Goal: Check status: Check status

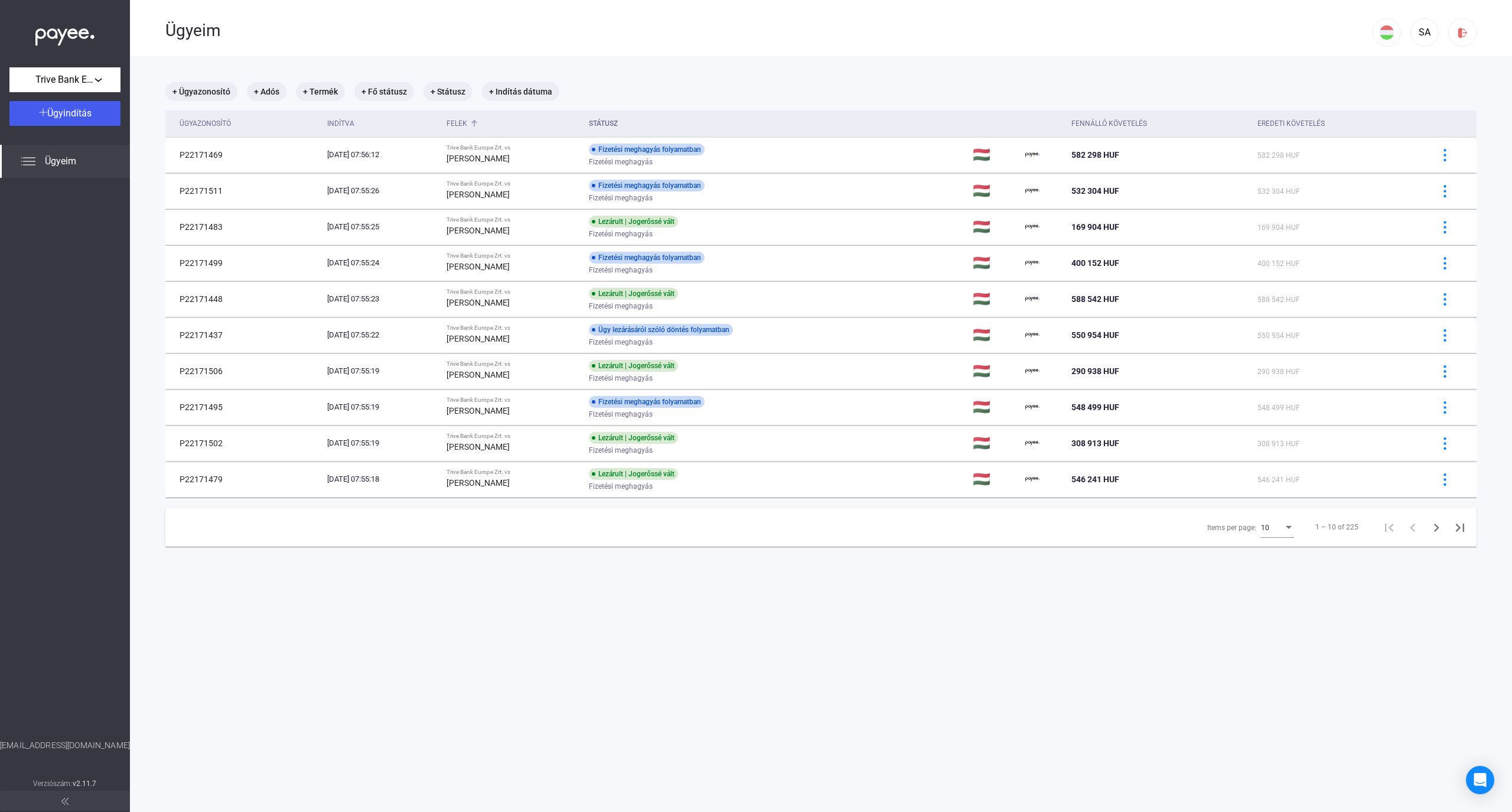
click at [467, 124] on div "Felek" at bounding box center [457, 124] width 20 height 14
click at [1270, 523] on div "10" at bounding box center [1272, 528] width 23 height 14
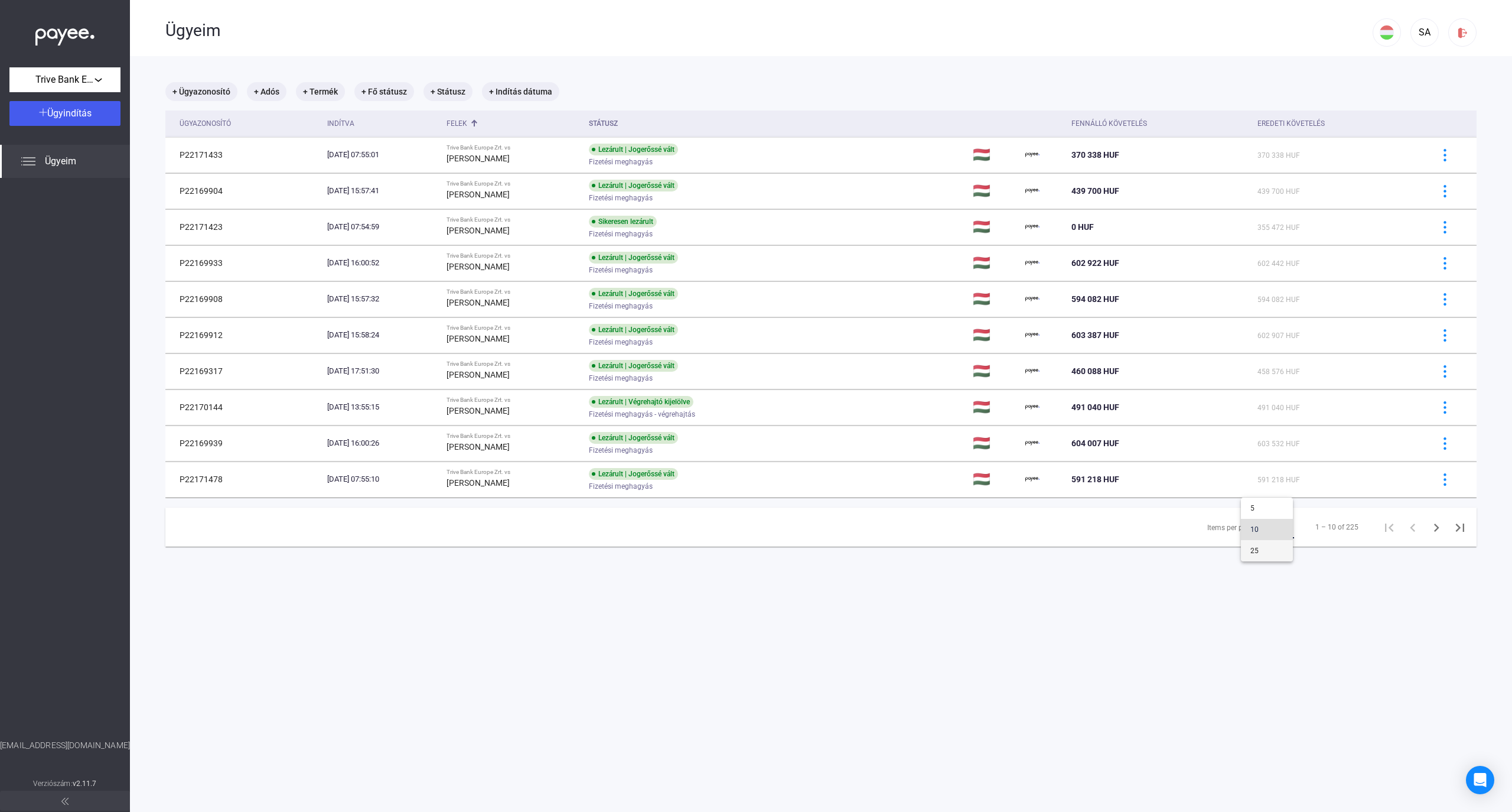
click at [1267, 555] on span "25" at bounding box center [1267, 551] width 33 height 14
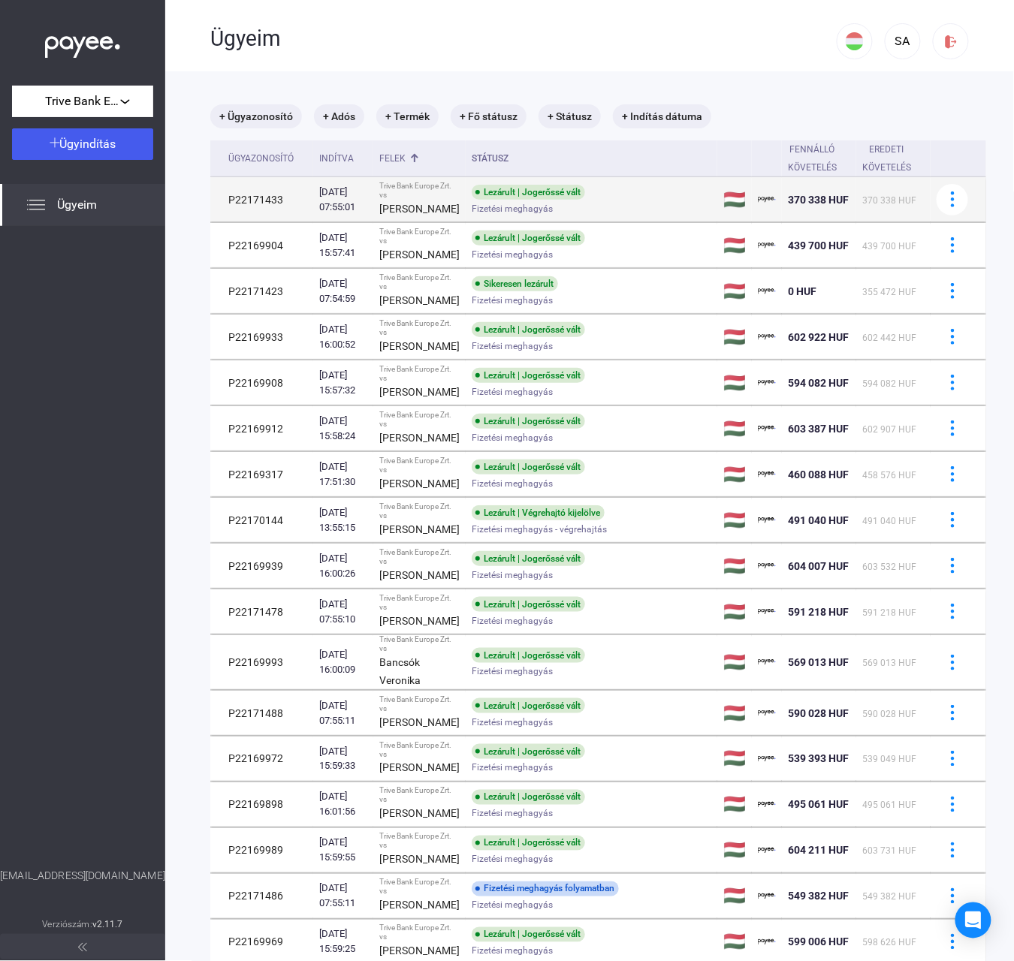
click at [466, 203] on td "Lezárult | Jogerőssé vált Fizetési meghagyás" at bounding box center [592, 199] width 252 height 45
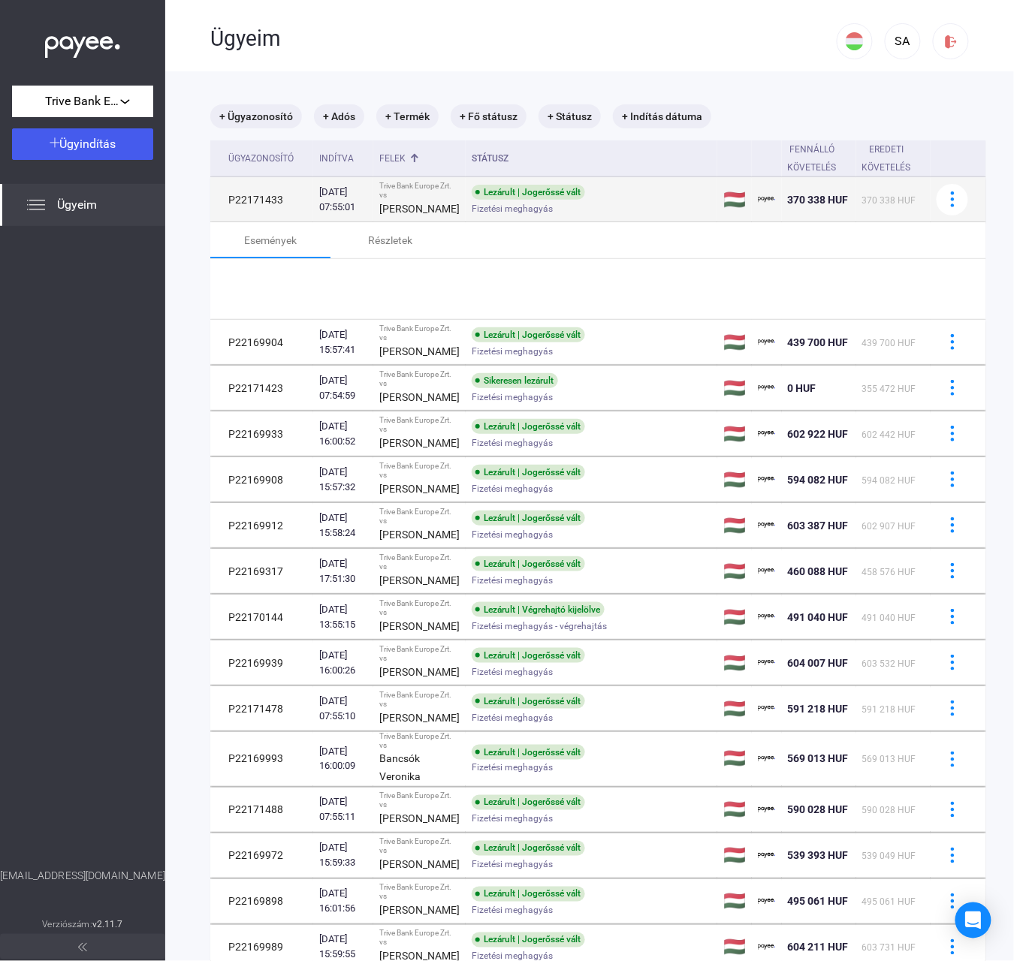
click at [466, 203] on td "Lezárult | Jogerőssé vált Fizetési meghagyás" at bounding box center [592, 199] width 252 height 45
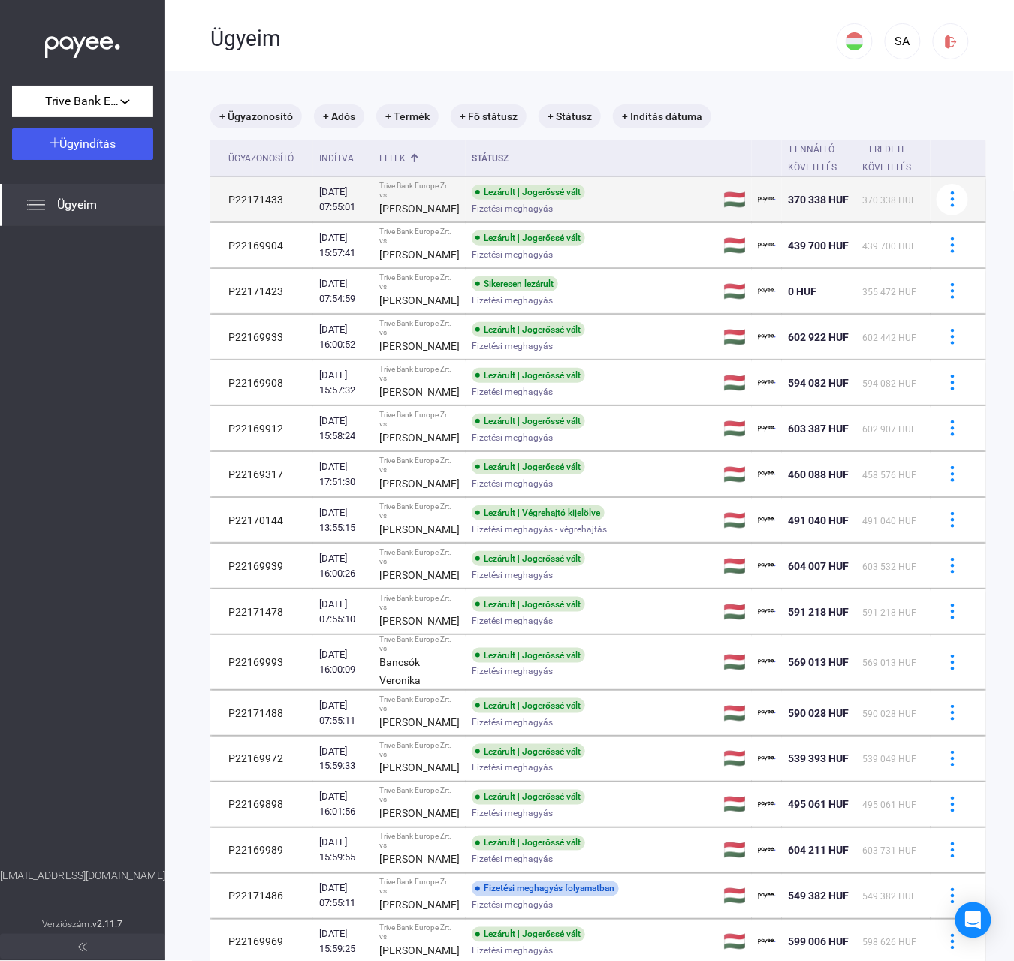
click at [466, 199] on td "Lezárult | Jogerőssé vált Fizetési meghagyás" at bounding box center [592, 199] width 252 height 45
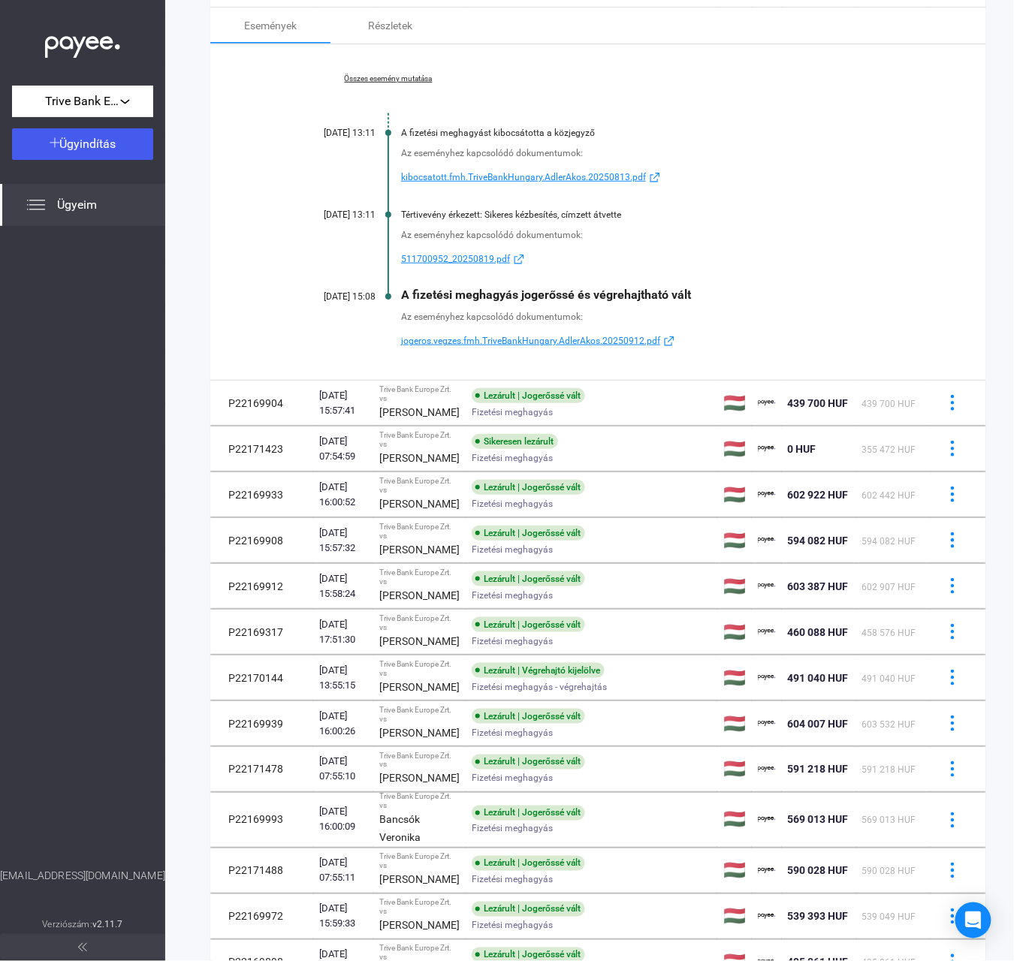
scroll to position [300, 0]
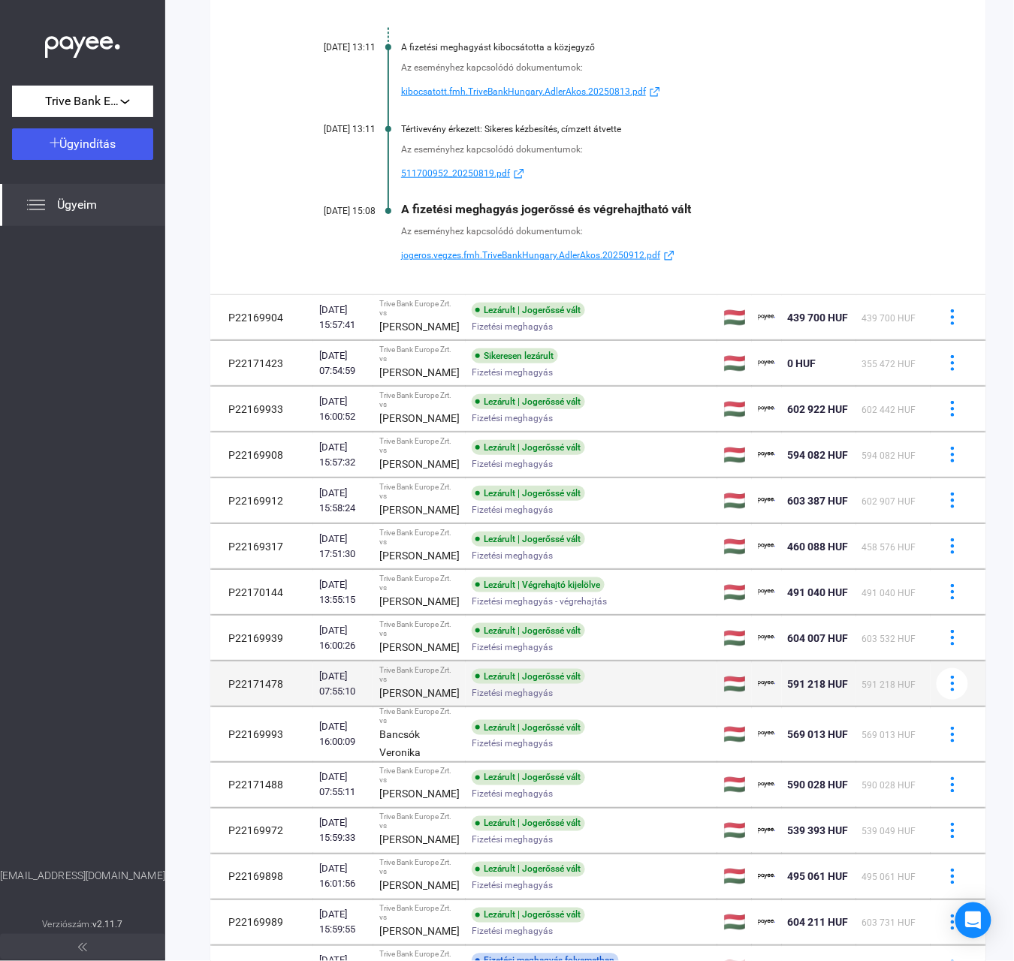
click at [466, 707] on td "Lezárult | Jogerőssé vált Fizetési meghagyás" at bounding box center [592, 684] width 252 height 45
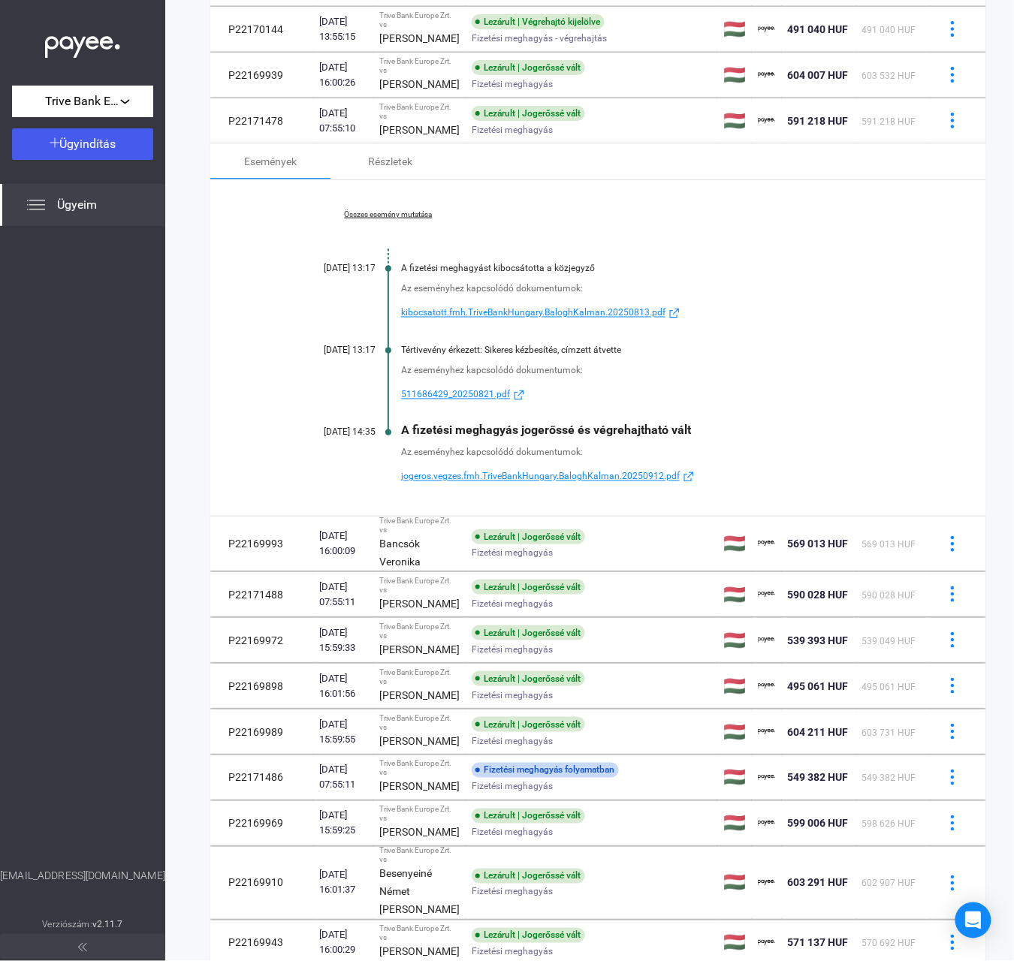
scroll to position [565, 0]
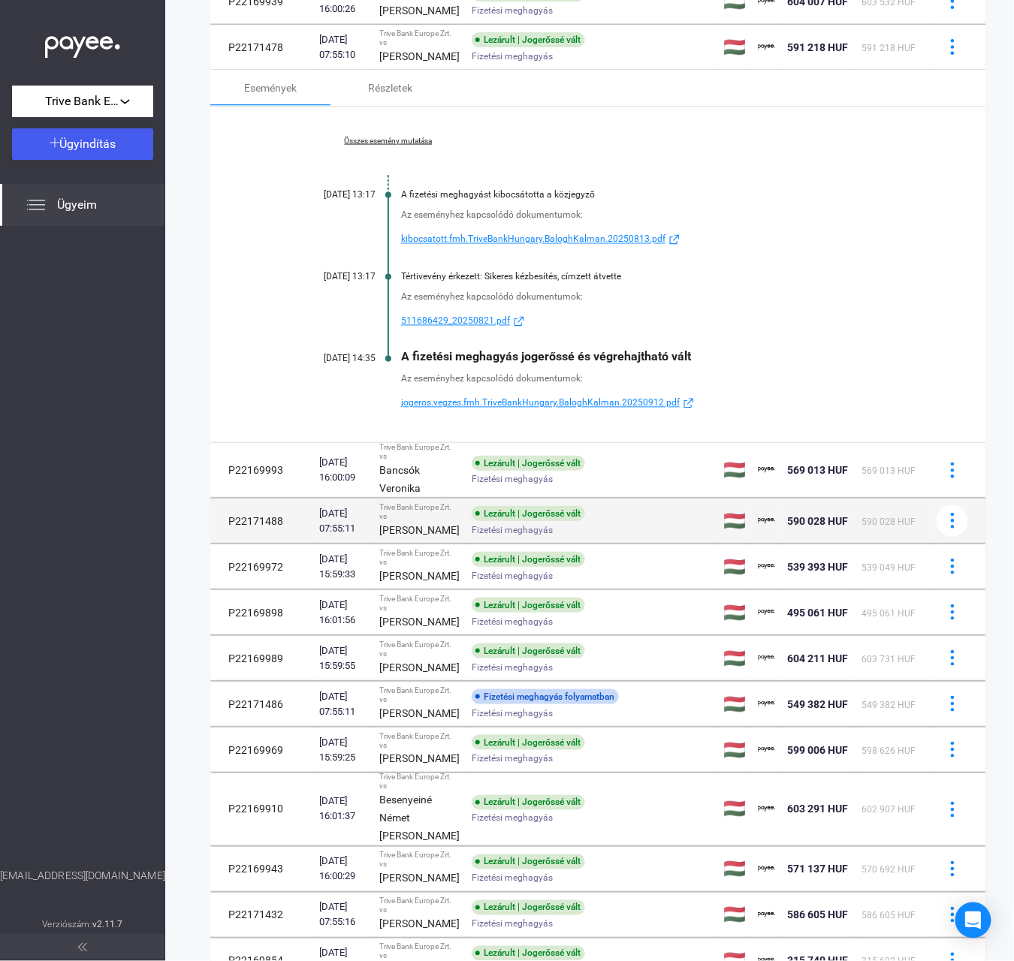
click at [472, 521] on div "Lezárult | Jogerőssé vált" at bounding box center [528, 513] width 113 height 15
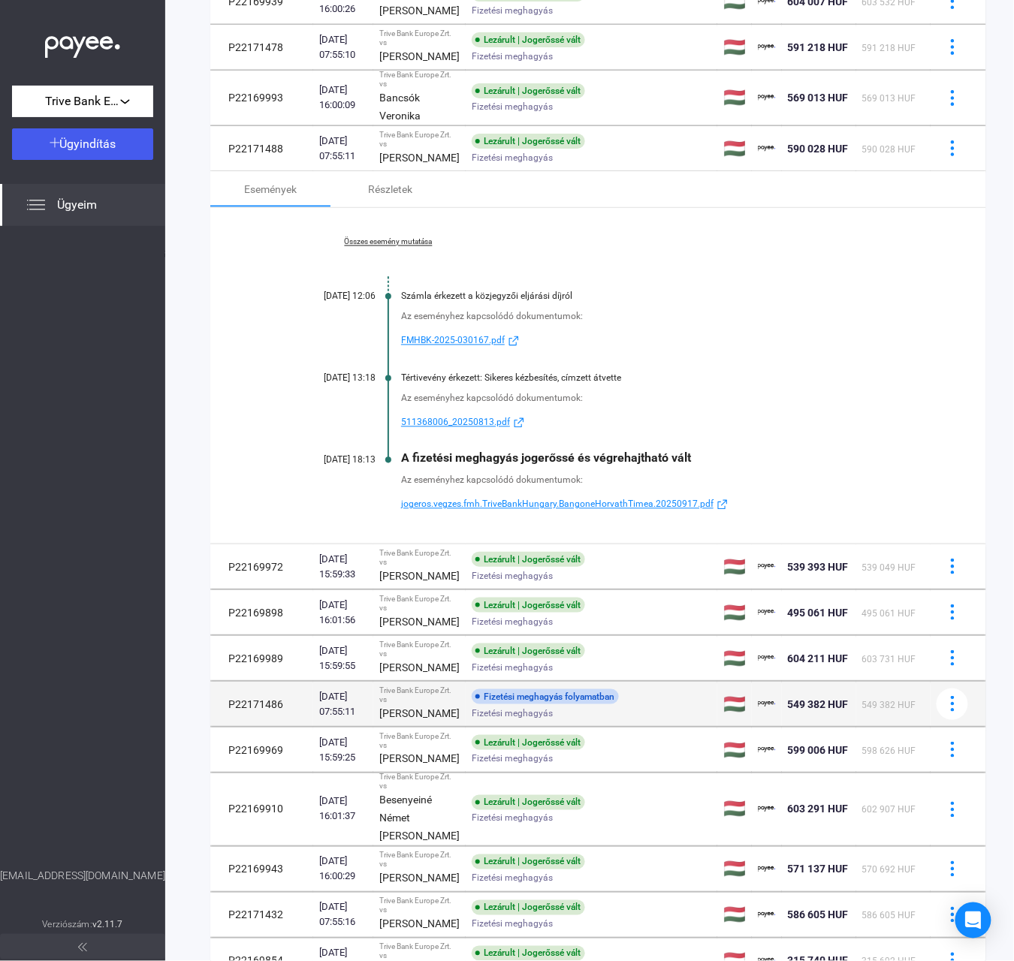
click at [472, 704] on div "Fizetési meghagyás folyamatban" at bounding box center [545, 696] width 147 height 15
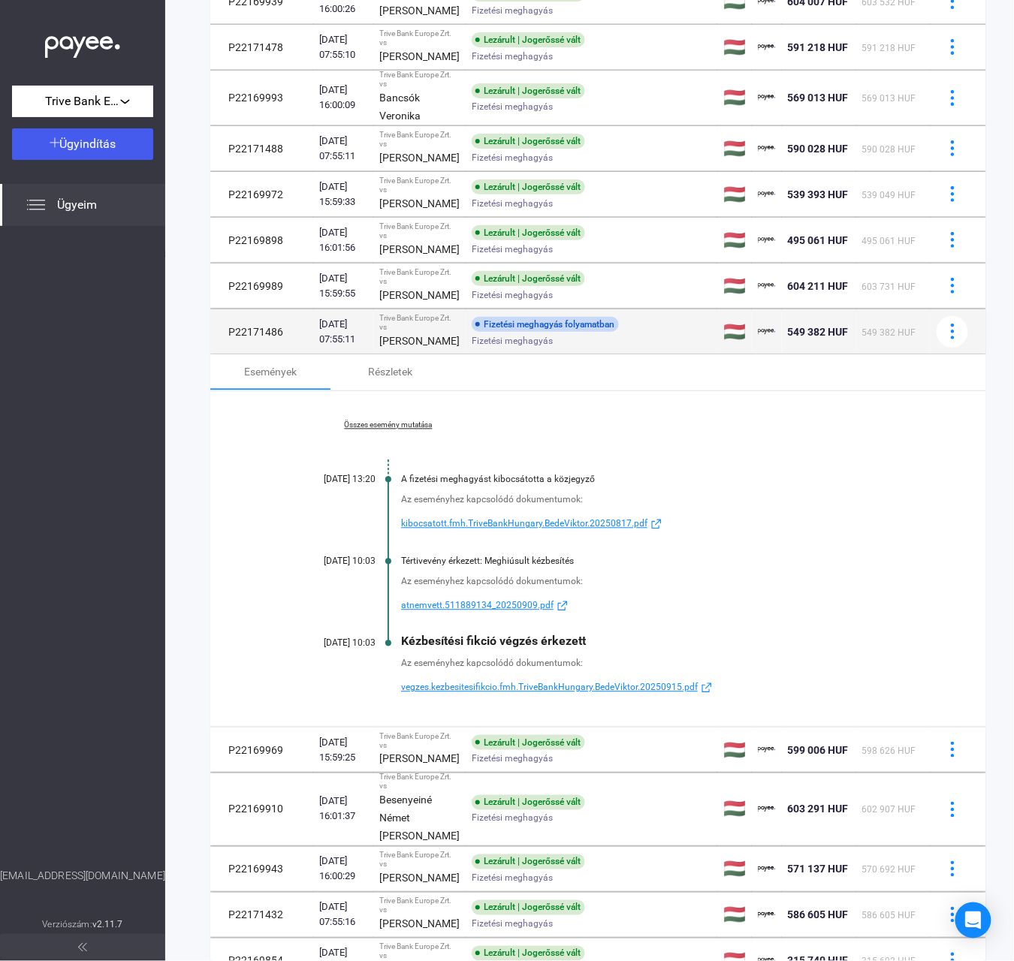
click at [293, 354] on td "P22171486" at bounding box center [261, 331] width 103 height 45
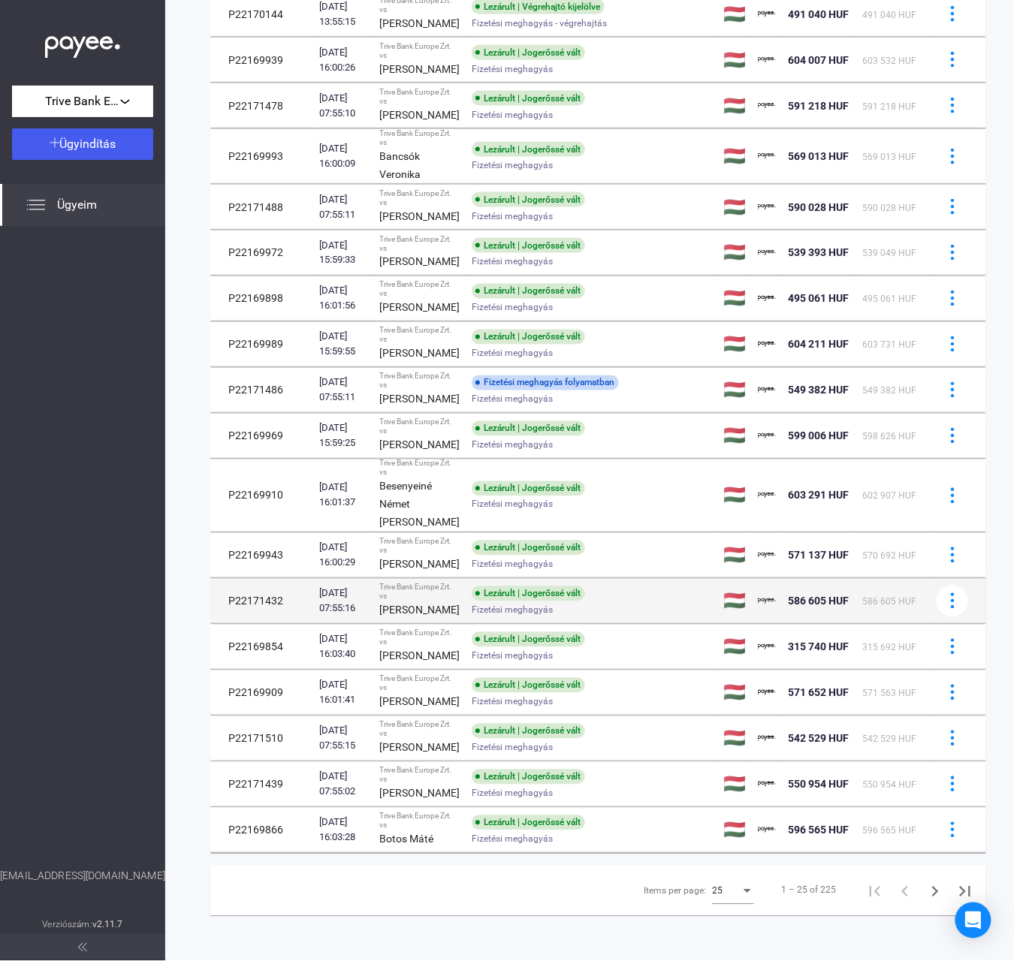
click at [280, 624] on td "P22171432" at bounding box center [261, 601] width 103 height 45
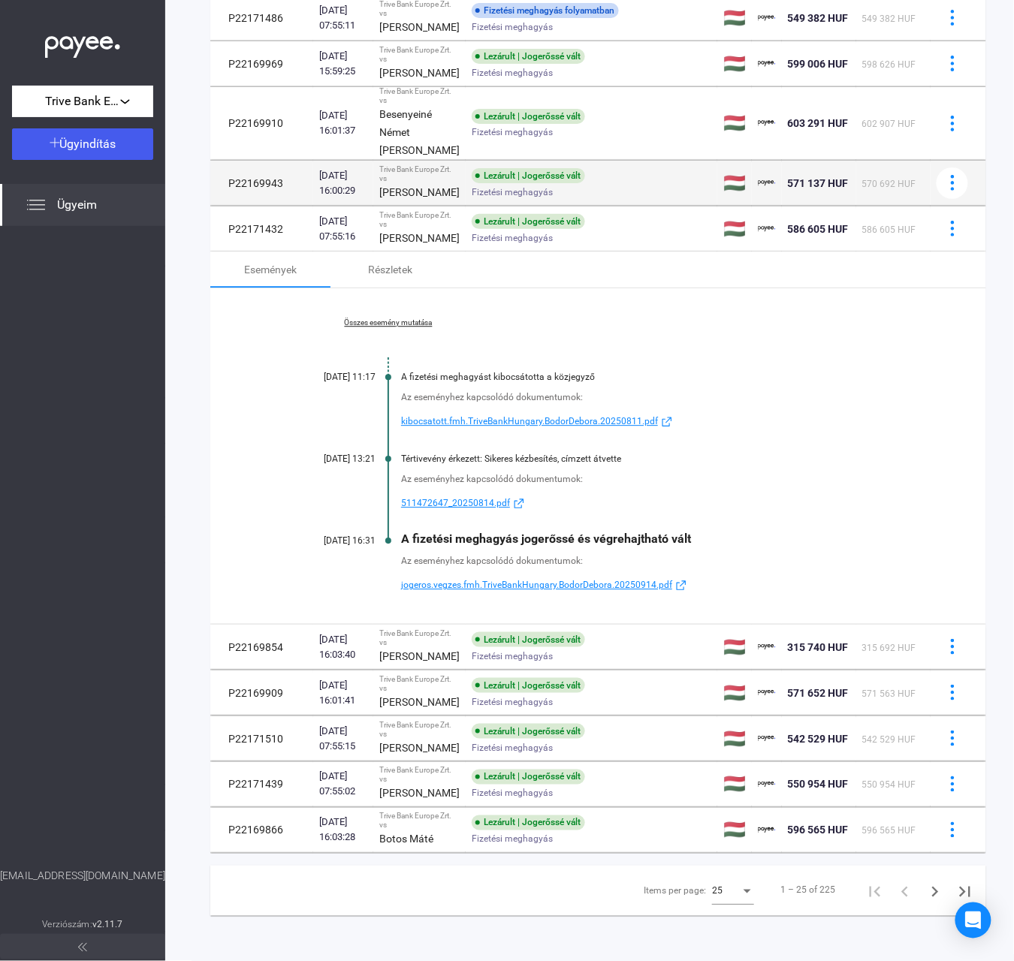
scroll to position [965, 0]
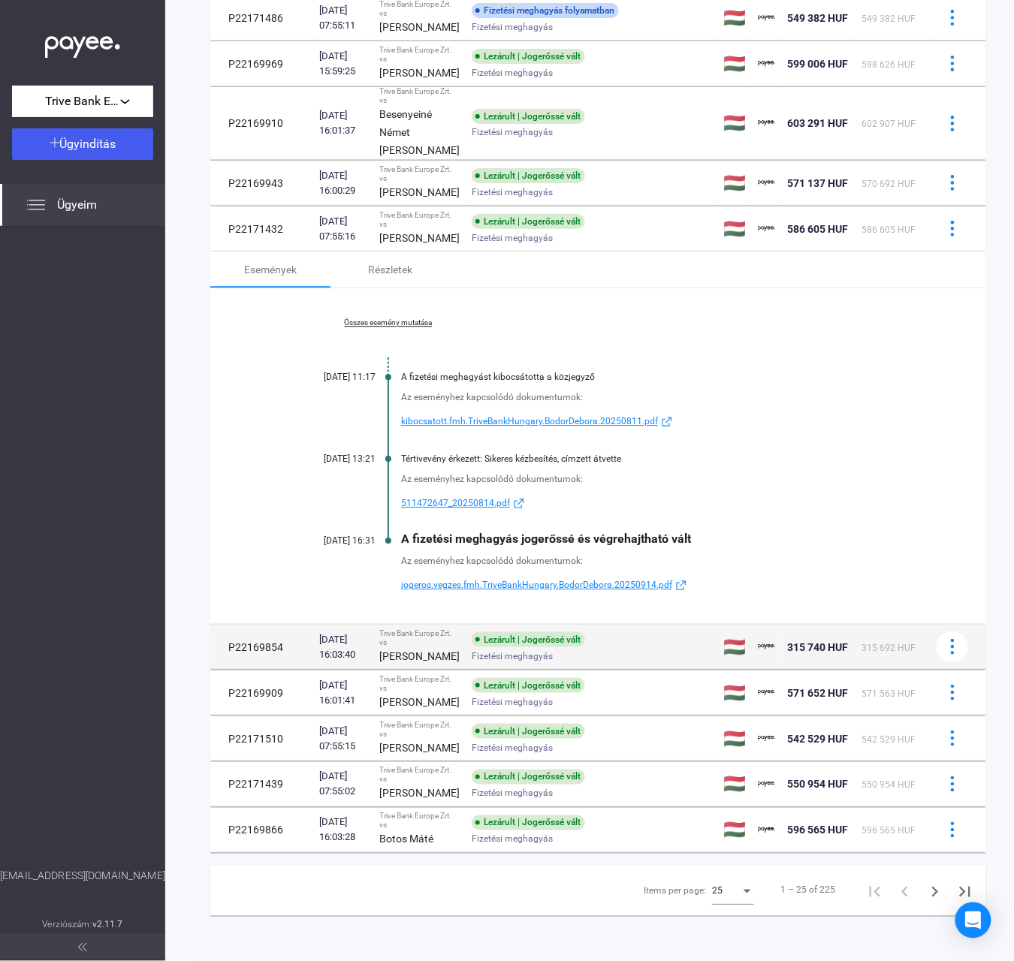
click at [280, 670] on td "P22169854" at bounding box center [261, 647] width 103 height 45
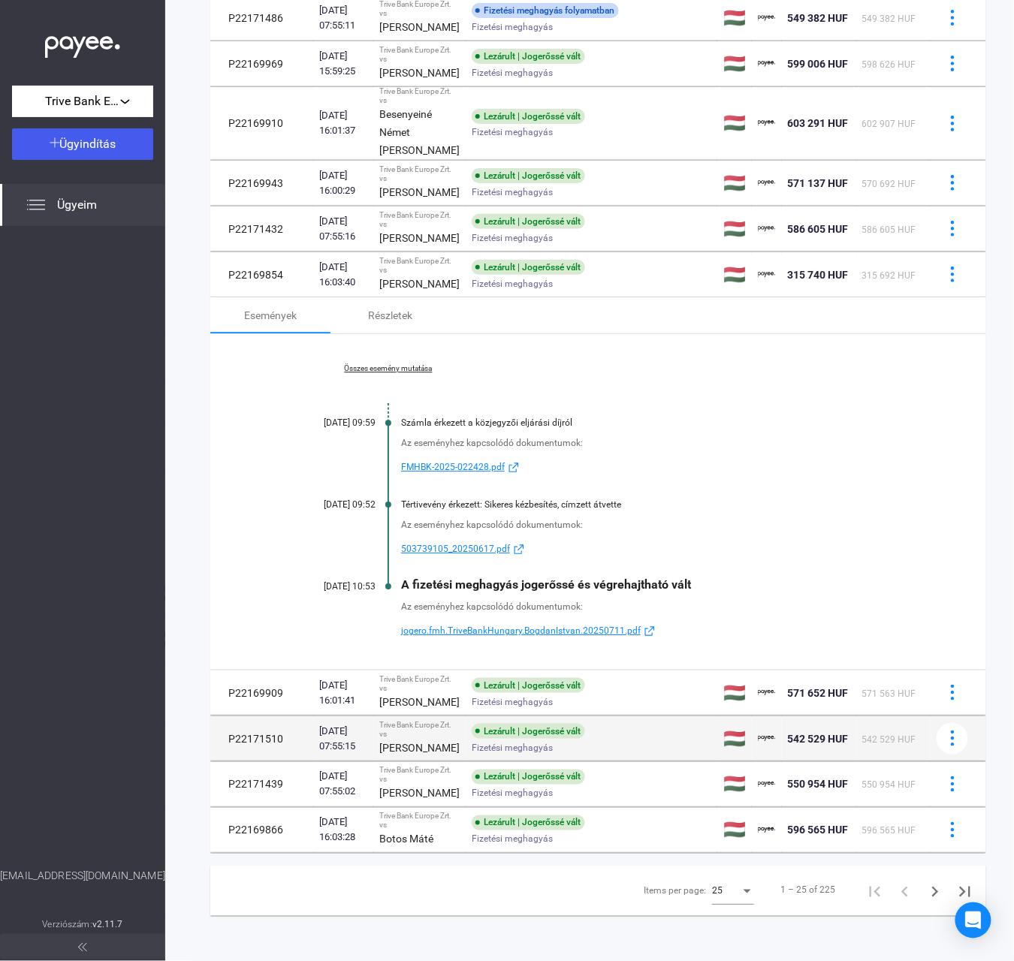
click at [280, 722] on td "P22171510" at bounding box center [261, 738] width 103 height 45
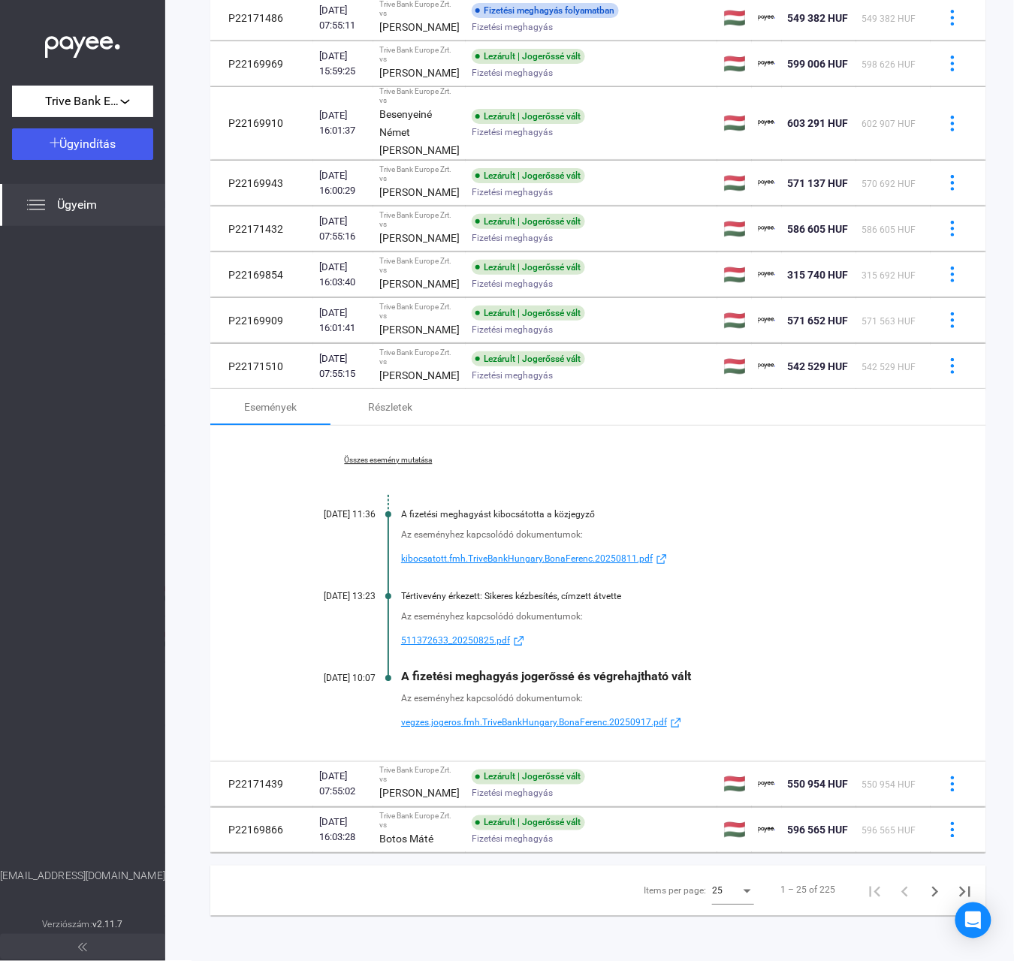
scroll to position [1146, 0]
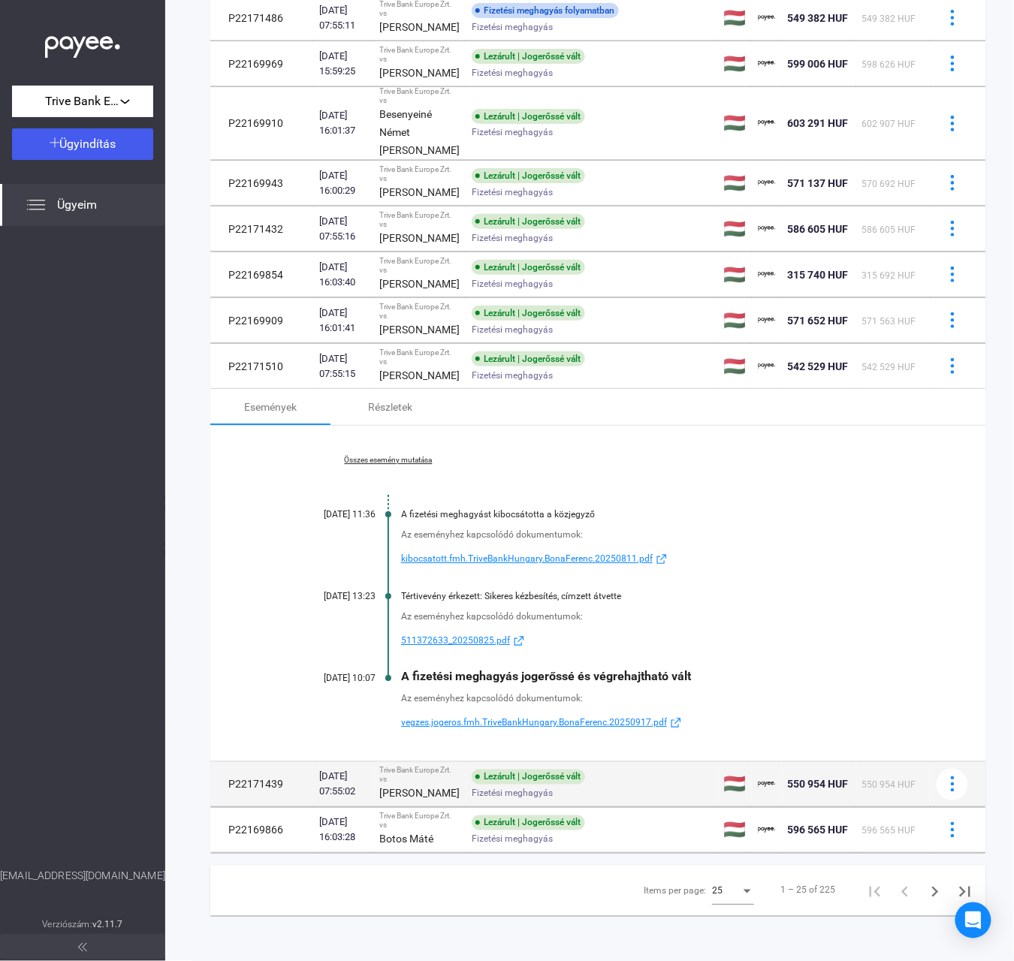
click at [472, 785] on span "Fizetési meghagyás" at bounding box center [512, 794] width 81 height 18
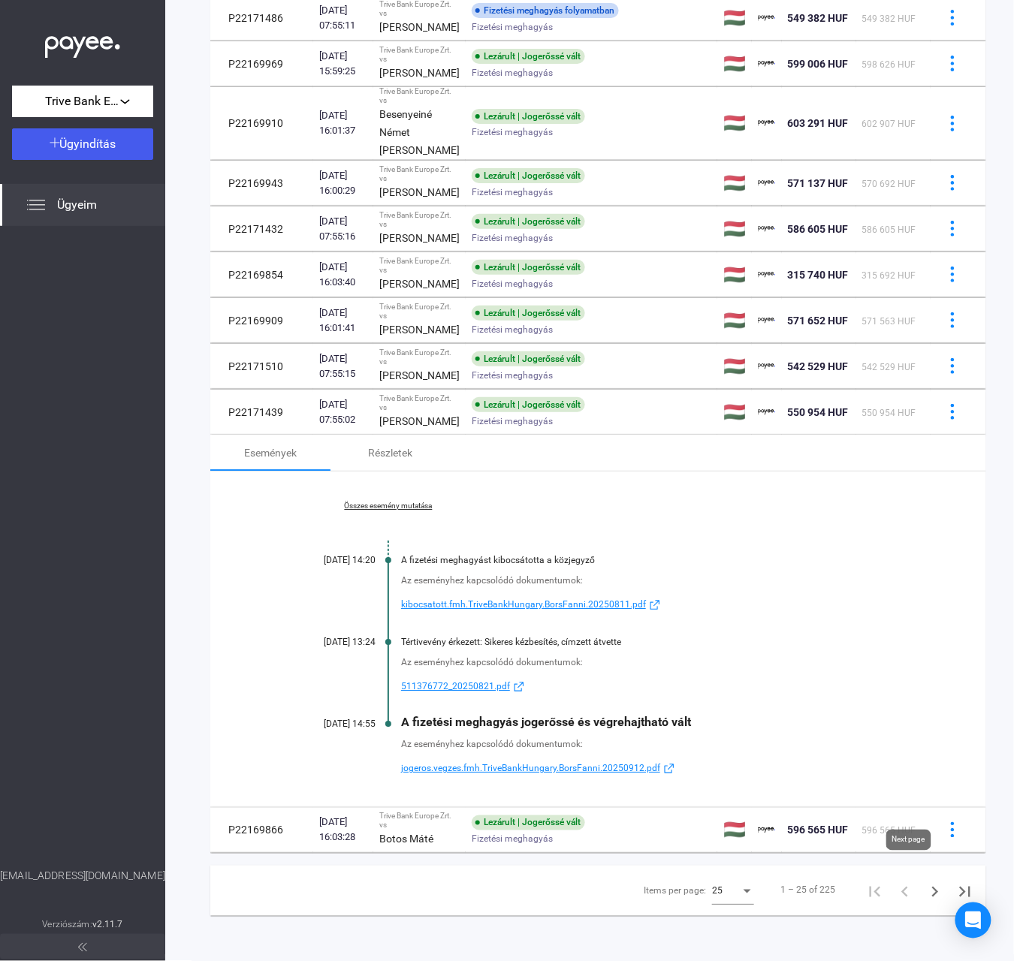
click at [924, 882] on icon "Next page" at bounding box center [934, 892] width 21 height 21
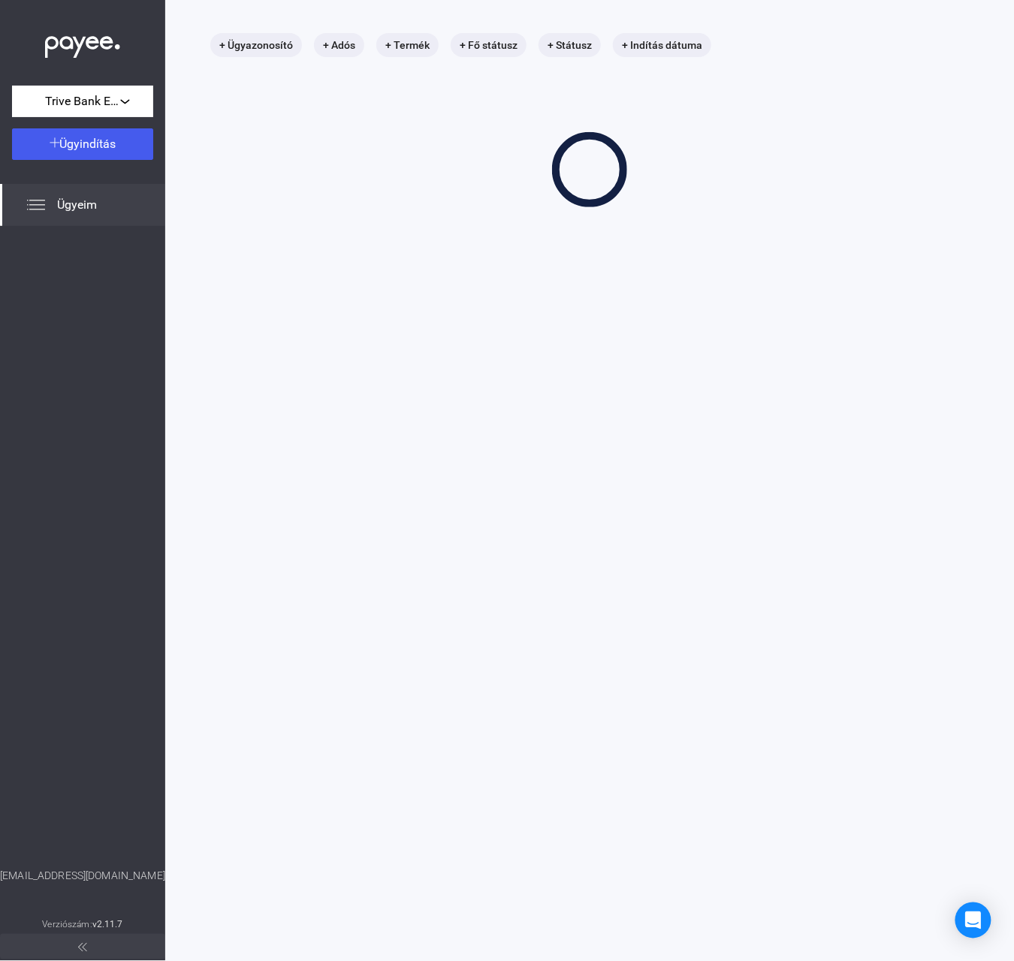
scroll to position [71, 0]
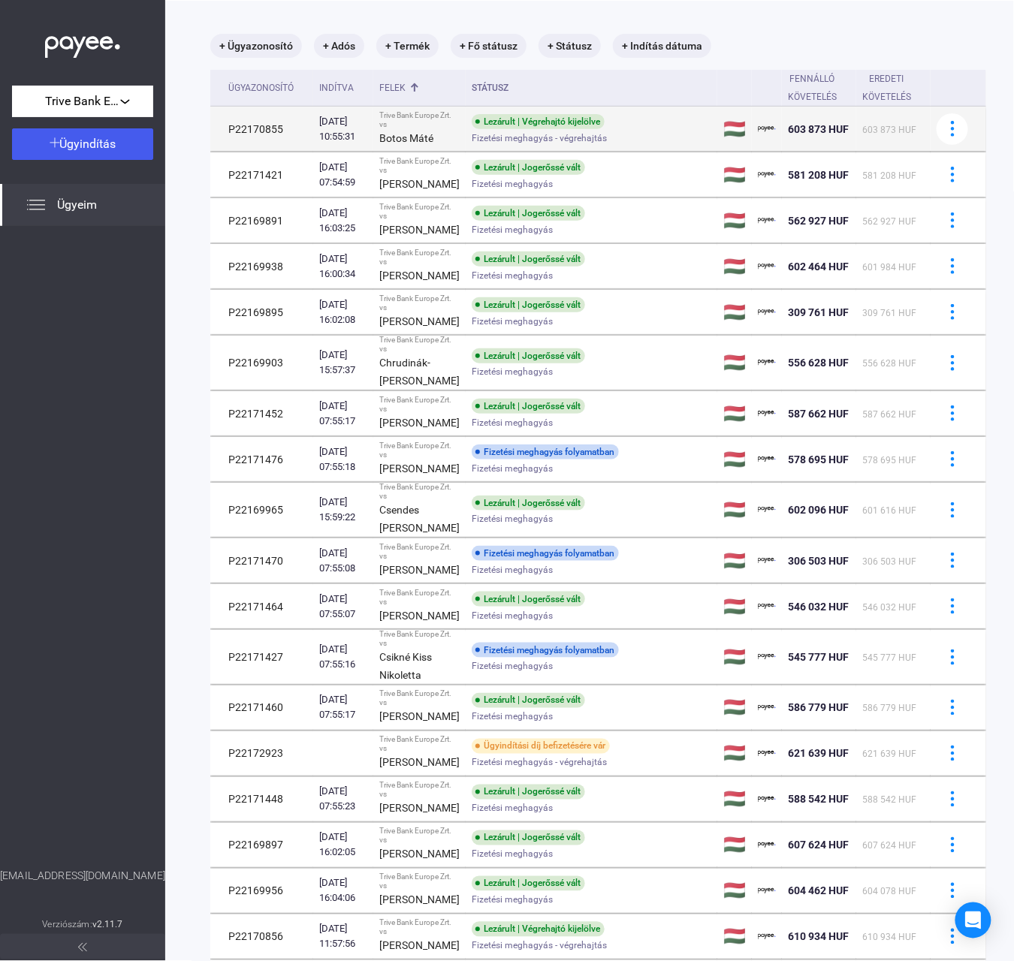
click at [323, 144] on div "[DATE] 10:55:31" at bounding box center [343, 129] width 48 height 30
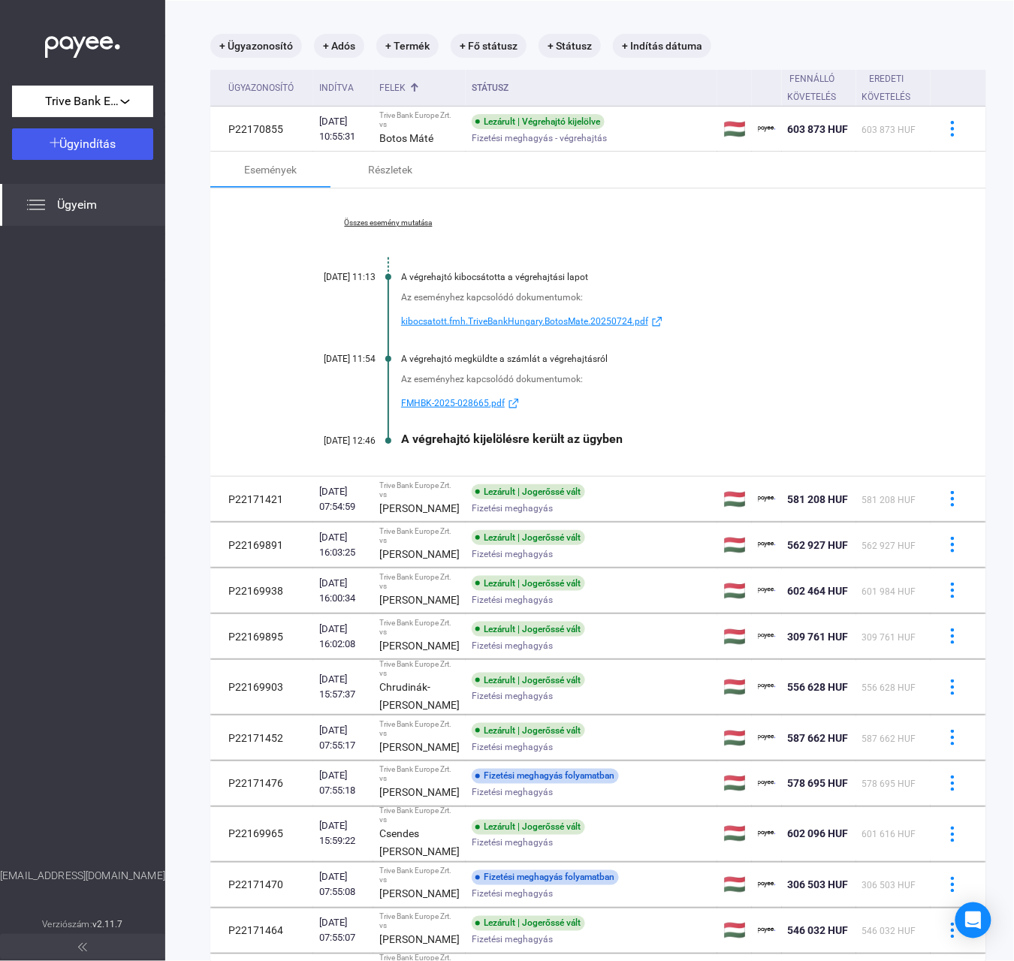
click at [469, 406] on span "FMHBK-2025-028665.pdf" at bounding box center [453, 403] width 104 height 18
click at [390, 228] on link "Összes esemény mutatása" at bounding box center [388, 223] width 206 height 9
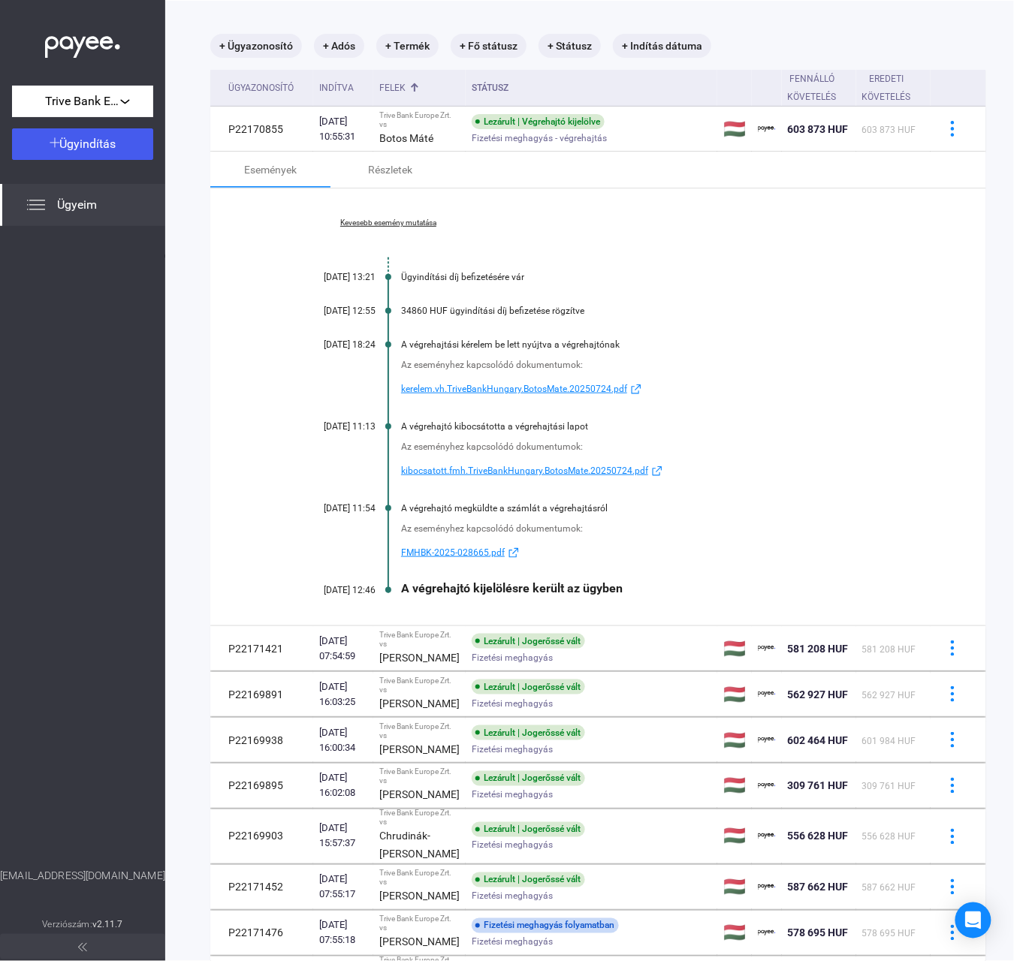
click at [494, 393] on span "kerelem.vh.TriveBankHungary.BotosMate.20250724.pdf" at bounding box center [514, 389] width 226 height 18
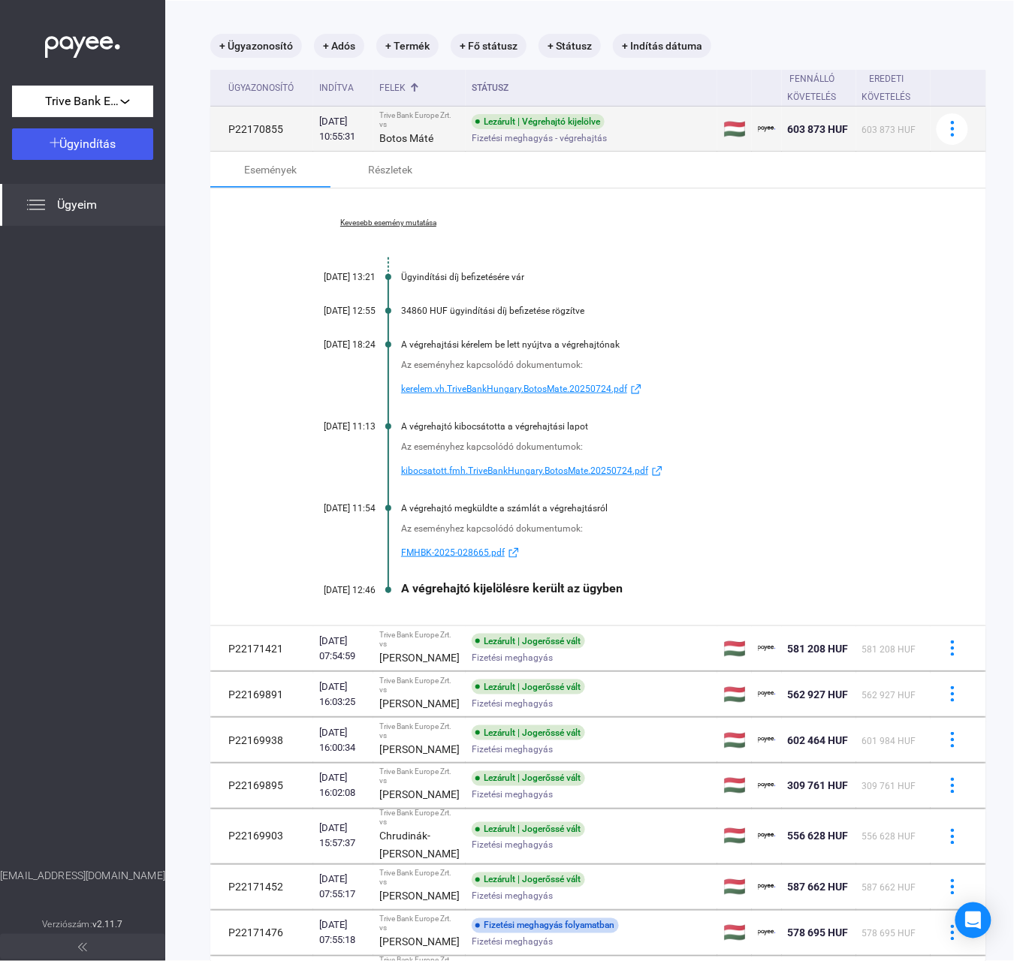
drag, startPoint x: 285, startPoint y: 131, endPoint x: 213, endPoint y: 136, distance: 72.3
click at [213, 136] on td "P22170855" at bounding box center [261, 129] width 103 height 45
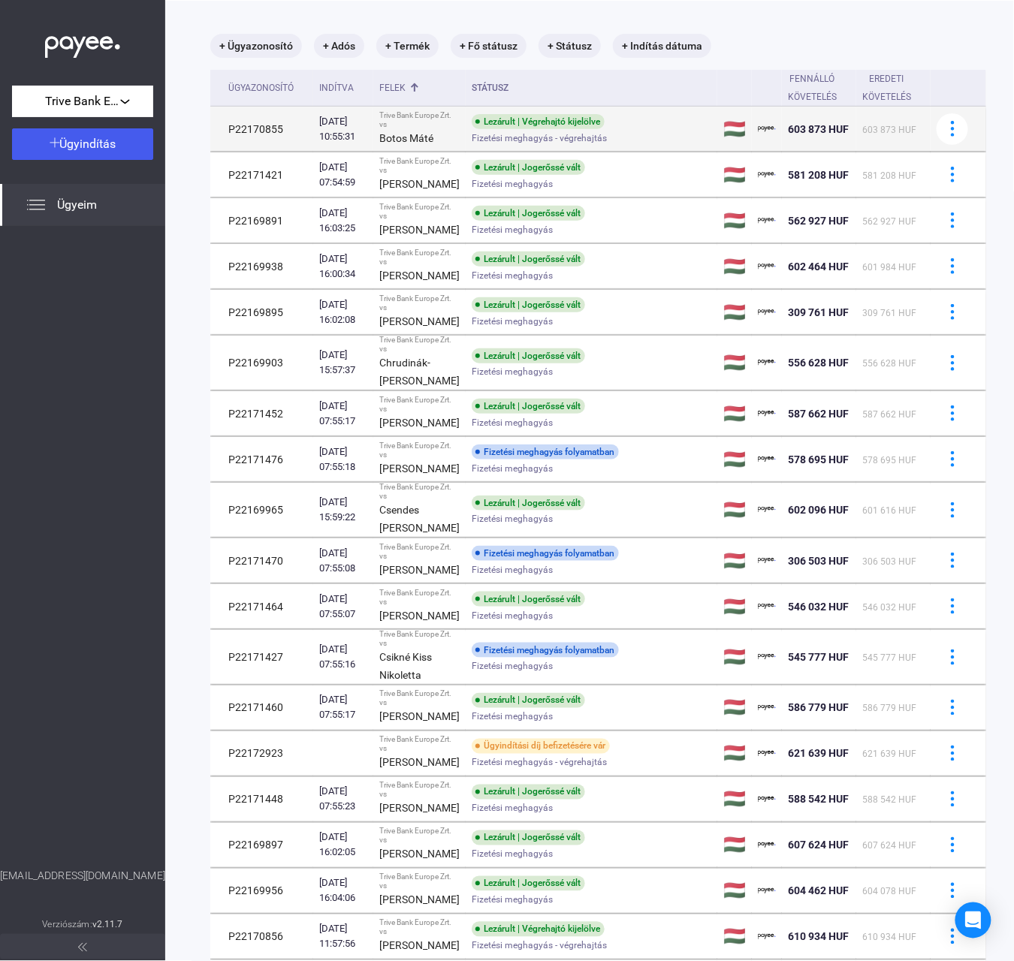
copy td "P22170855"
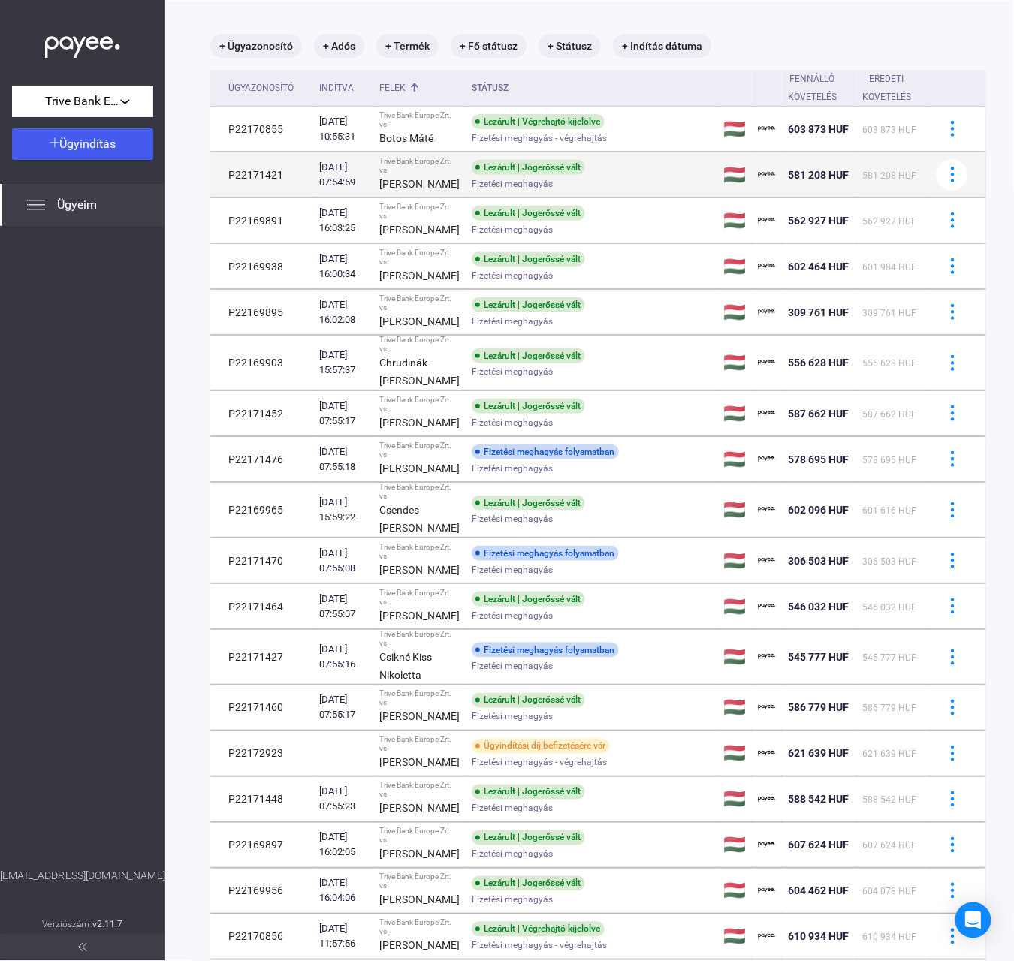
click at [541, 189] on div "Fizetési meghagyás" at bounding box center [592, 183] width 240 height 11
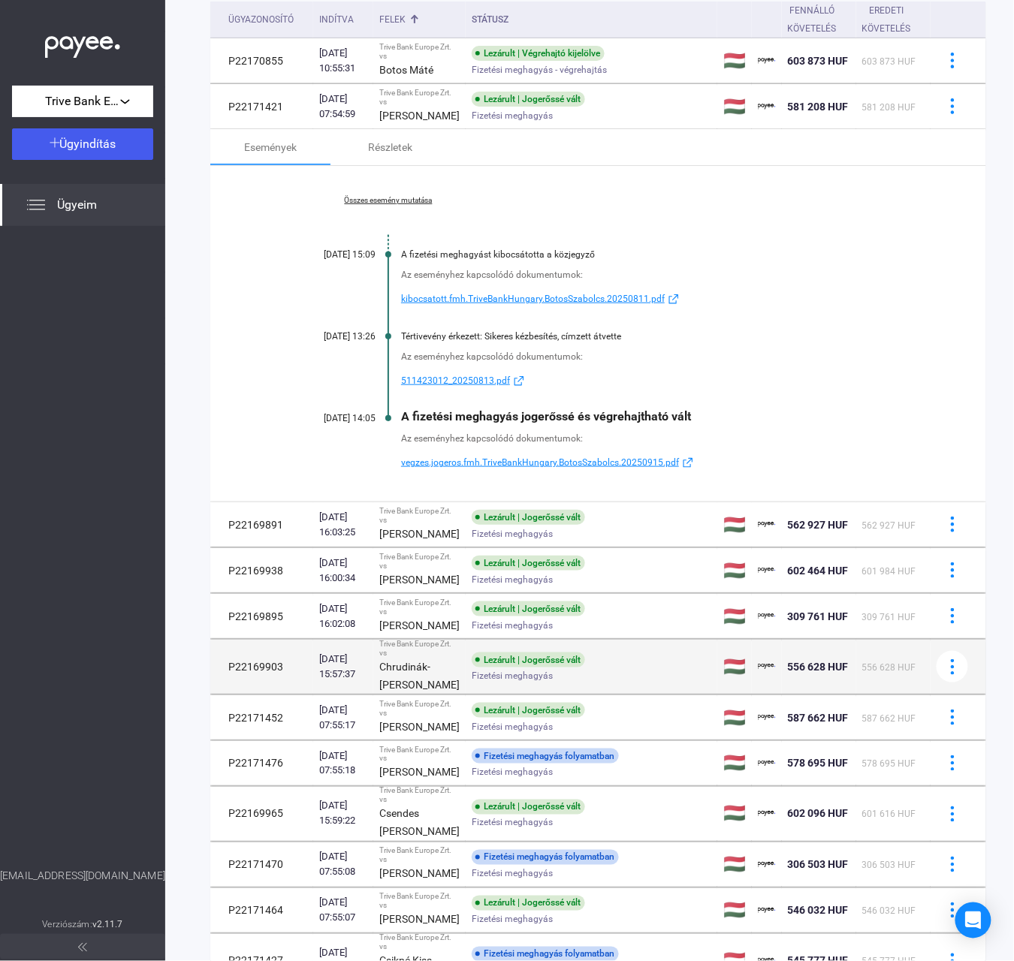
scroll to position [171, 0]
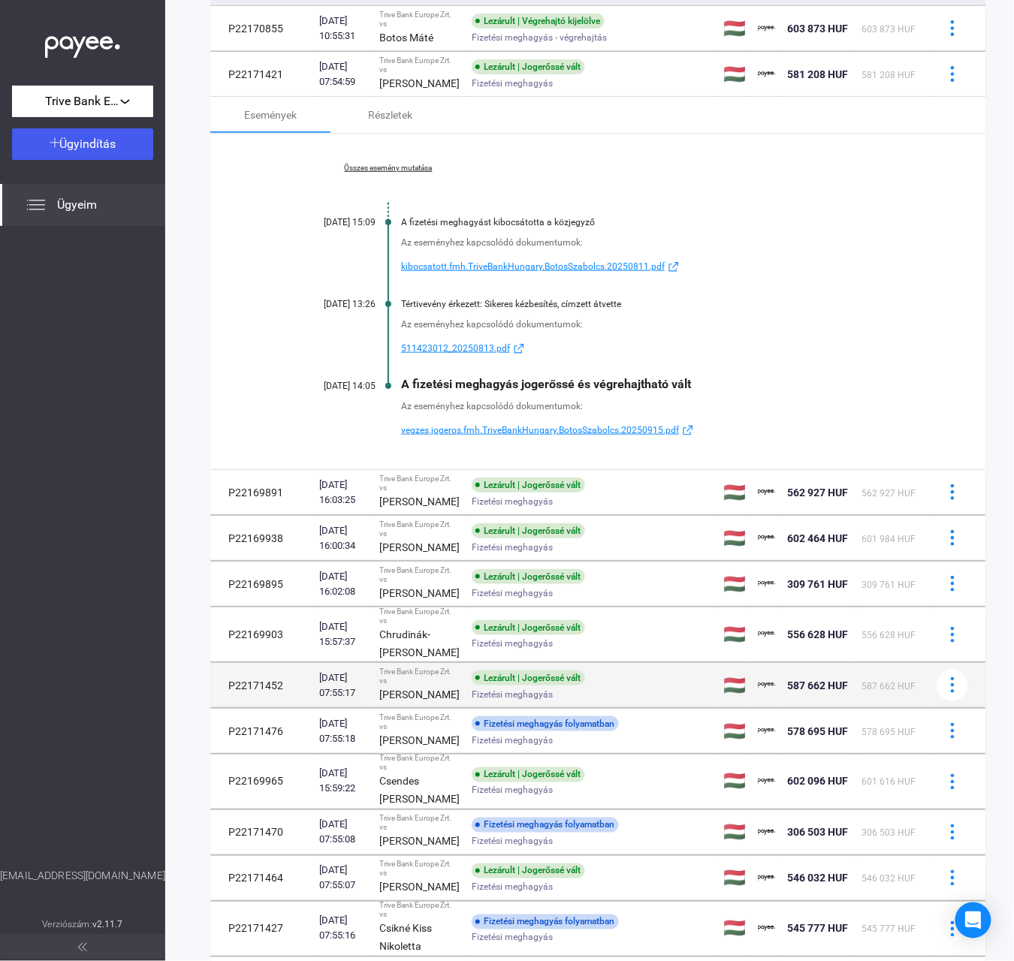
click at [466, 708] on td "Lezárult | Jogerőssé vált Fizetési meghagyás" at bounding box center [592, 685] width 252 height 45
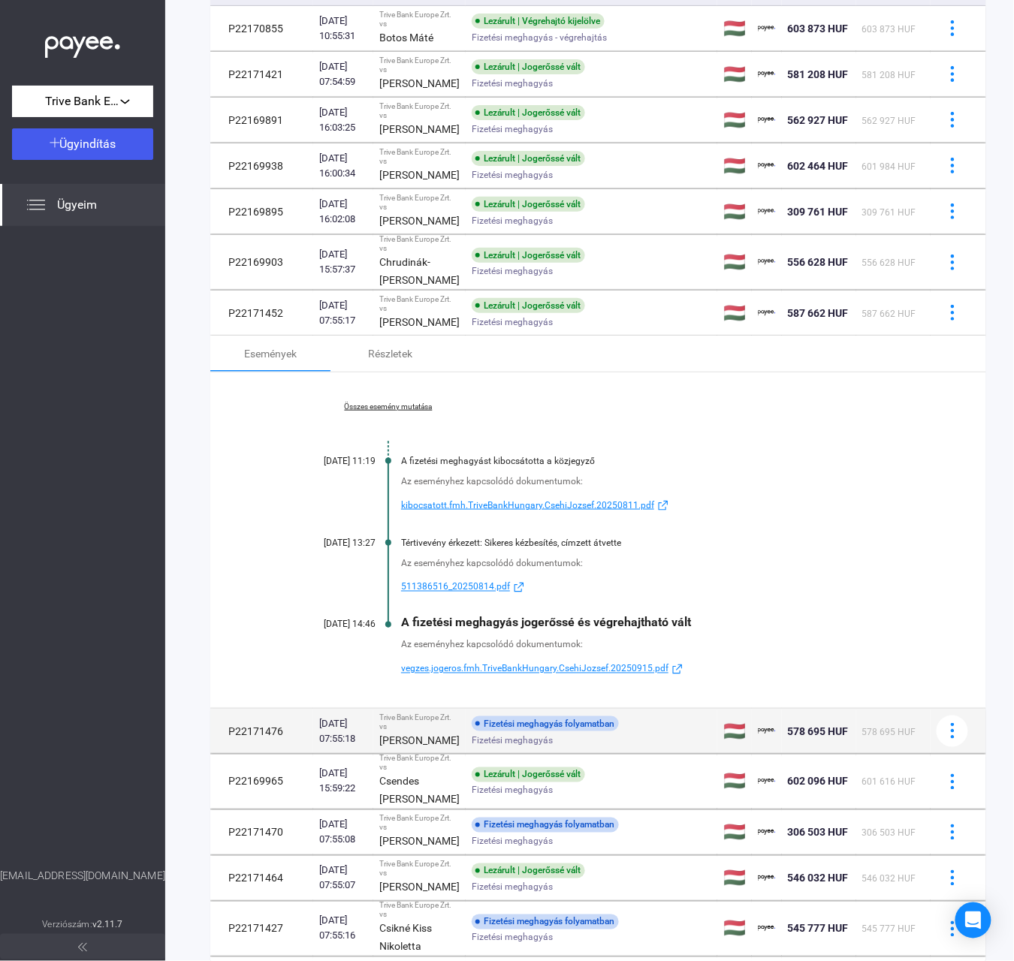
click at [410, 746] on strong "[PERSON_NAME]" at bounding box center [419, 740] width 80 height 12
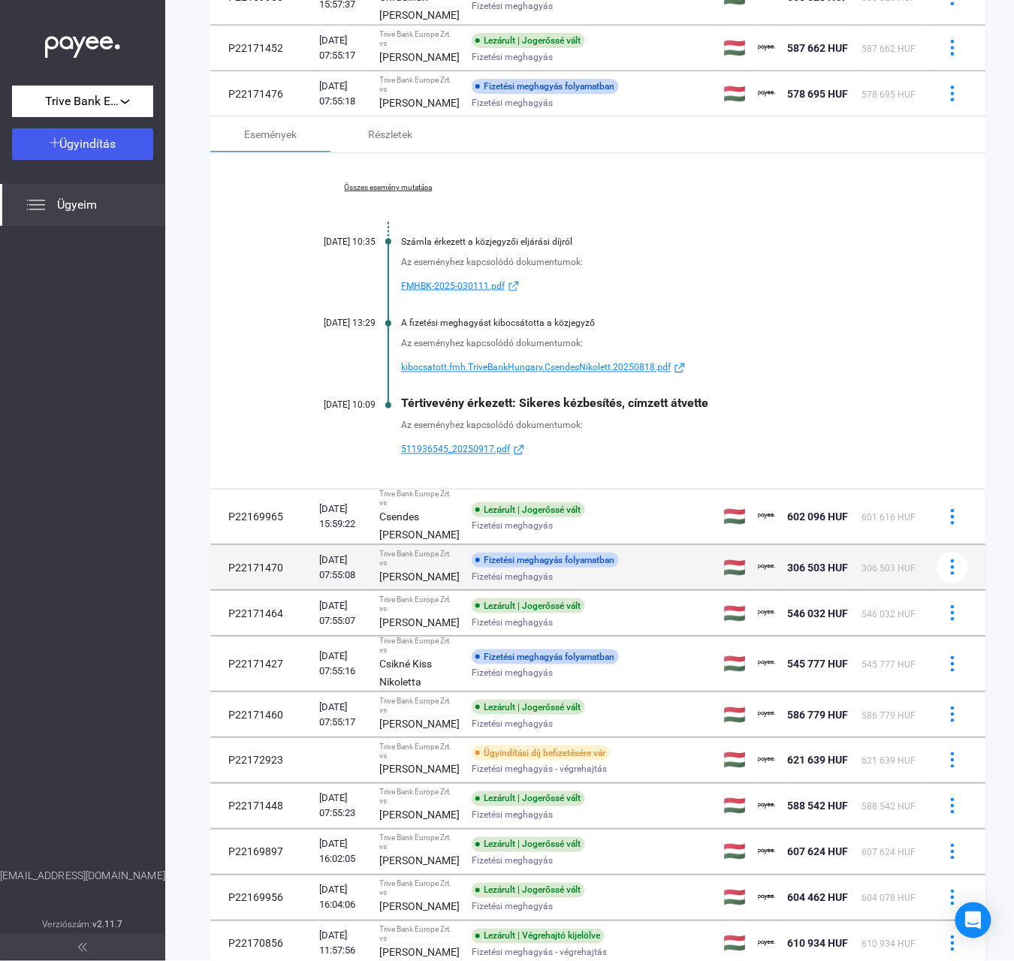
scroll to position [472, 0]
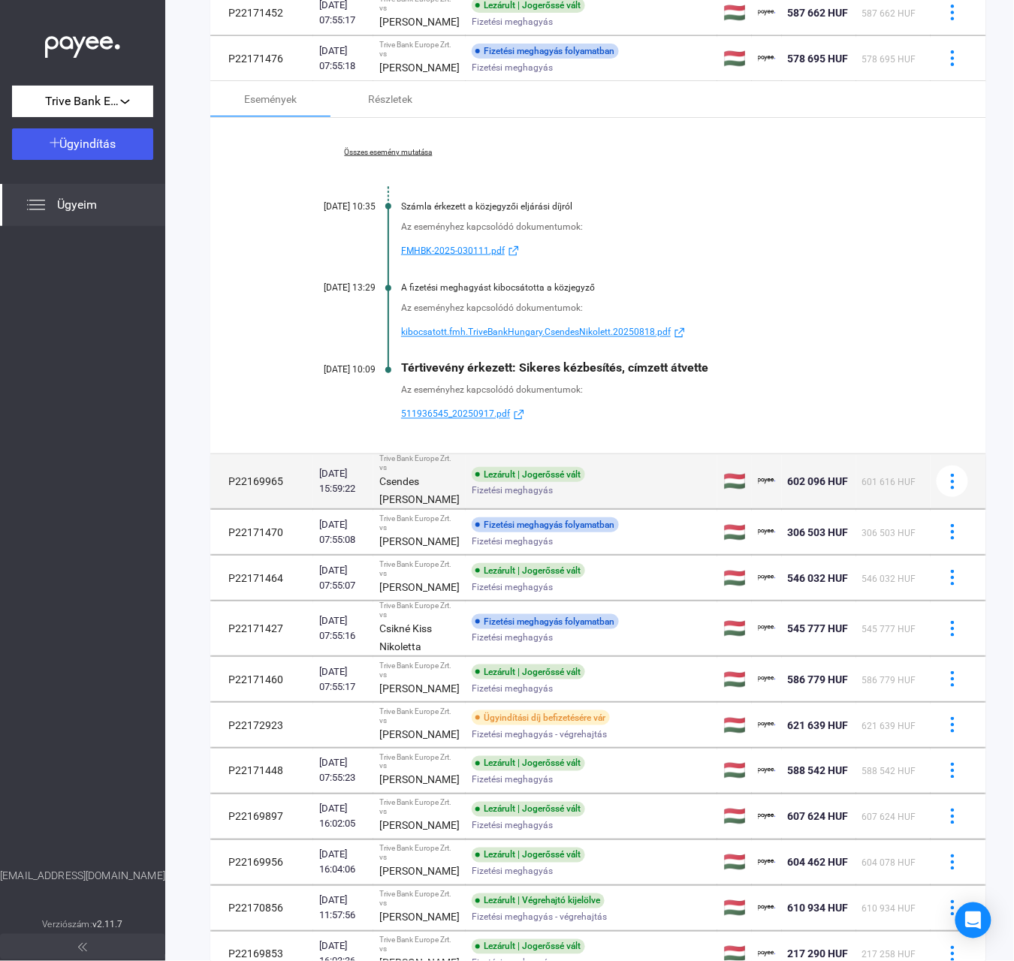
drag, startPoint x: 337, startPoint y: 692, endPoint x: 788, endPoint y: 550, distance: 472.4
click at [337, 547] on div "[DATE] 07:55:08" at bounding box center [343, 532] width 48 height 30
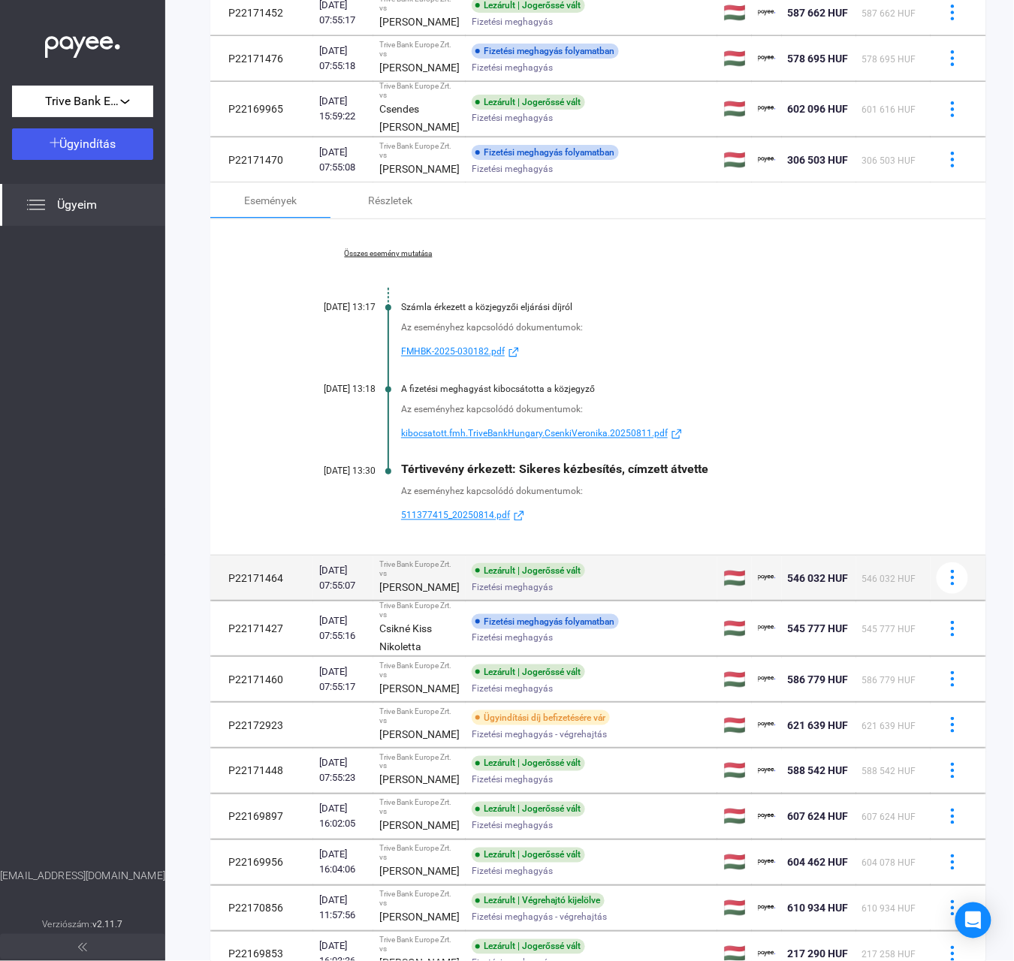
click at [282, 601] on td "P22171464" at bounding box center [261, 578] width 103 height 45
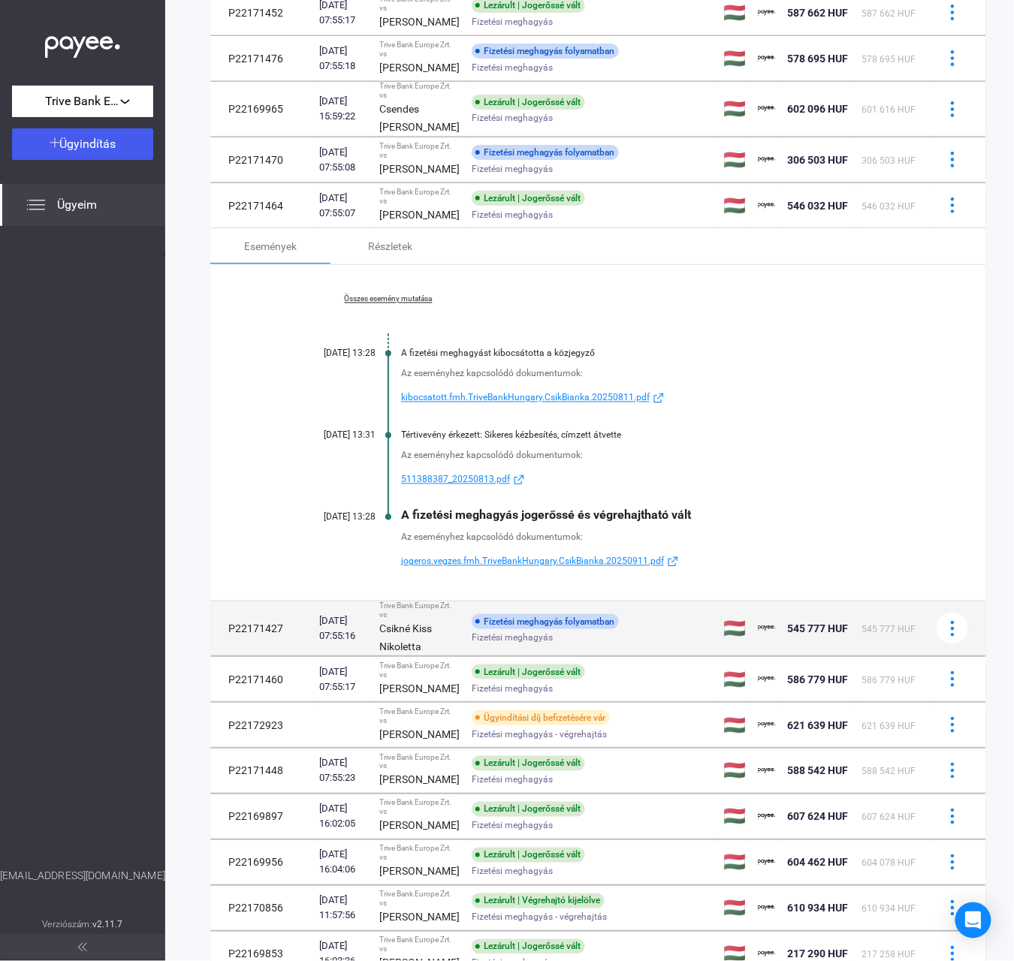
click at [424, 656] on div "Csikné Kiss Nikoletta" at bounding box center [419, 638] width 80 height 36
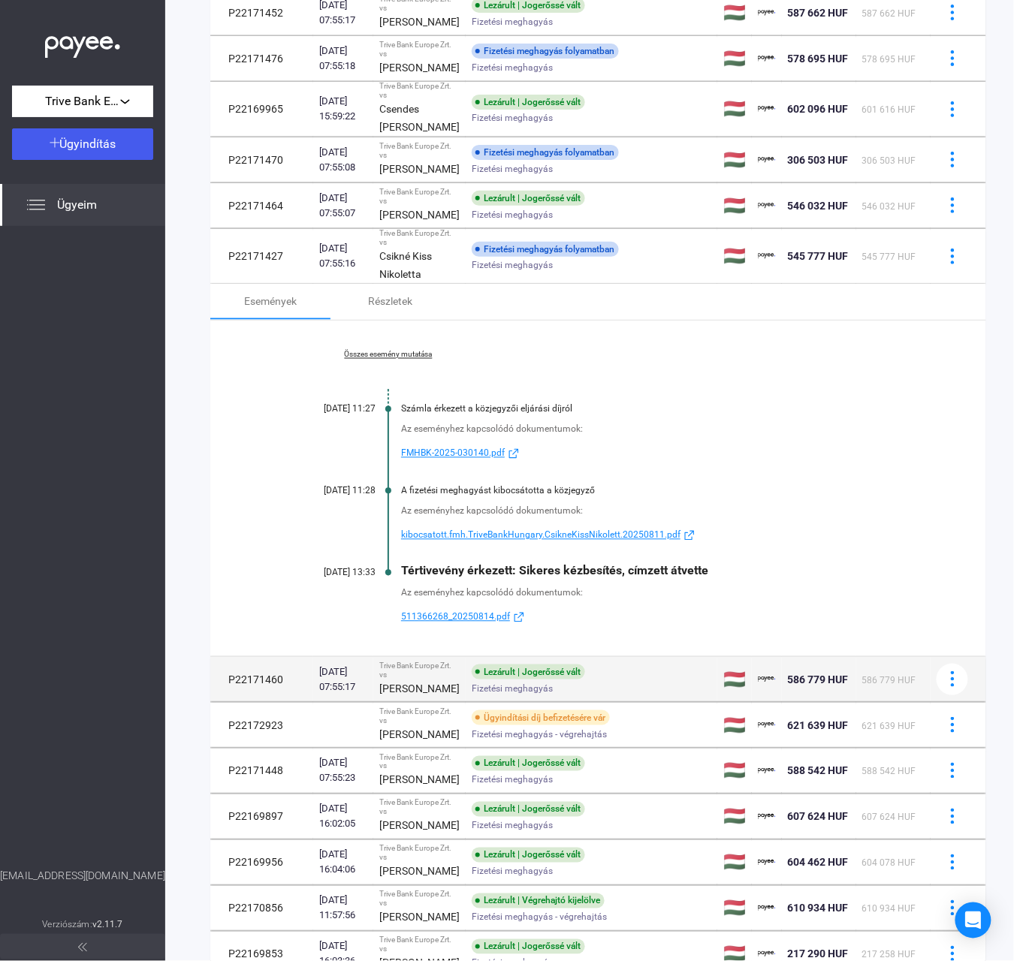
click at [421, 698] on div "[PERSON_NAME]" at bounding box center [419, 689] width 80 height 18
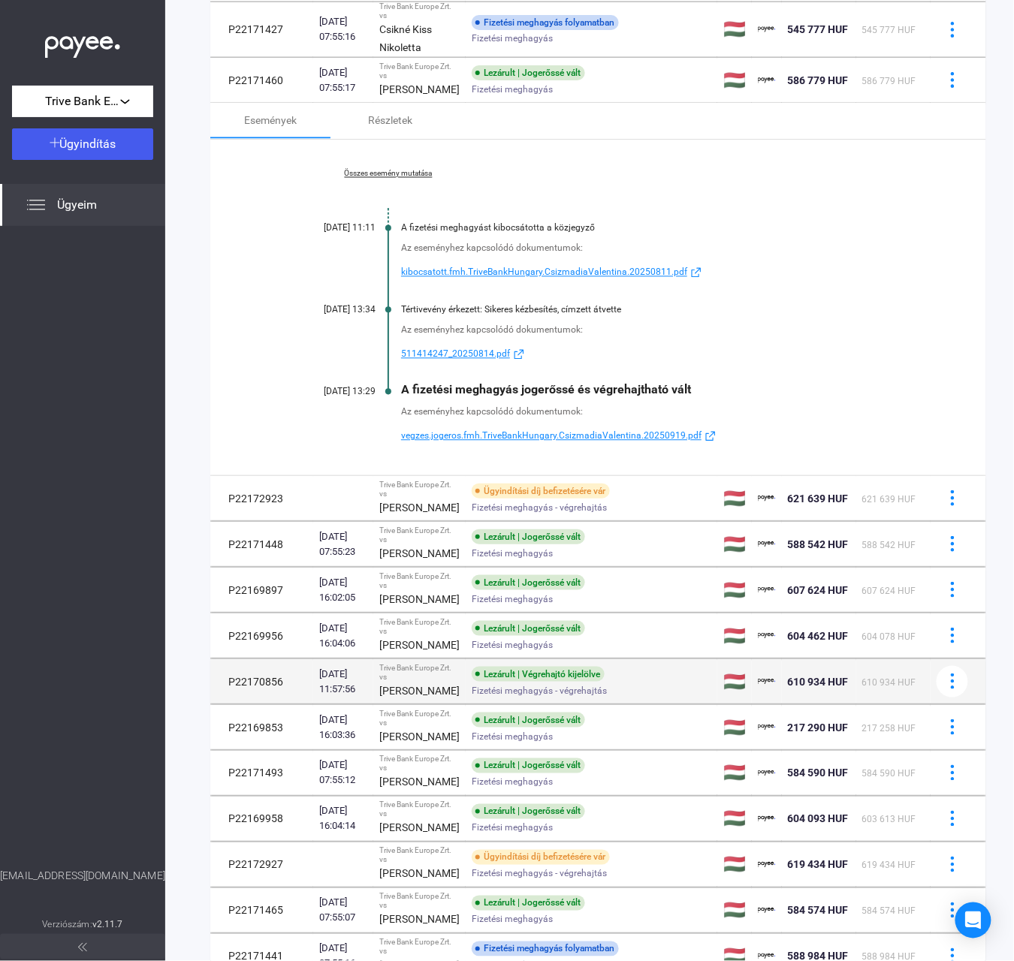
scroll to position [772, 0]
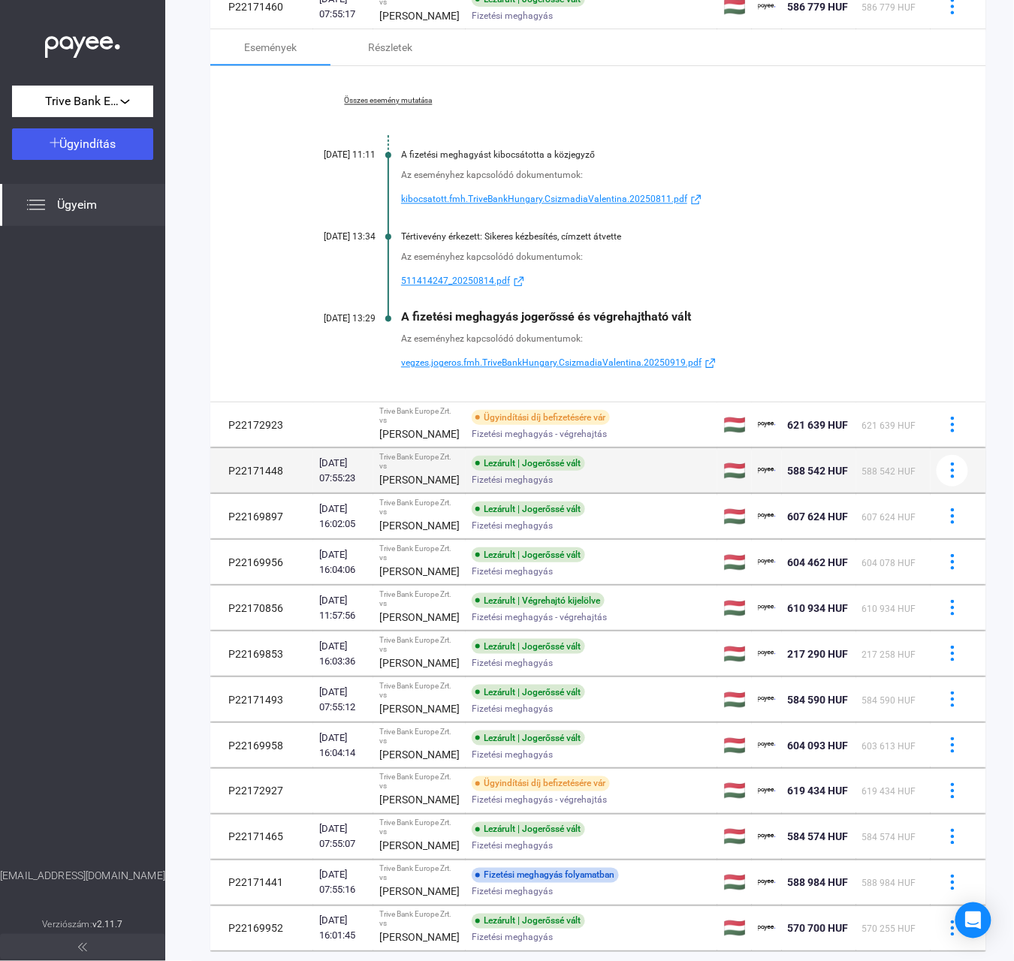
click at [517, 489] on span "Fizetési meghagyás" at bounding box center [512, 480] width 81 height 18
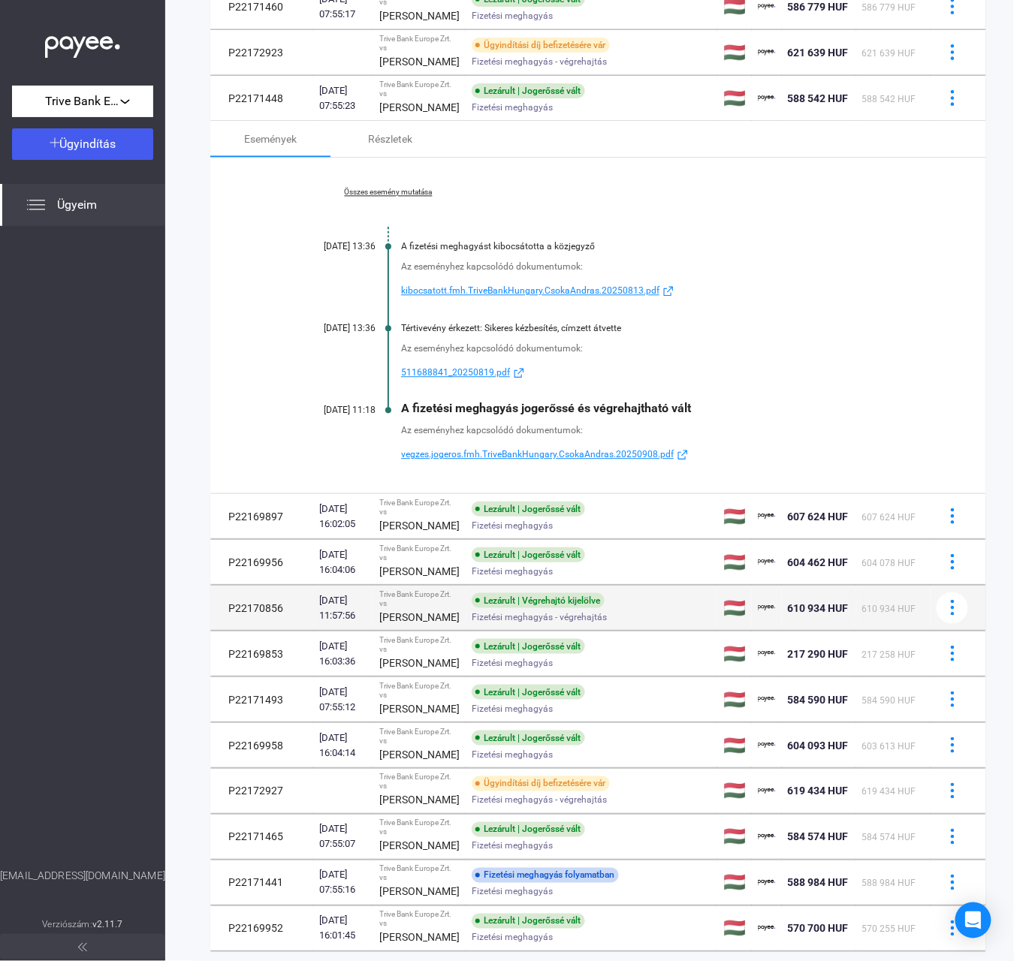
scroll to position [872, 0]
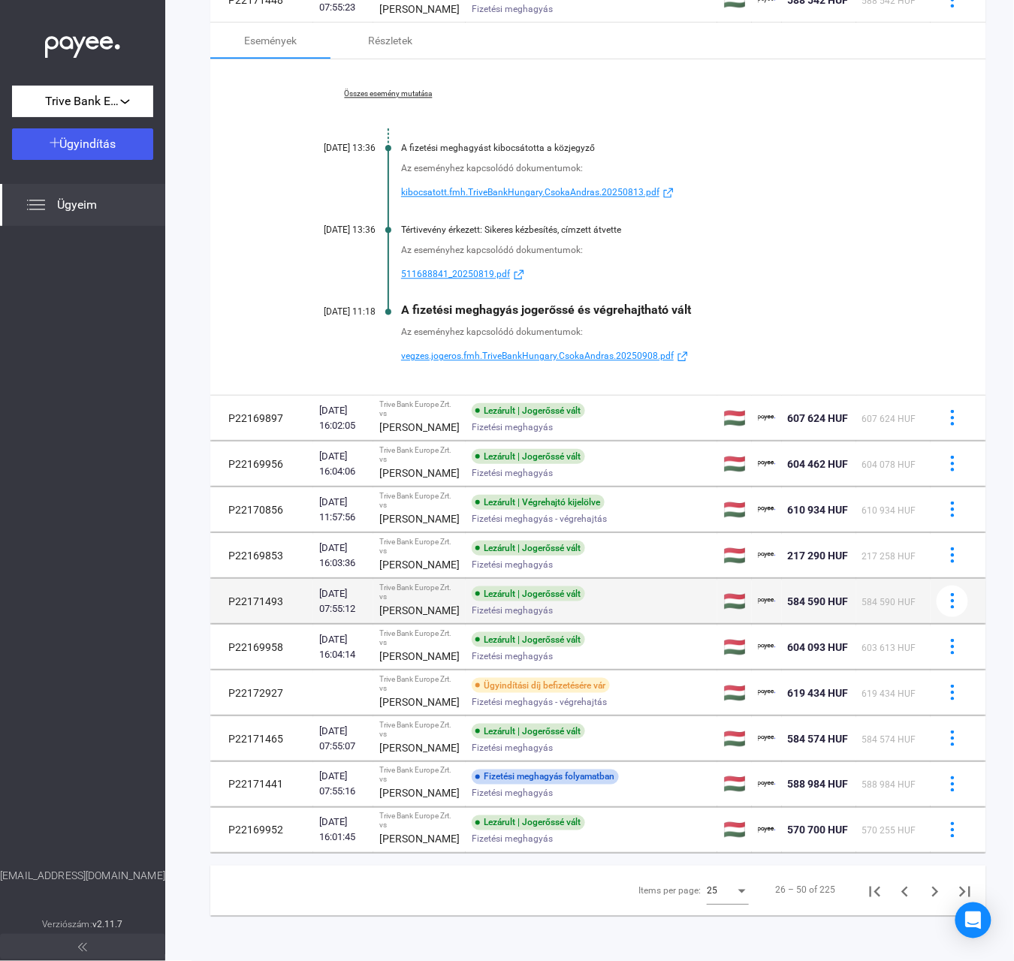
click at [472, 601] on div "Lezárult | Jogerőssé vált" at bounding box center [528, 593] width 113 height 15
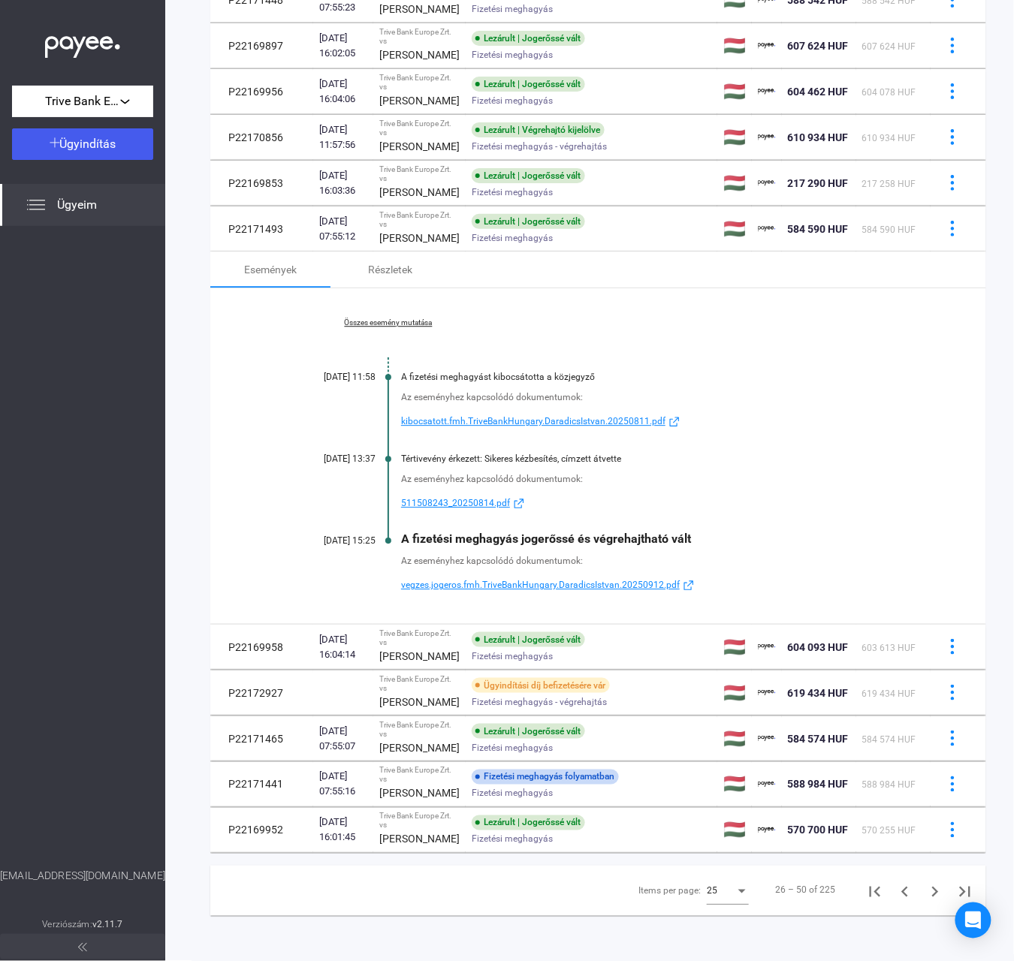
scroll to position [1072, 0]
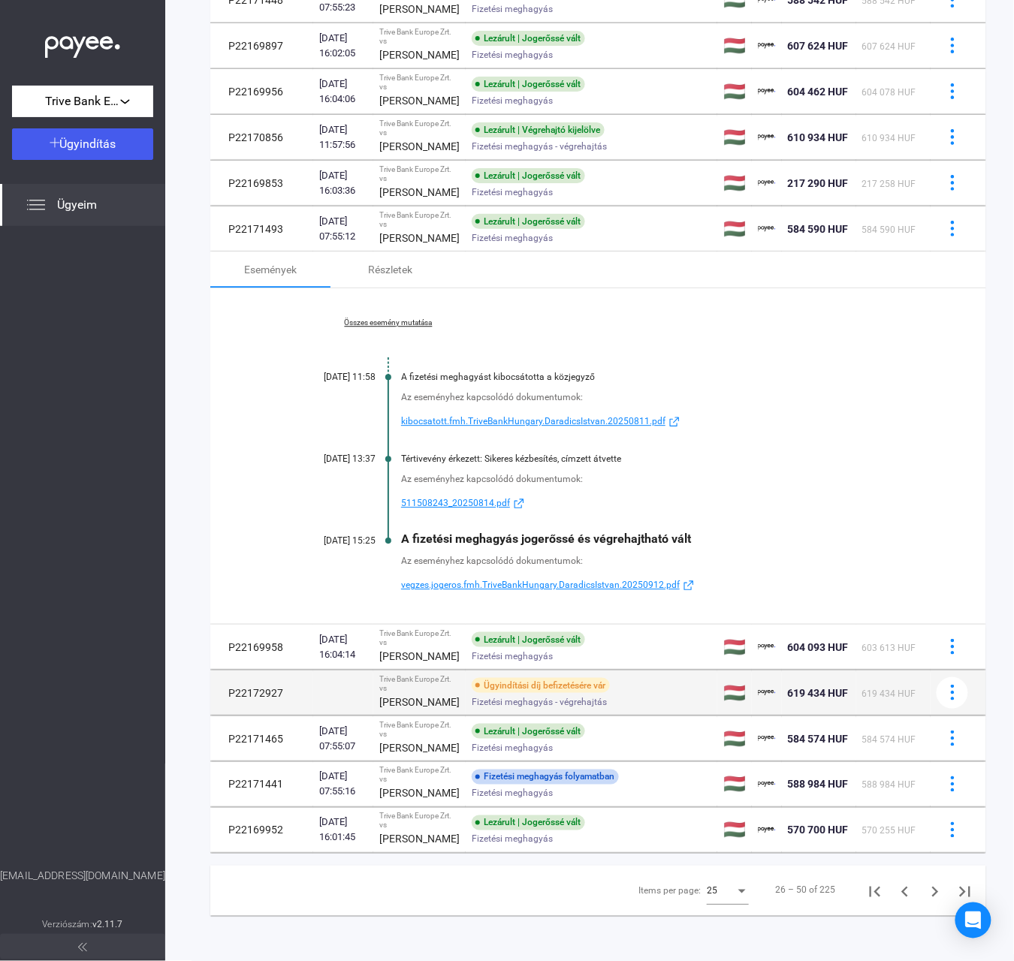
click at [484, 711] on span "Fizetési meghagyás - végrehajtás" at bounding box center [539, 702] width 135 height 18
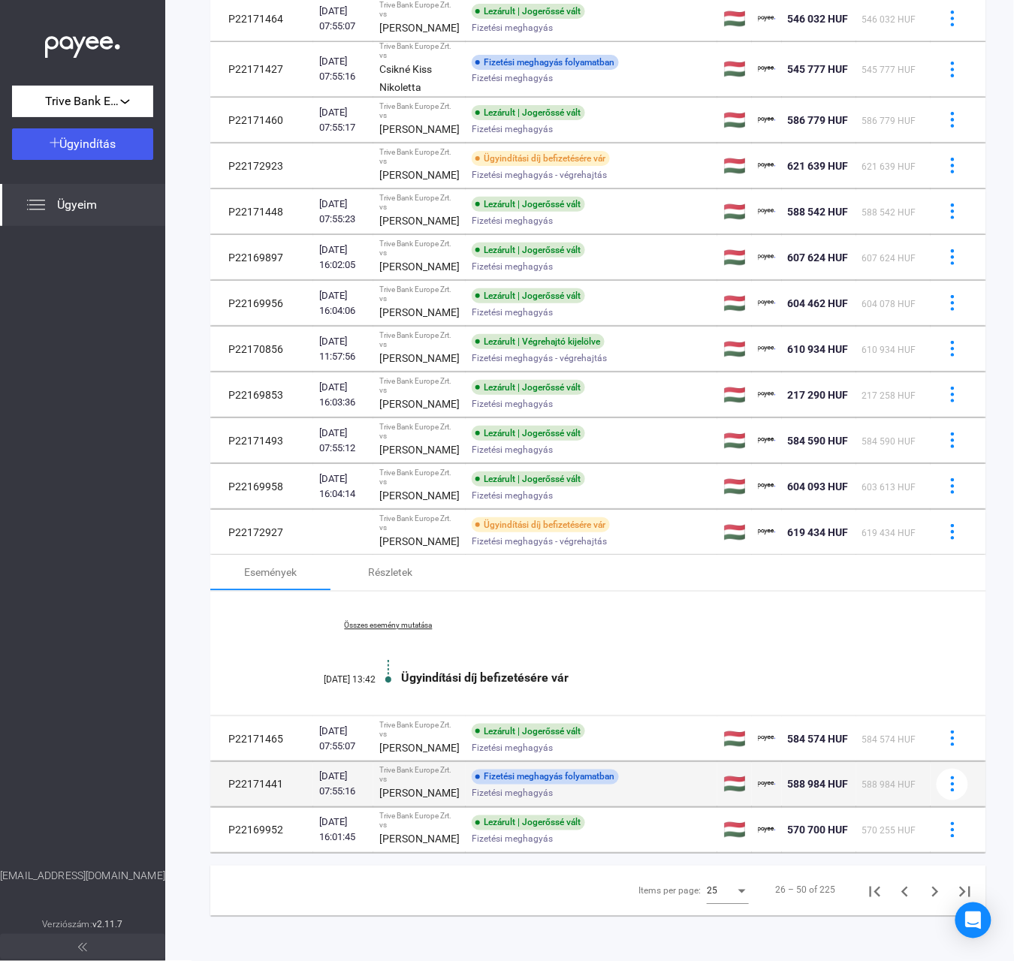
scroll to position [1045, 0]
click at [439, 762] on td "Trive Bank Europe Zrt. vs [PERSON_NAME]" at bounding box center [419, 784] width 92 height 45
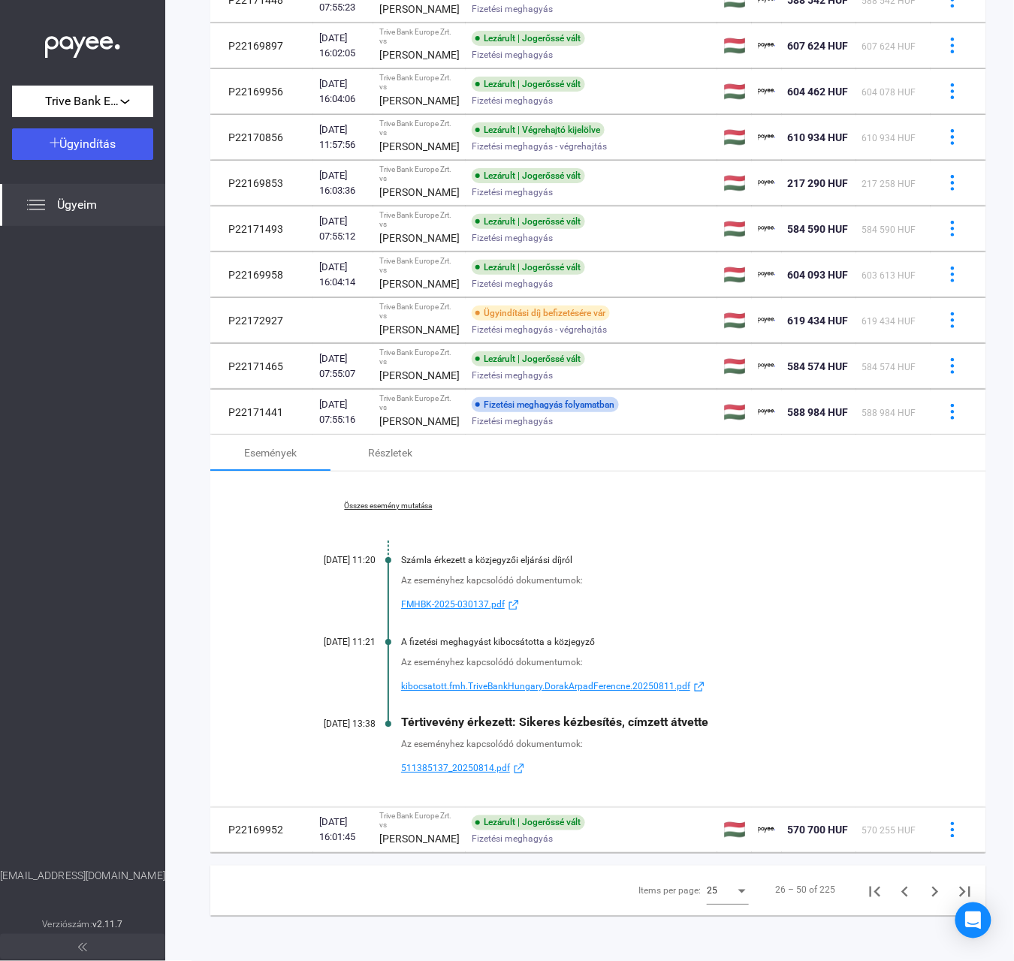
scroll to position [1256, 0]
click at [782, 647] on div "Az eseményhez kapcsolódó dokumentumok: kibocsatott.fmh.TriveBankHungary.DorakAr…" at bounding box center [598, 671] width 626 height 48
click at [932, 887] on icon "Next page" at bounding box center [935, 892] width 7 height 11
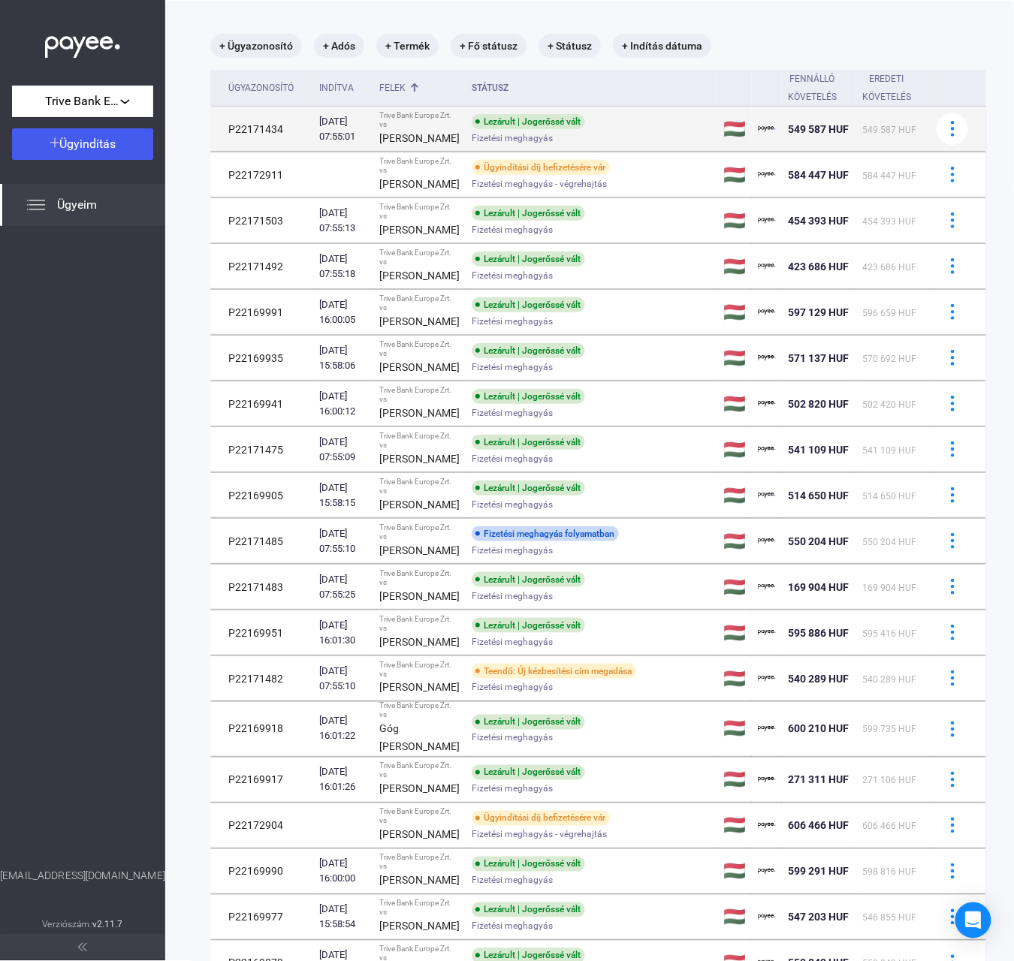
click at [449, 152] on td "Trive Bank Europe Zrt. vs [PERSON_NAME]" at bounding box center [419, 129] width 92 height 45
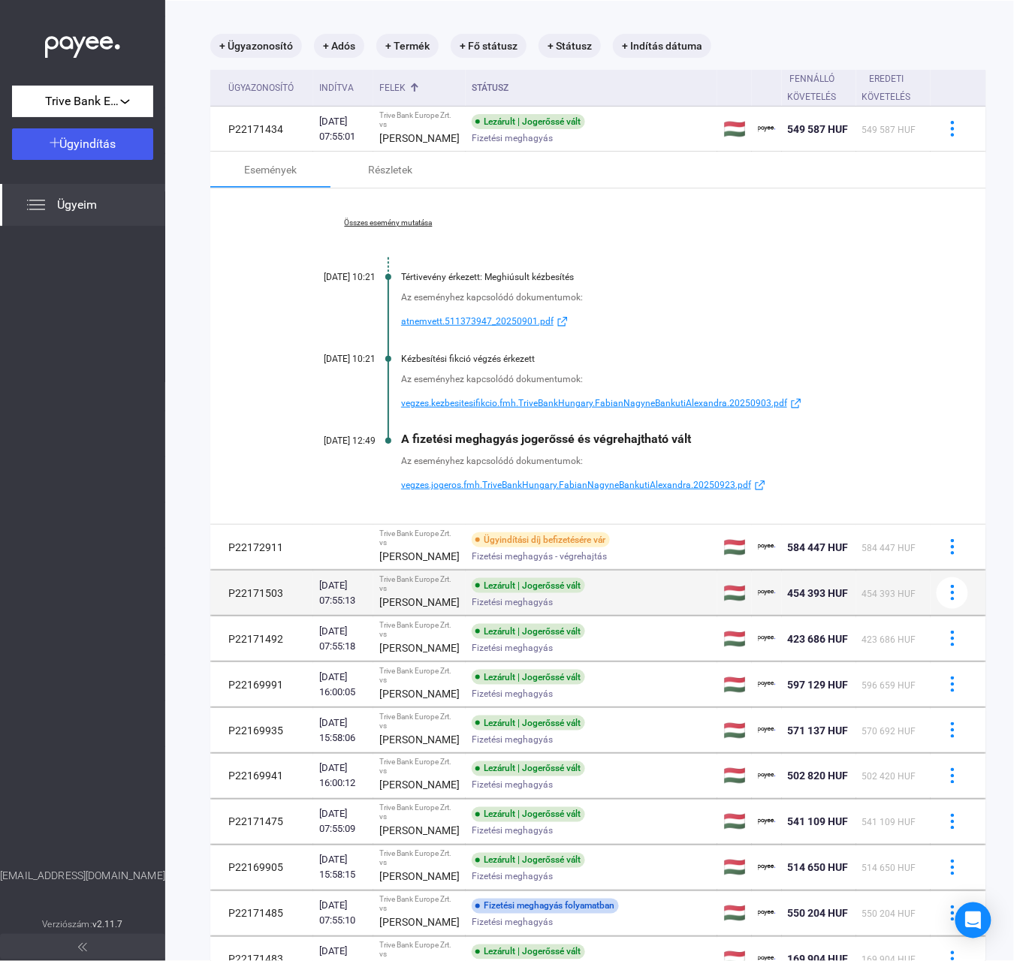
click at [346, 608] on div "[DATE] 07:55:13" at bounding box center [343, 593] width 48 height 30
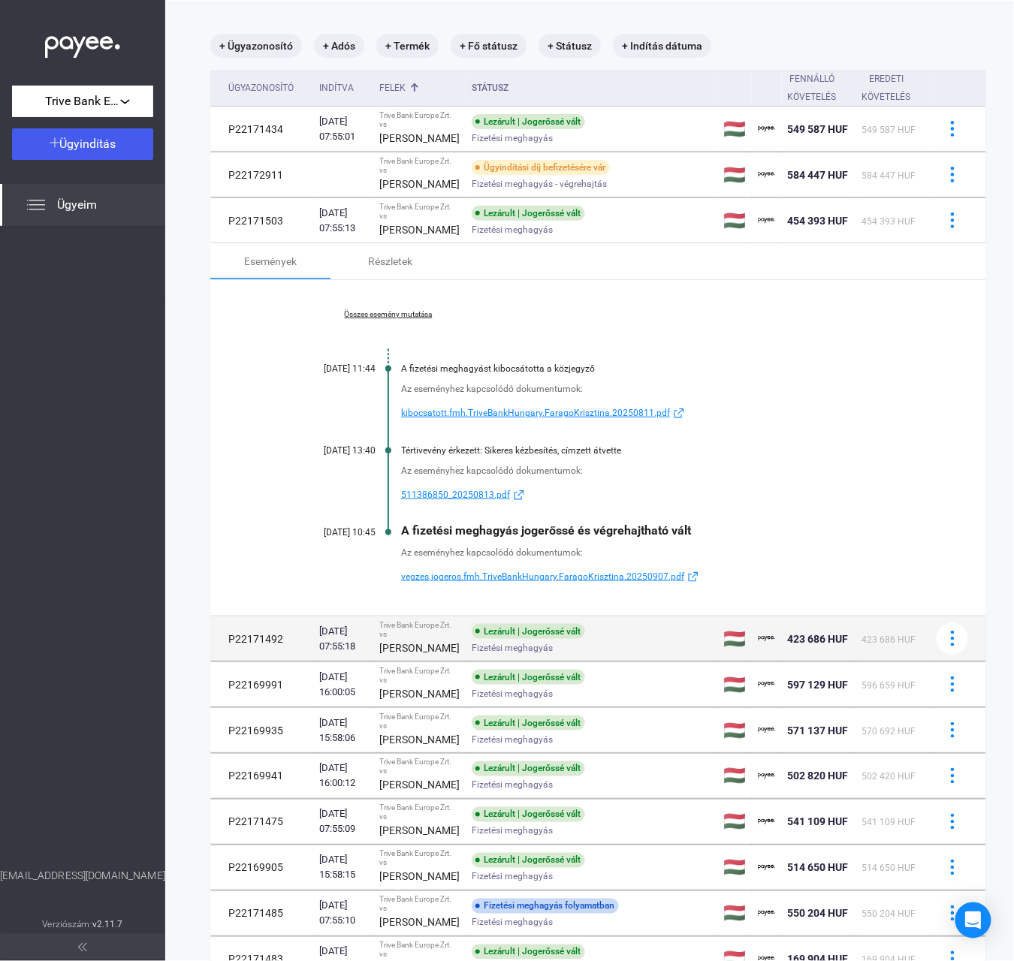
click at [446, 662] on td "Trive Bank Europe Zrt. vs [PERSON_NAME]" at bounding box center [419, 639] width 92 height 45
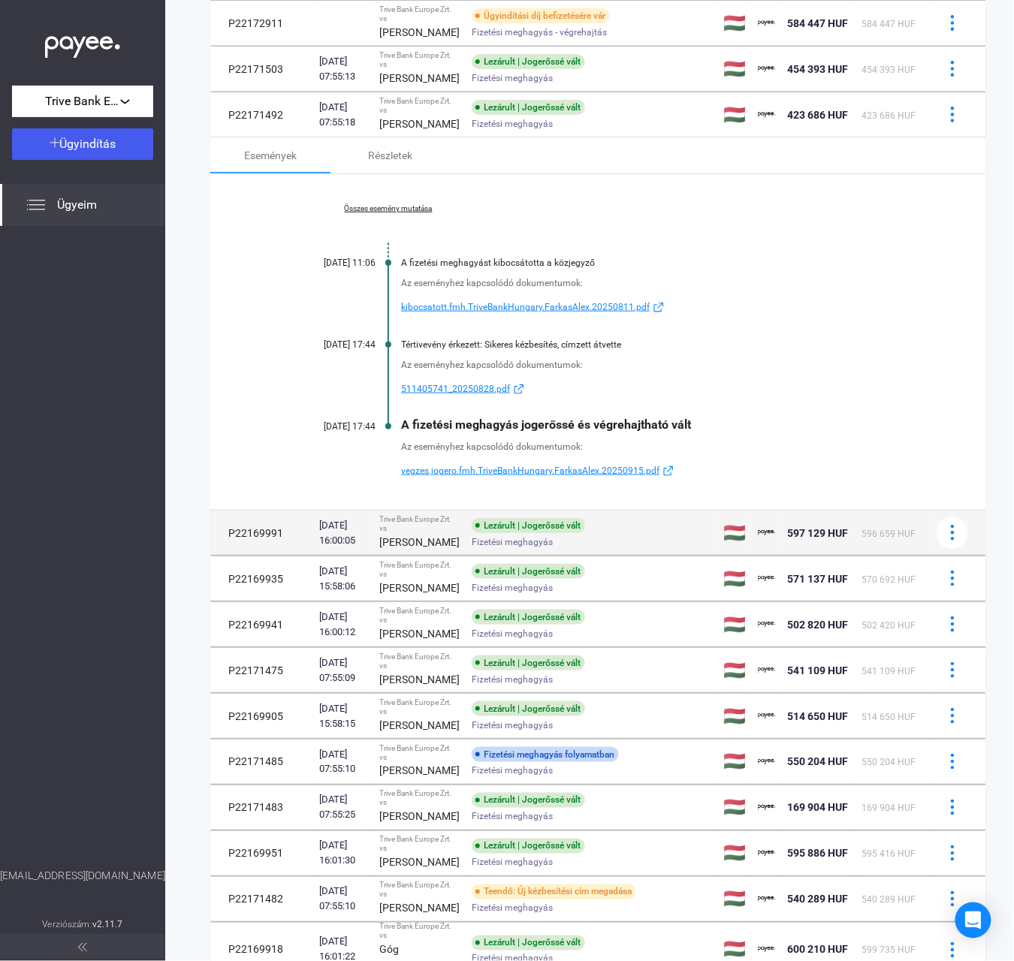
scroll to position [271, 0]
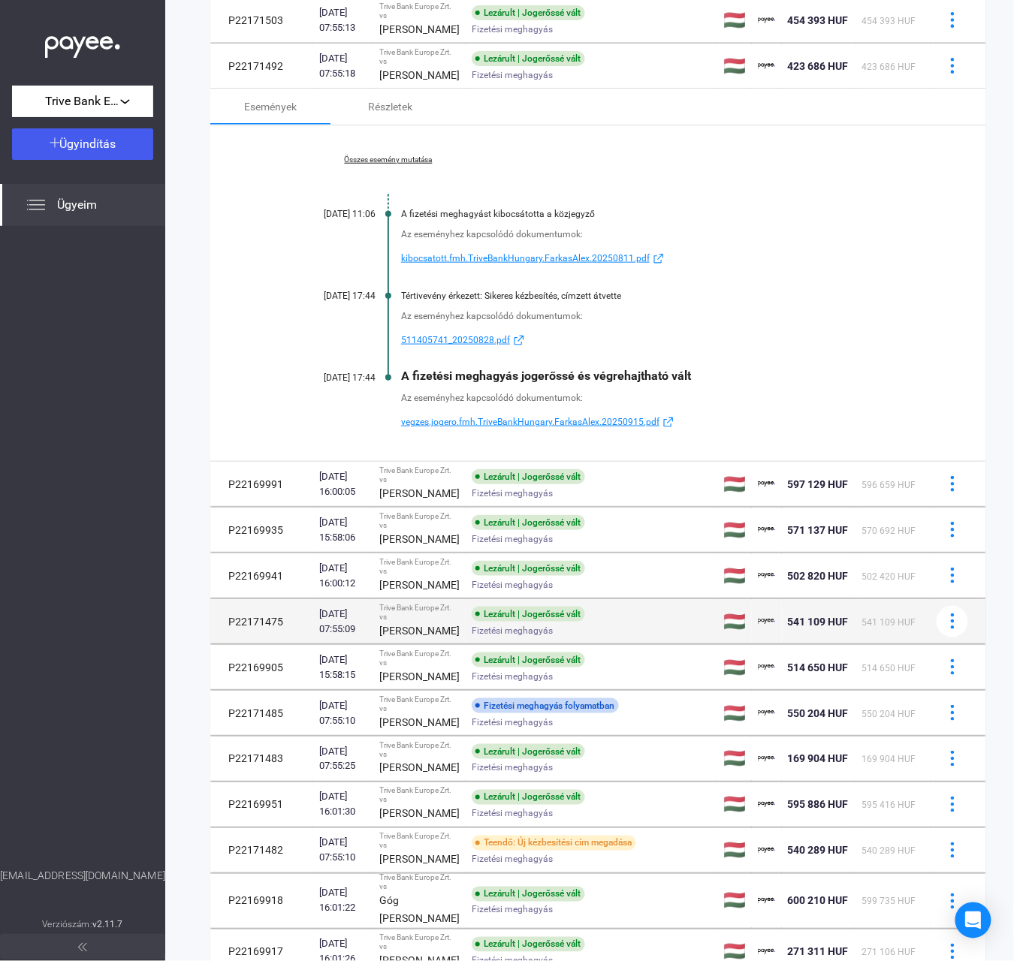
click at [428, 637] on strong "[PERSON_NAME]" at bounding box center [419, 631] width 80 height 12
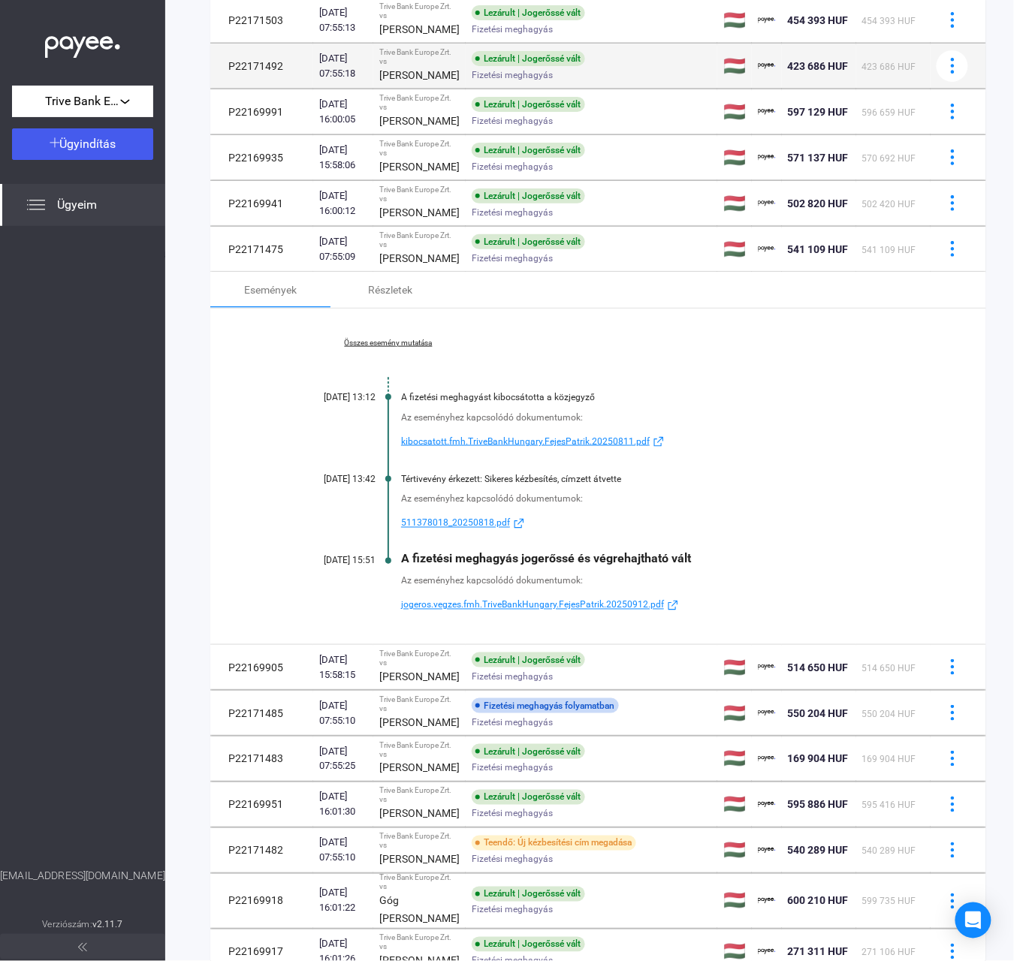
click at [488, 84] on span "Fizetési meghagyás" at bounding box center [512, 75] width 81 height 18
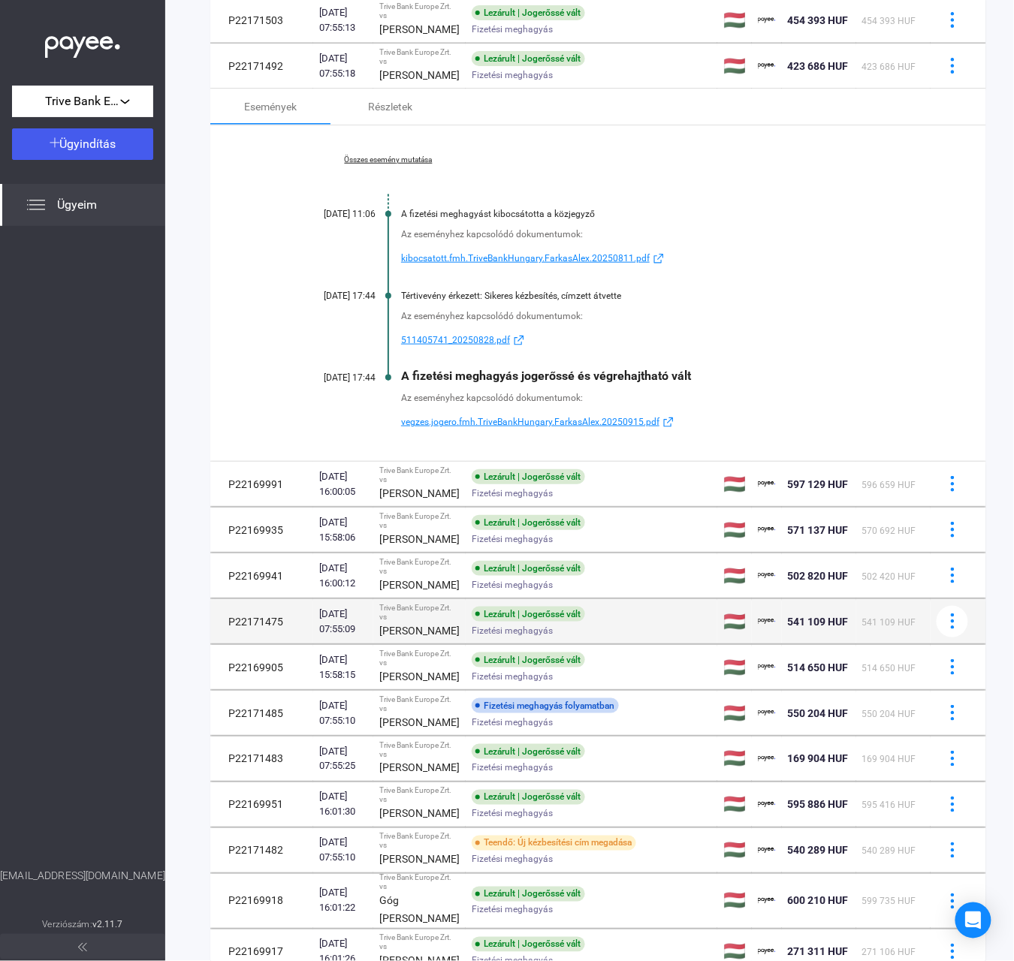
click at [415, 640] on div "[PERSON_NAME]" at bounding box center [419, 631] width 80 height 18
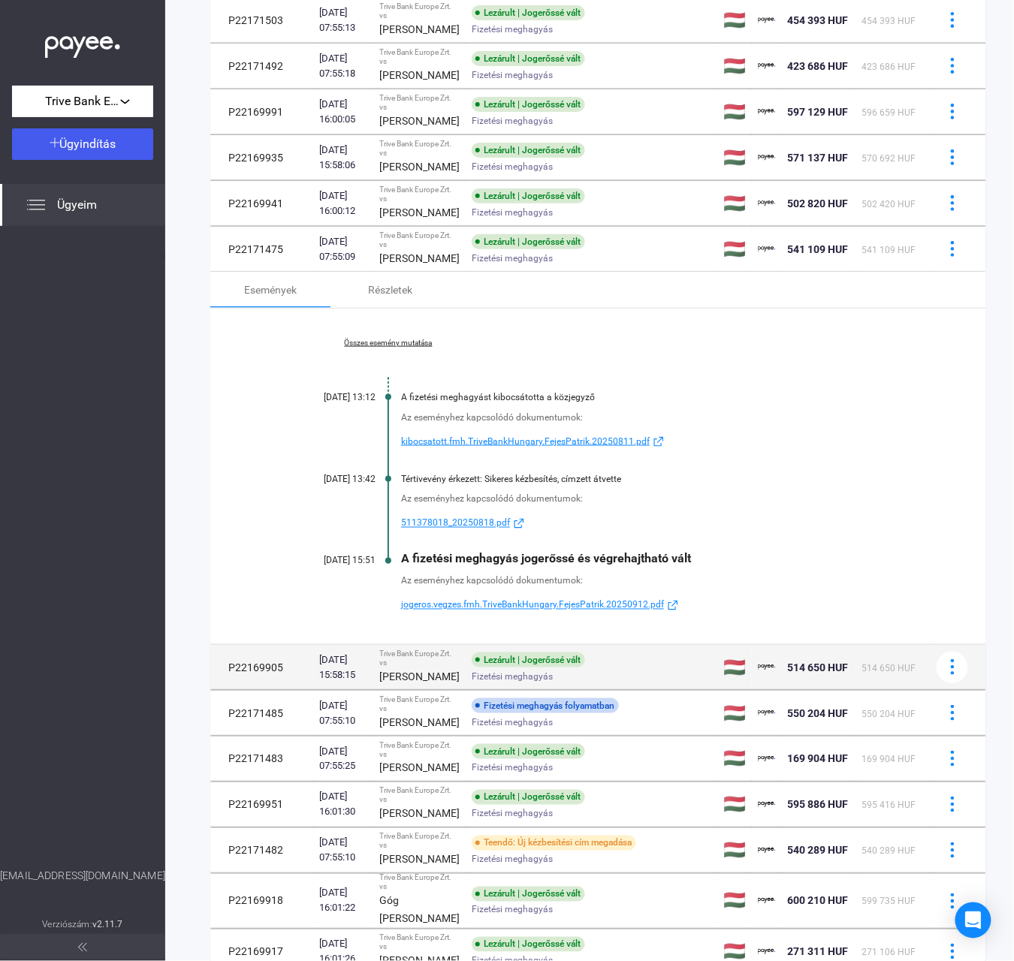
scroll to position [371, 0]
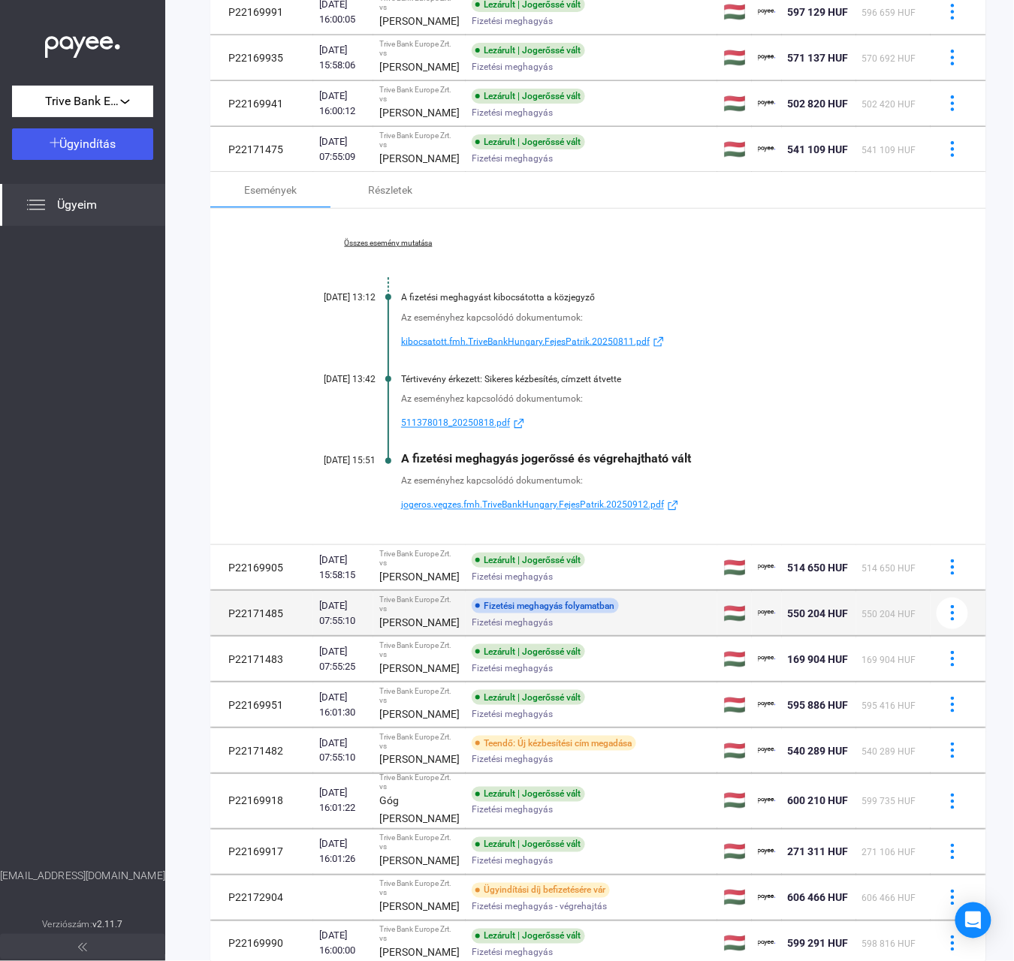
click at [472, 614] on div "Fizetési meghagyás folyamatban" at bounding box center [545, 605] width 147 height 15
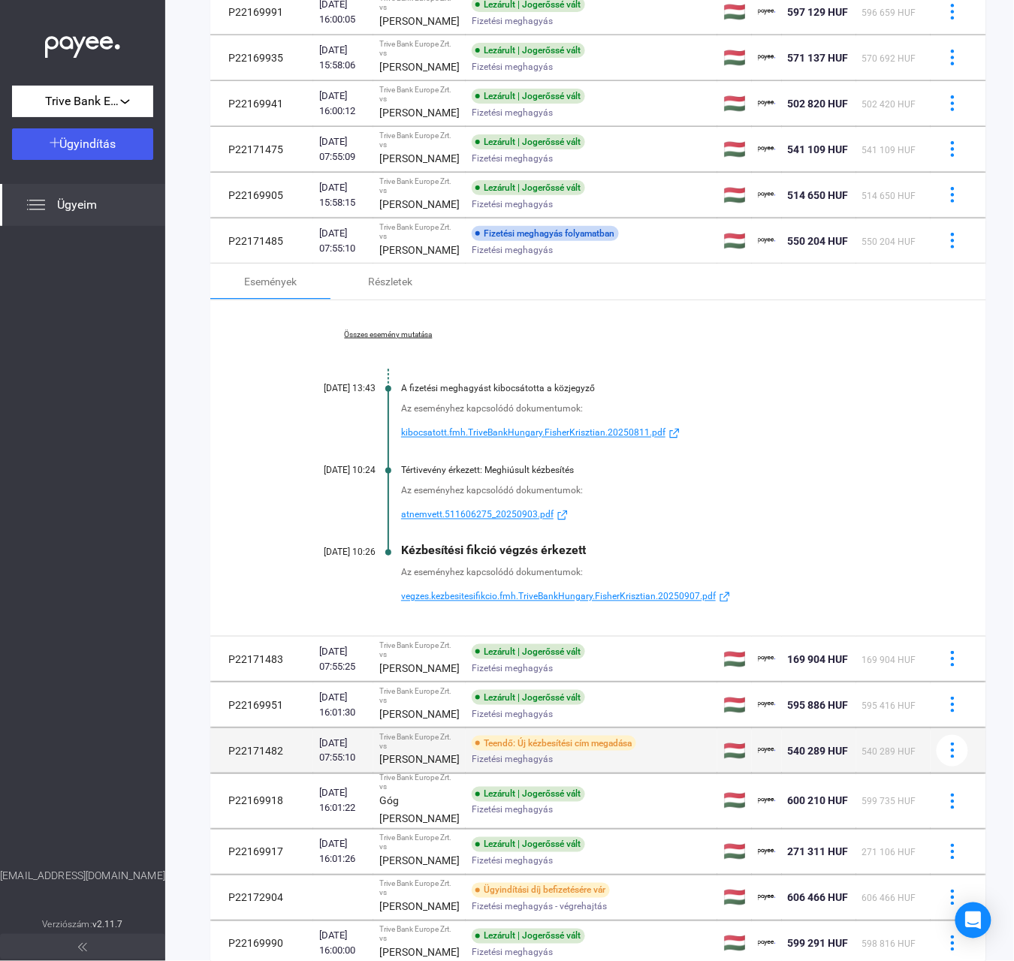
drag, startPoint x: 478, startPoint y: 806, endPoint x: 497, endPoint y: 802, distance: 19.3
click at [478, 677] on span "Fizetési meghagyás" at bounding box center [512, 668] width 81 height 18
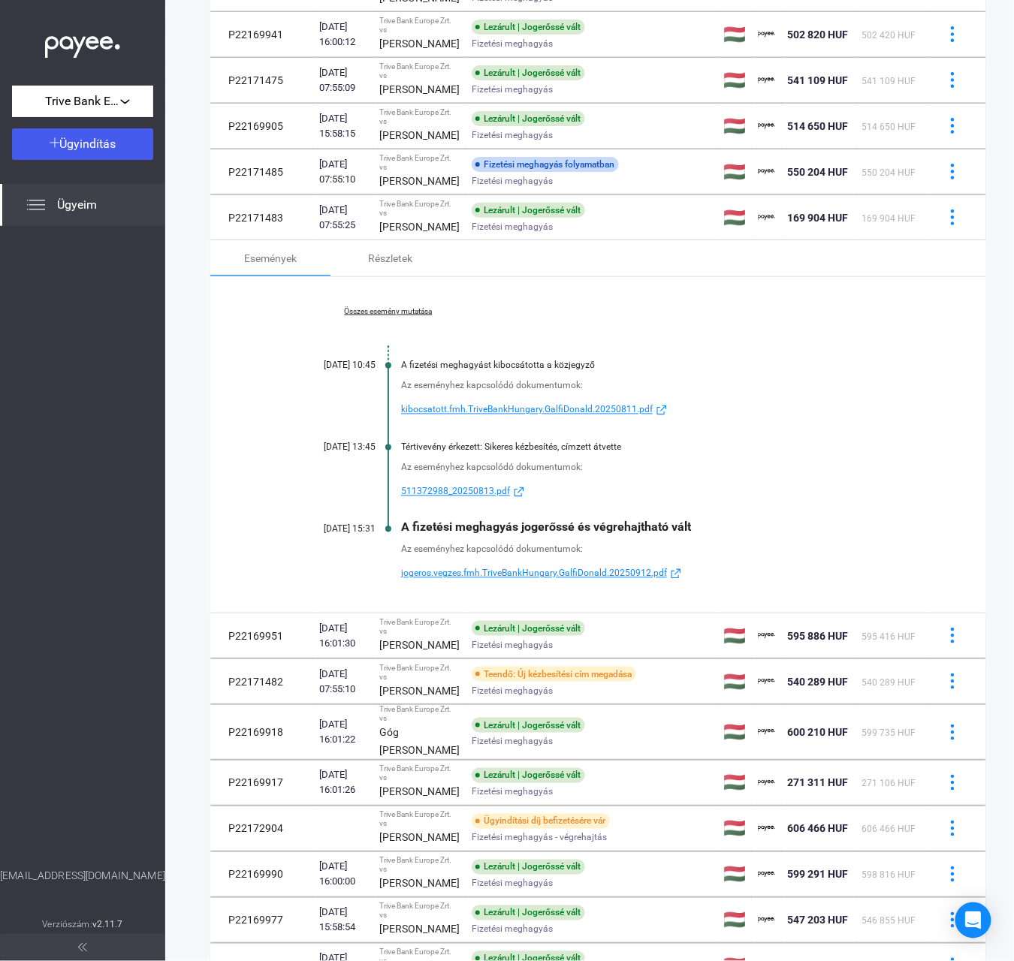
scroll to position [472, 0]
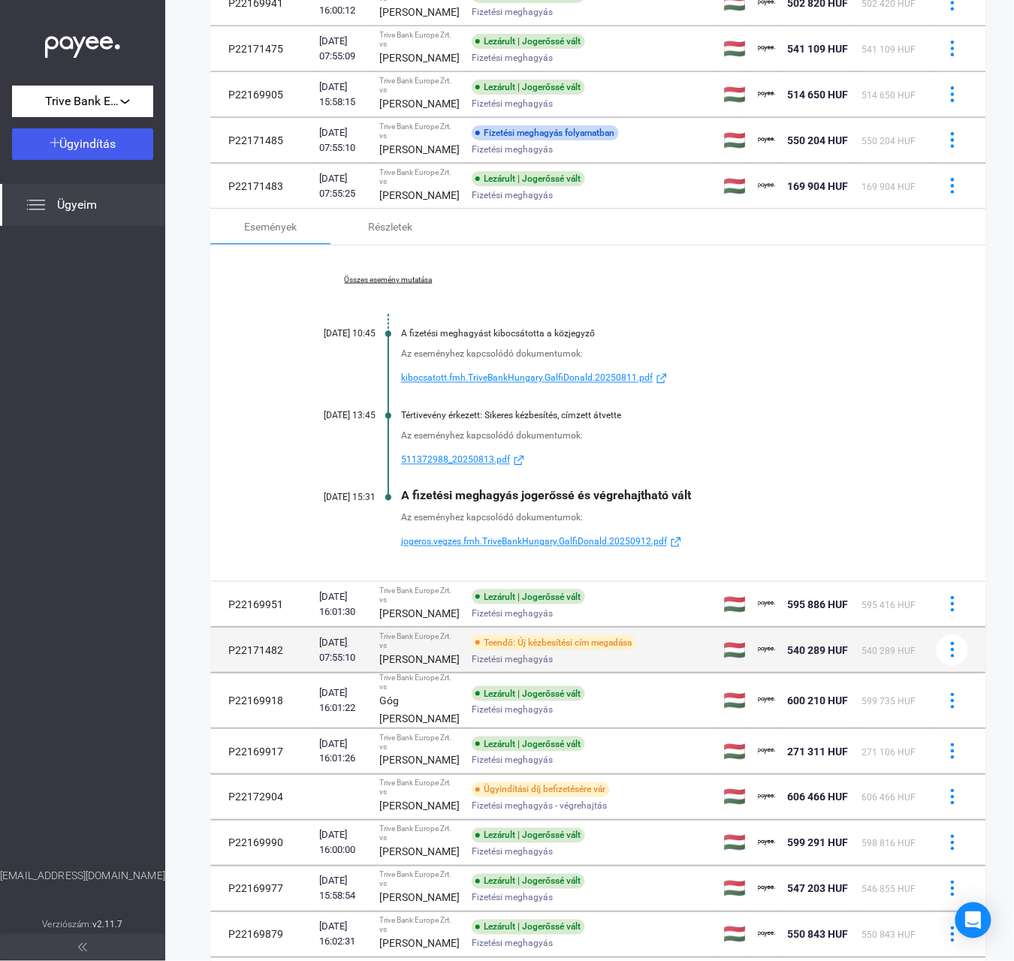
click at [472, 668] on span "Fizetési meghagyás" at bounding box center [512, 659] width 81 height 18
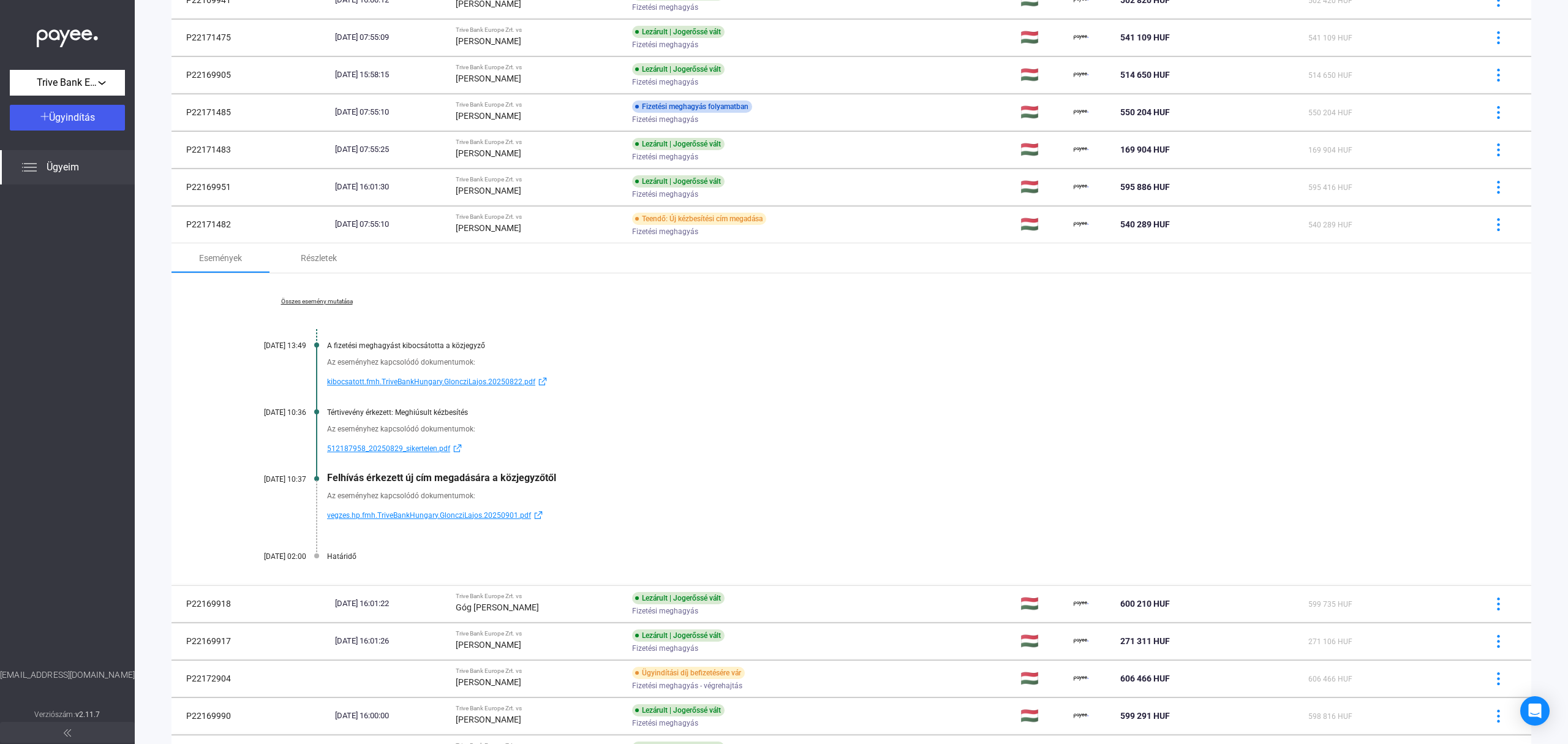
click at [391, 513] on span "vegzes.hp.fmh.TriveBankHungary.GloncziLajos.20250901.pdf" at bounding box center [429, 516] width 204 height 15
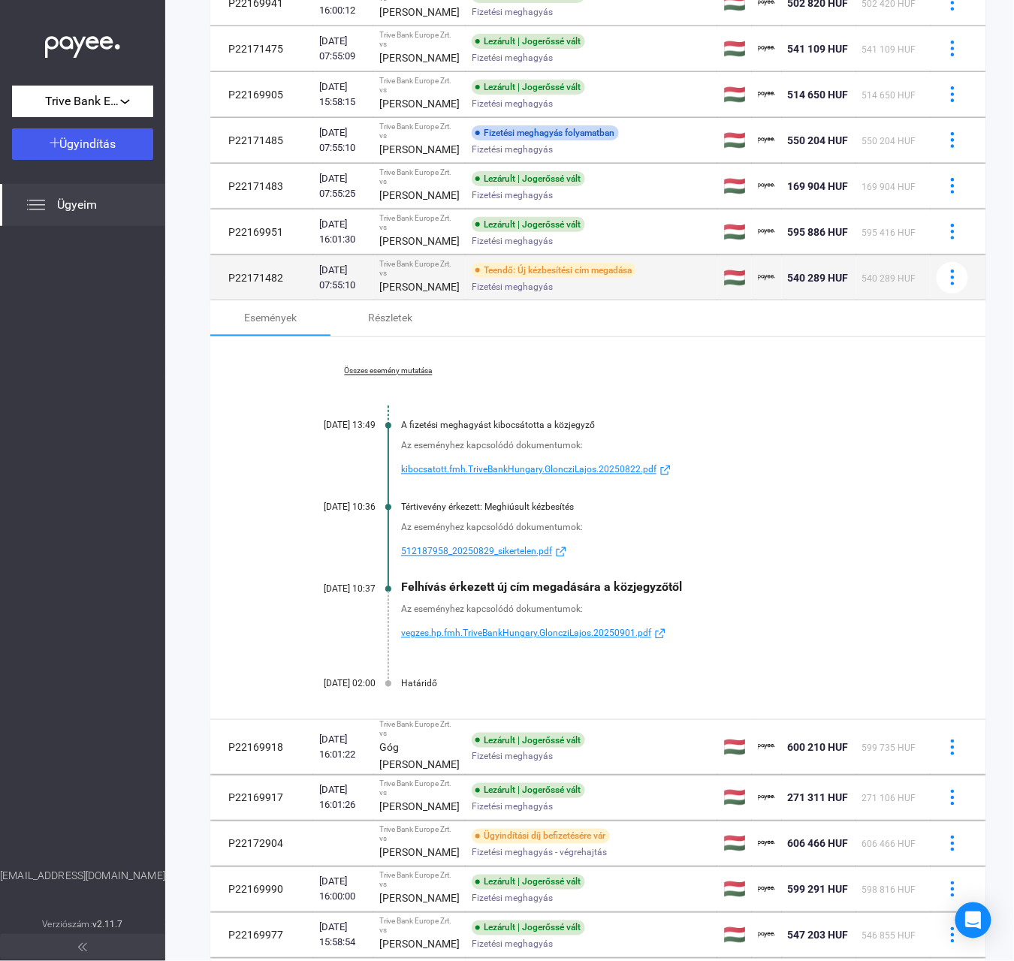
click at [389, 296] on div "[PERSON_NAME]" at bounding box center [419, 287] width 80 height 18
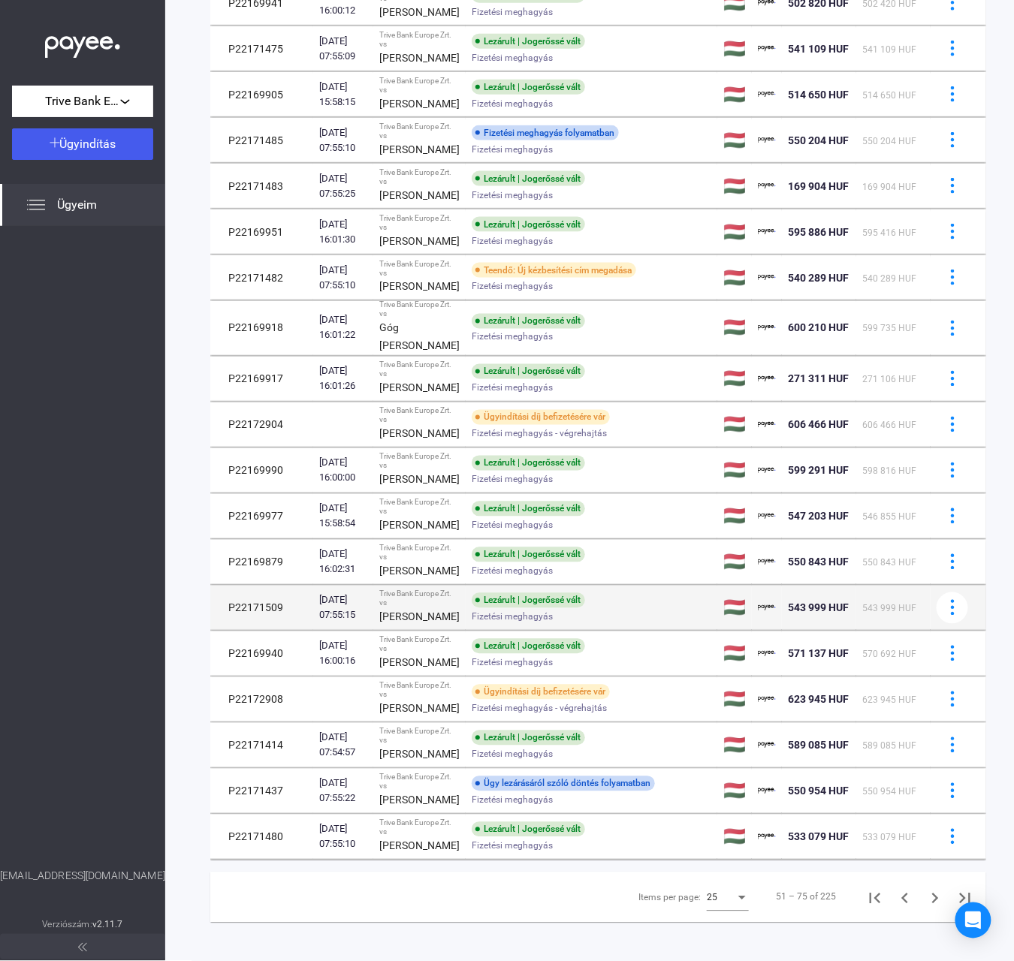
click at [439, 626] on div "[PERSON_NAME]" at bounding box center [419, 617] width 80 height 18
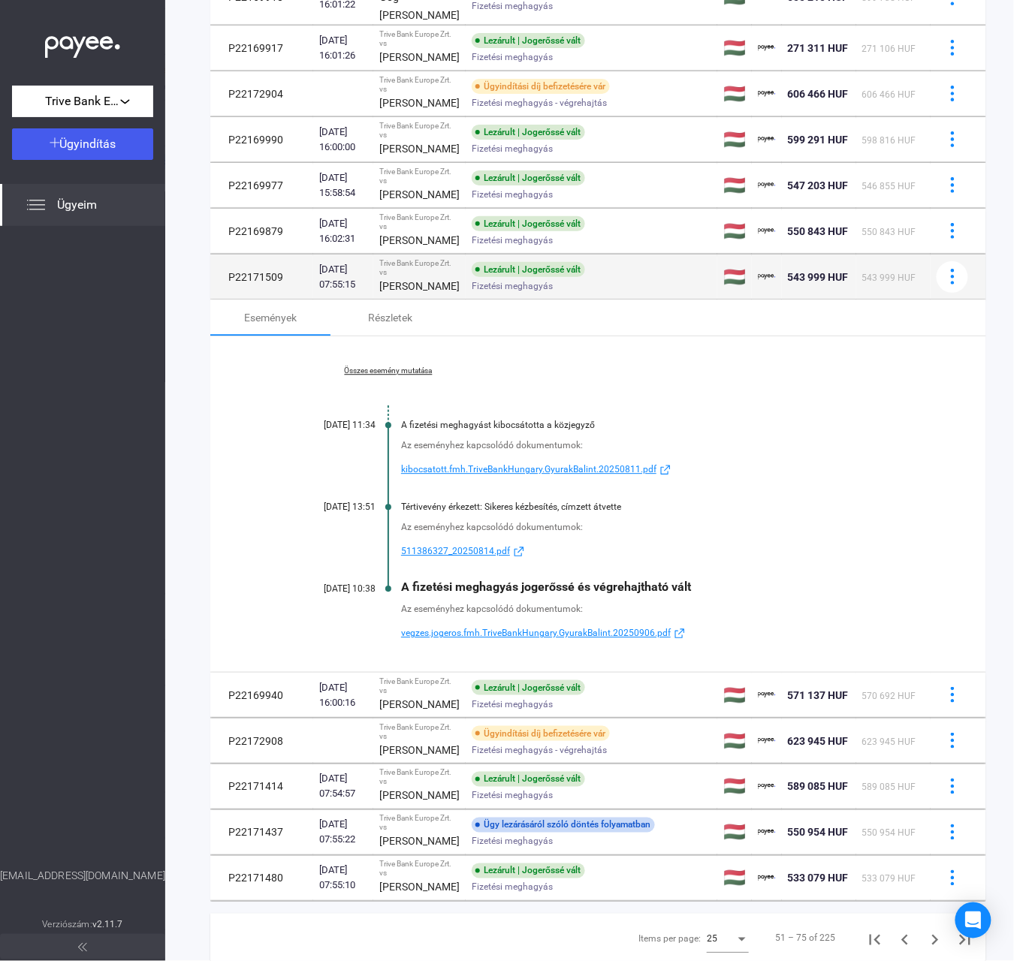
scroll to position [872, 0]
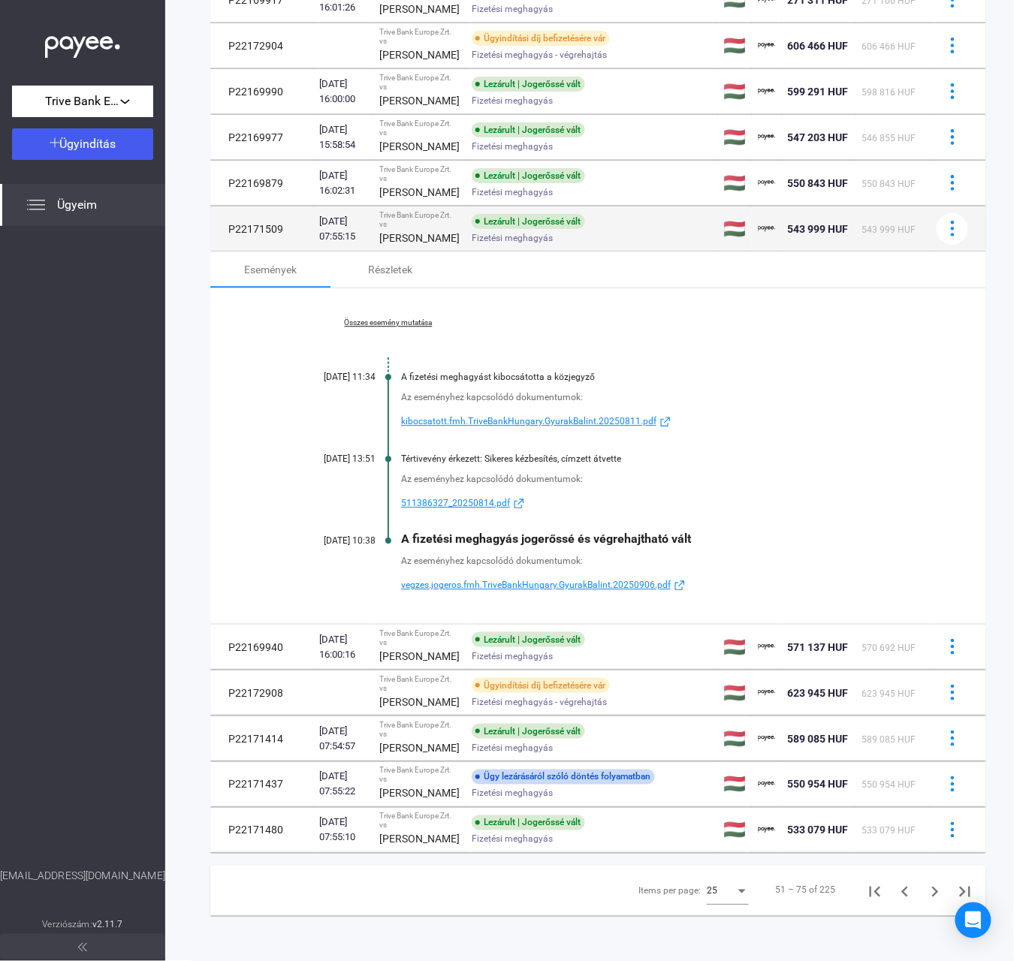
click at [466, 252] on td "Lezárult | Jogerőssé vált Fizetési meghagyás" at bounding box center [592, 229] width 252 height 45
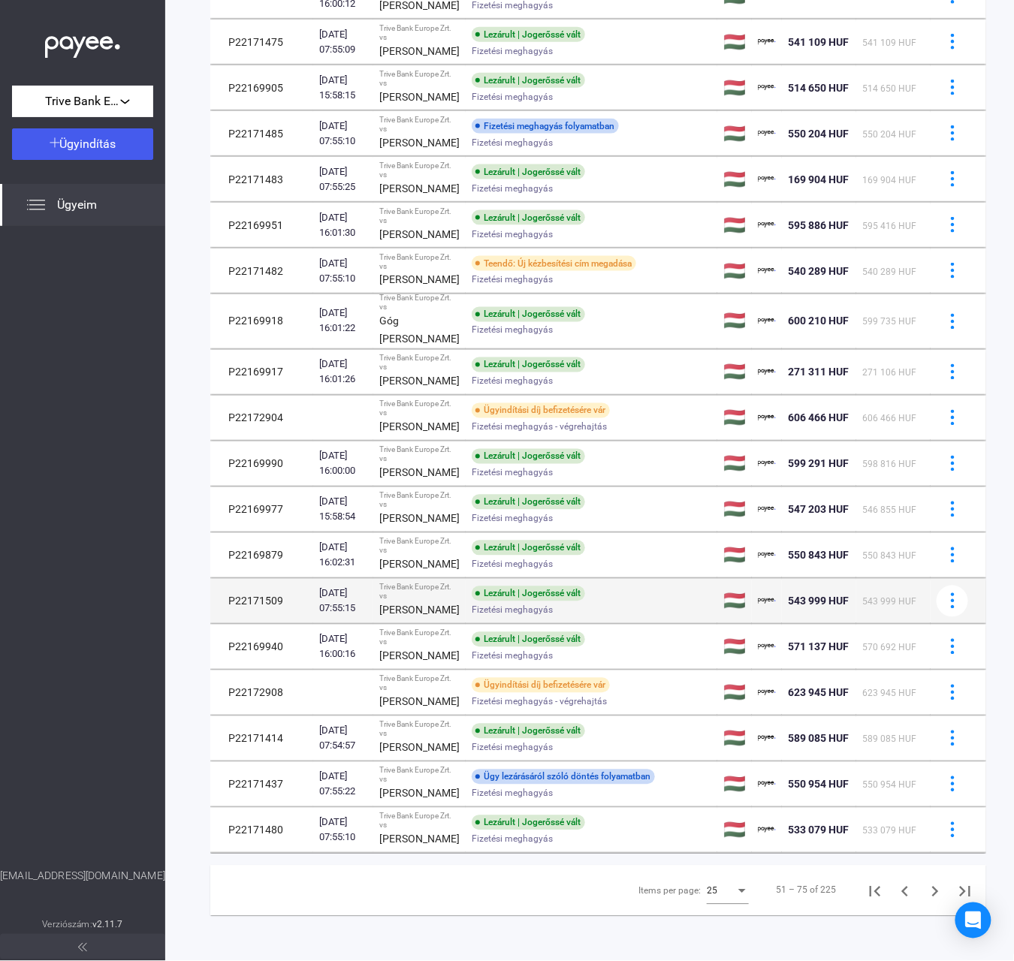
scroll to position [761, 0]
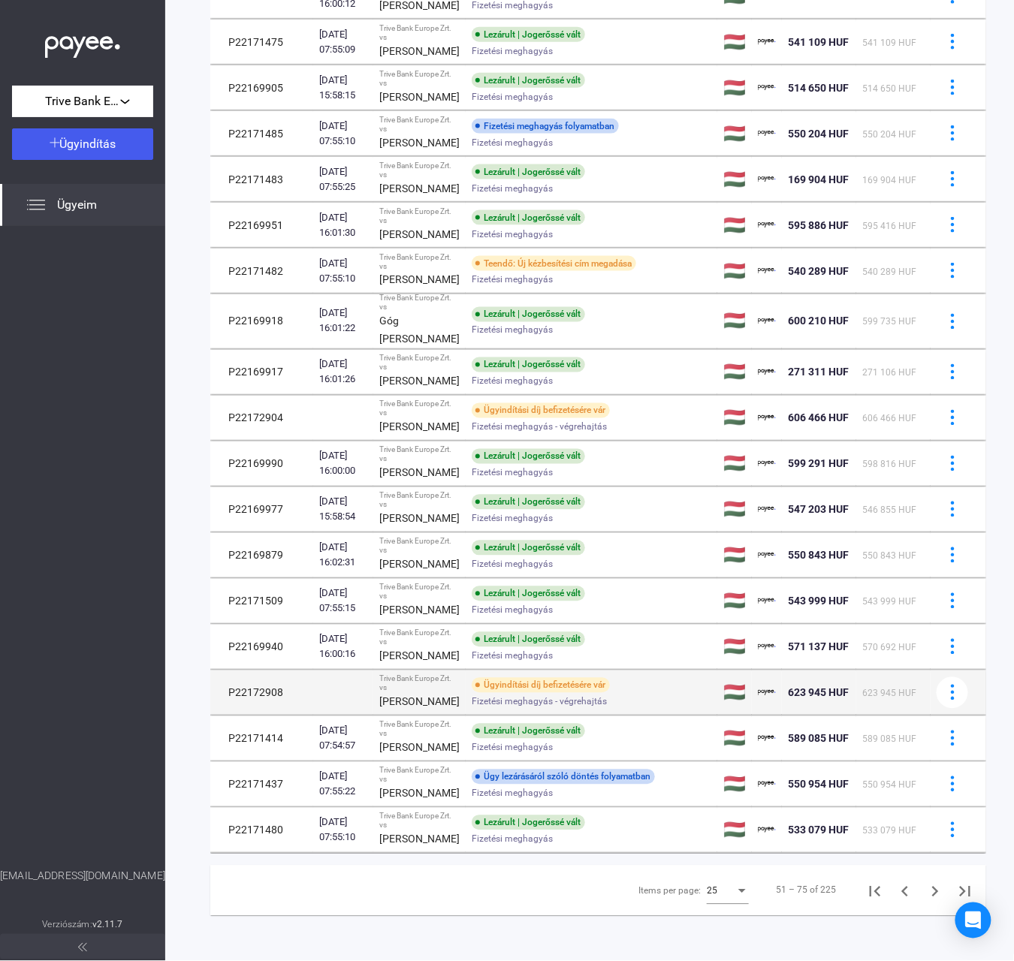
click at [433, 696] on strong "[PERSON_NAME]" at bounding box center [419, 702] width 80 height 12
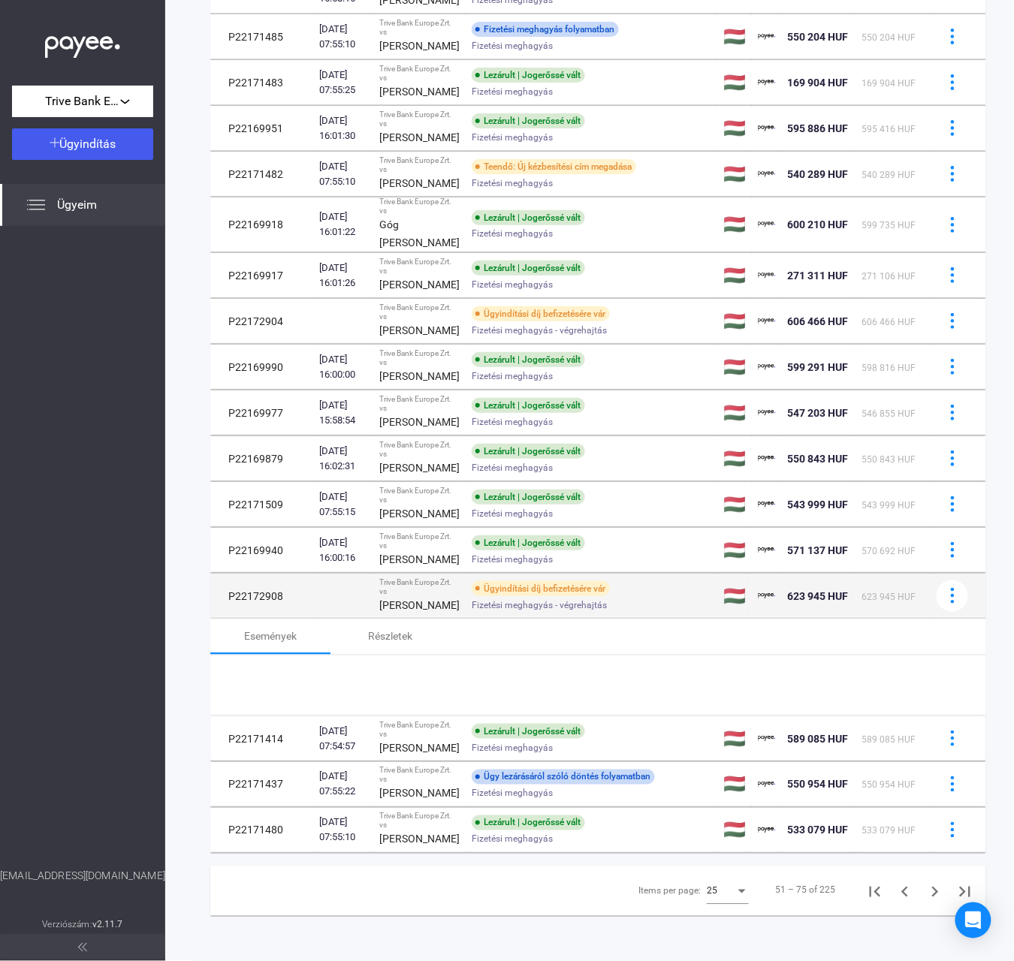
scroll to position [872, 0]
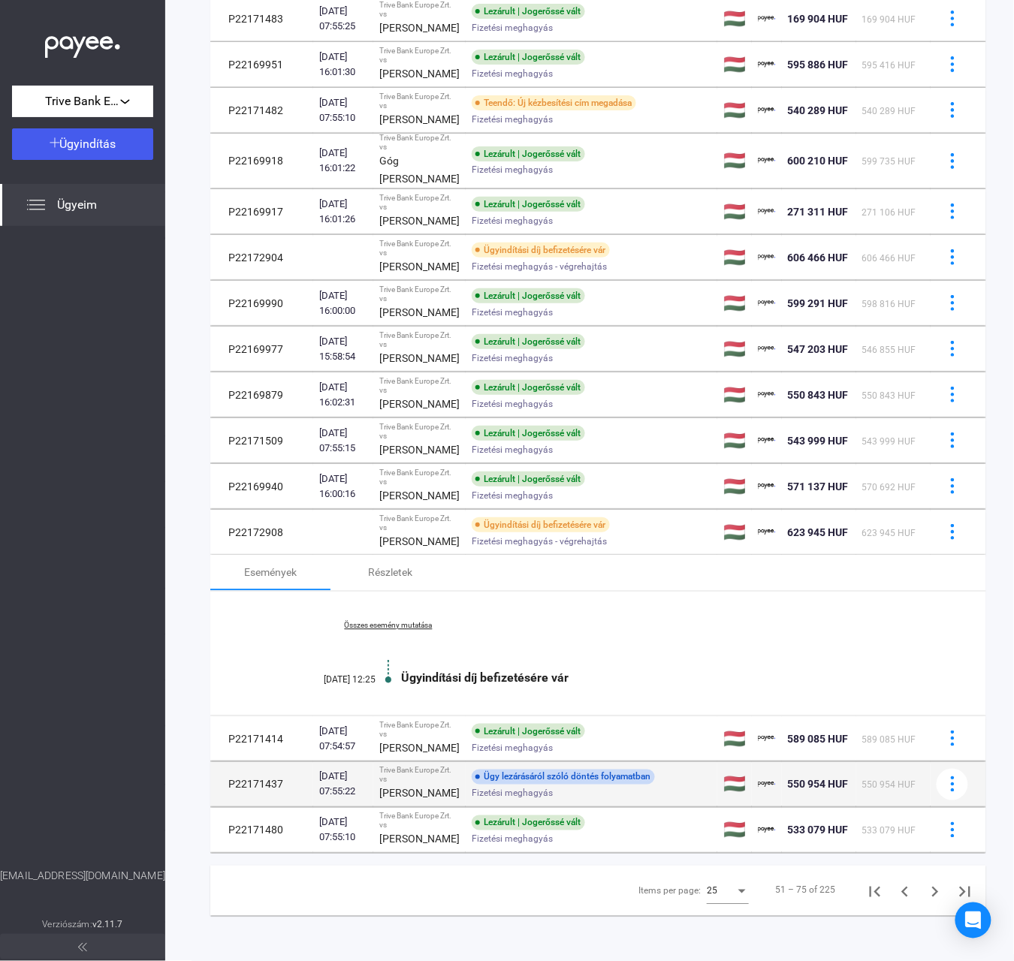
click at [421, 803] on div "[PERSON_NAME]" at bounding box center [419, 794] width 80 height 18
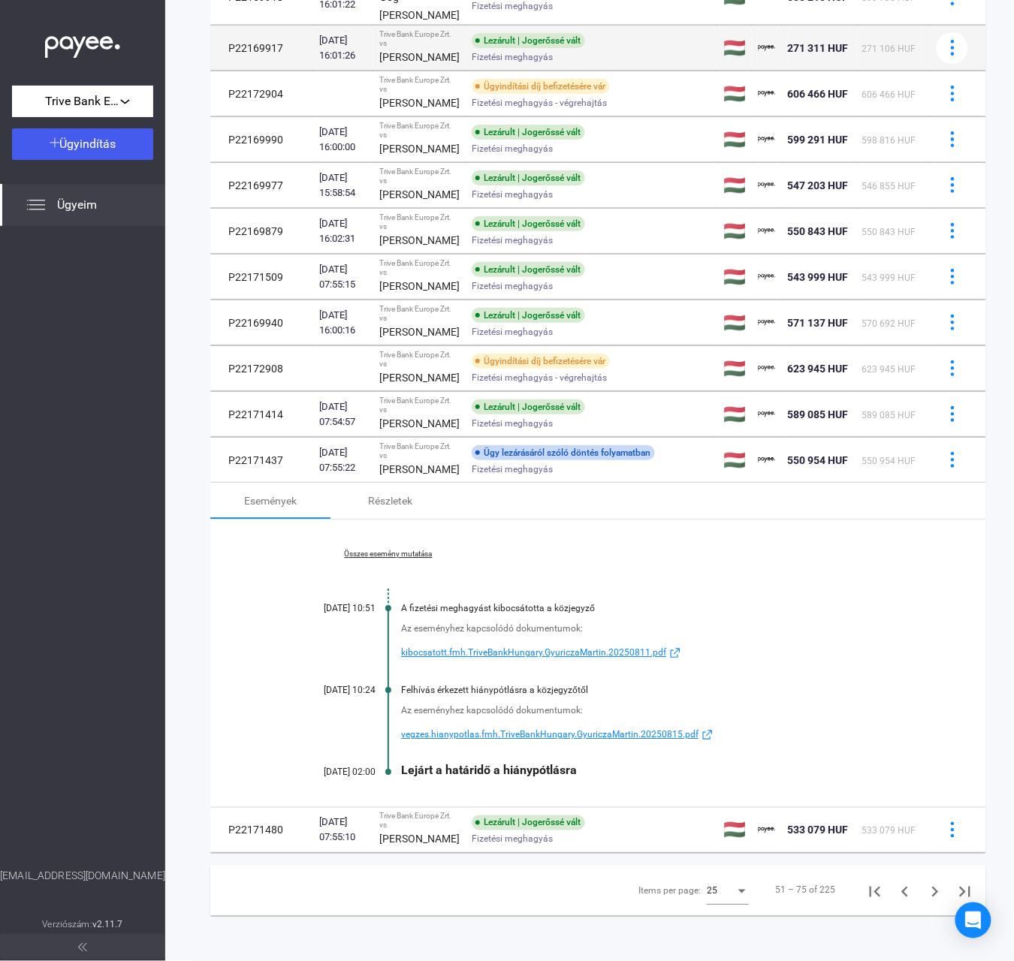
scroll to position [845, 0]
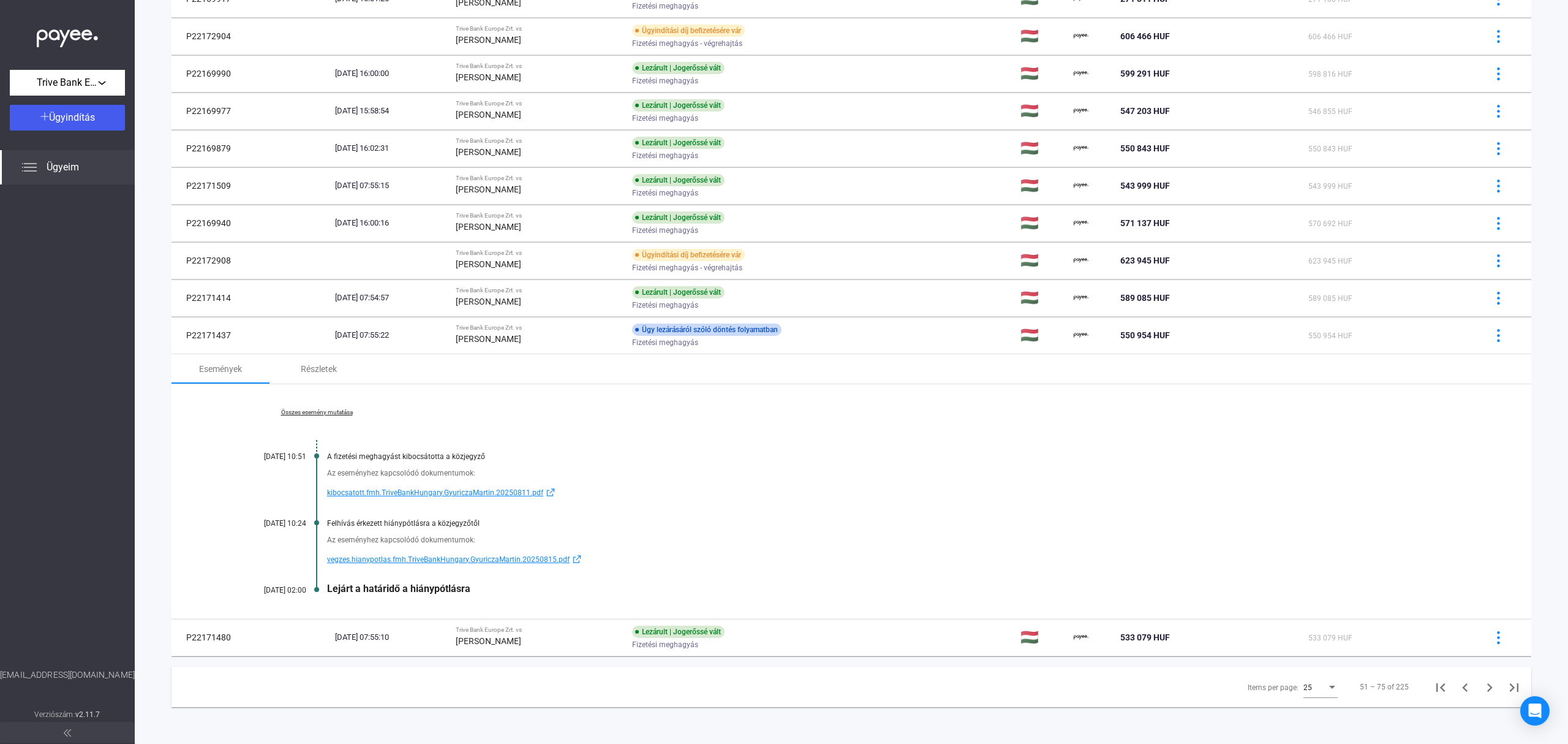
click at [412, 560] on span "vegzes.hianypotlas.fmh.TriveBankHungary.GyuriczaMartin.20250815.pdf" at bounding box center [448, 560] width 242 height 15
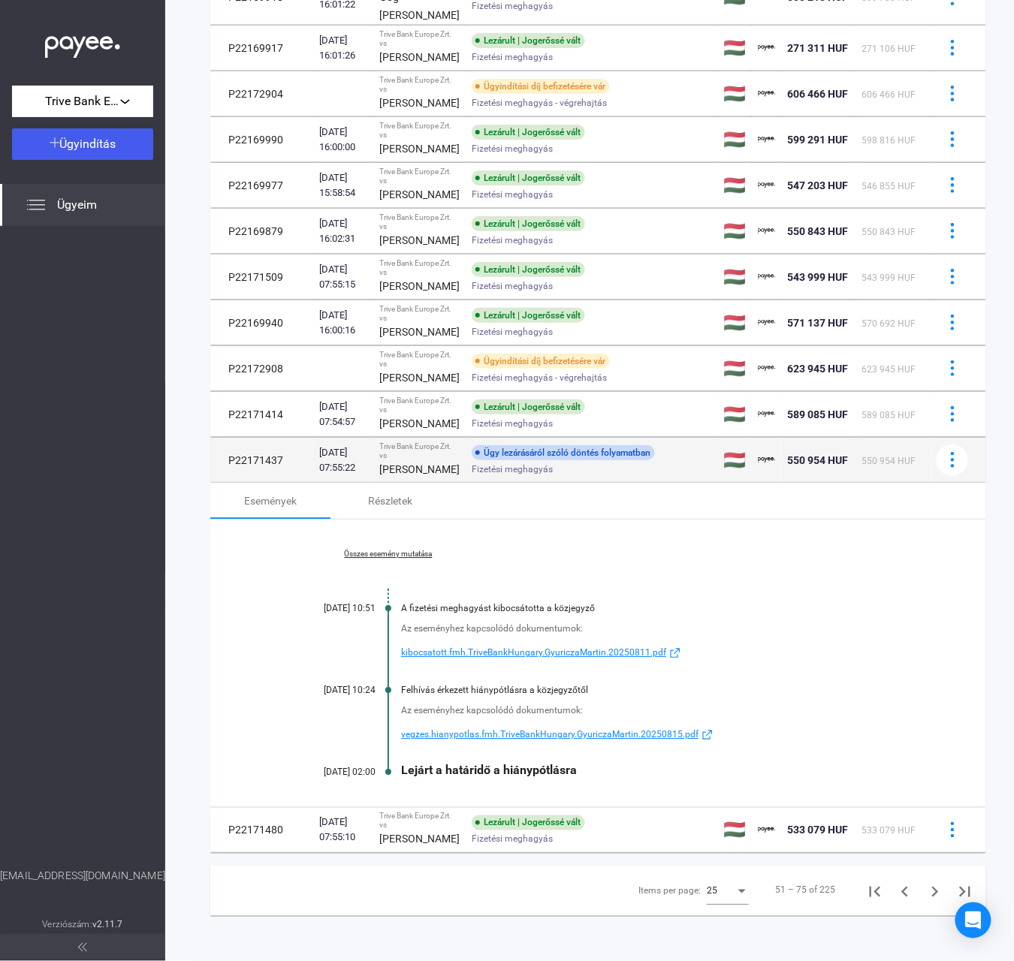
scroll to position [1086, 0]
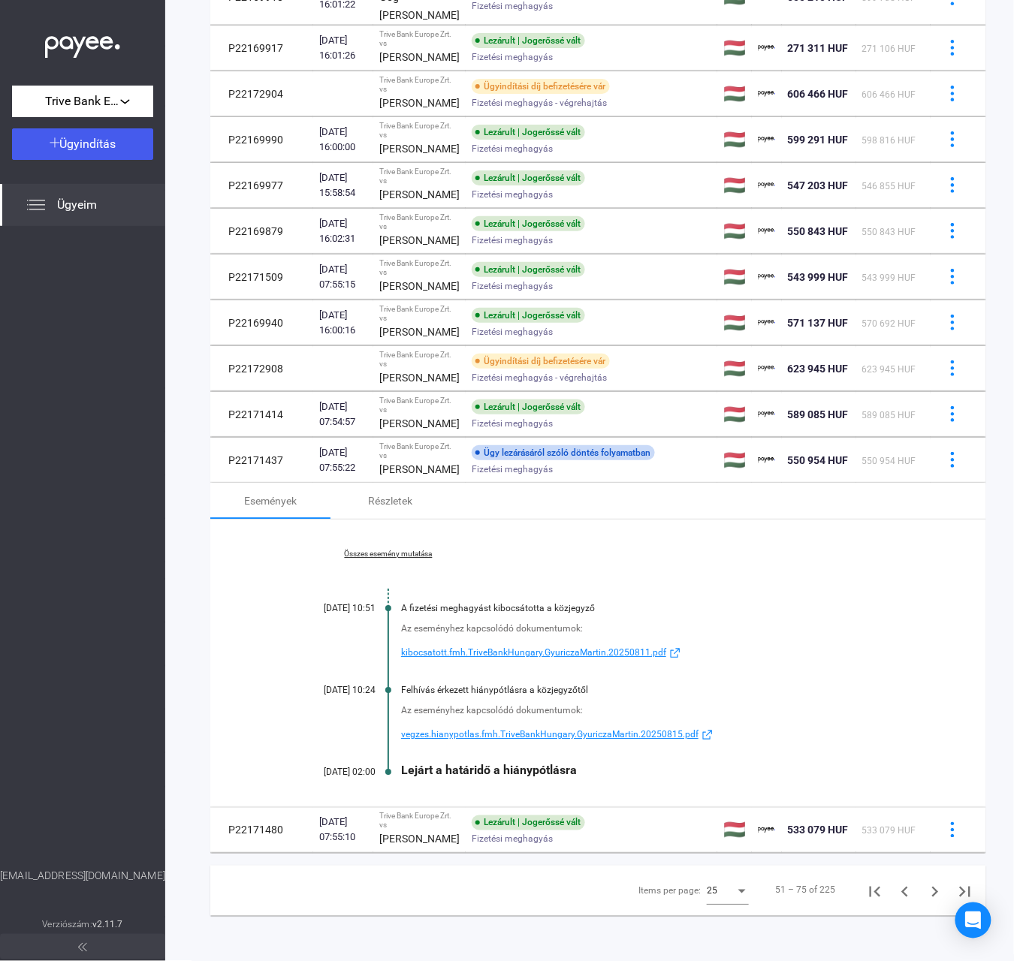
click at [946, 520] on div "Összes esemény mutatása [DATE] 10:51 A fizetési meghagyást kibocsátotta a közje…" at bounding box center [598, 664] width 776 height 288
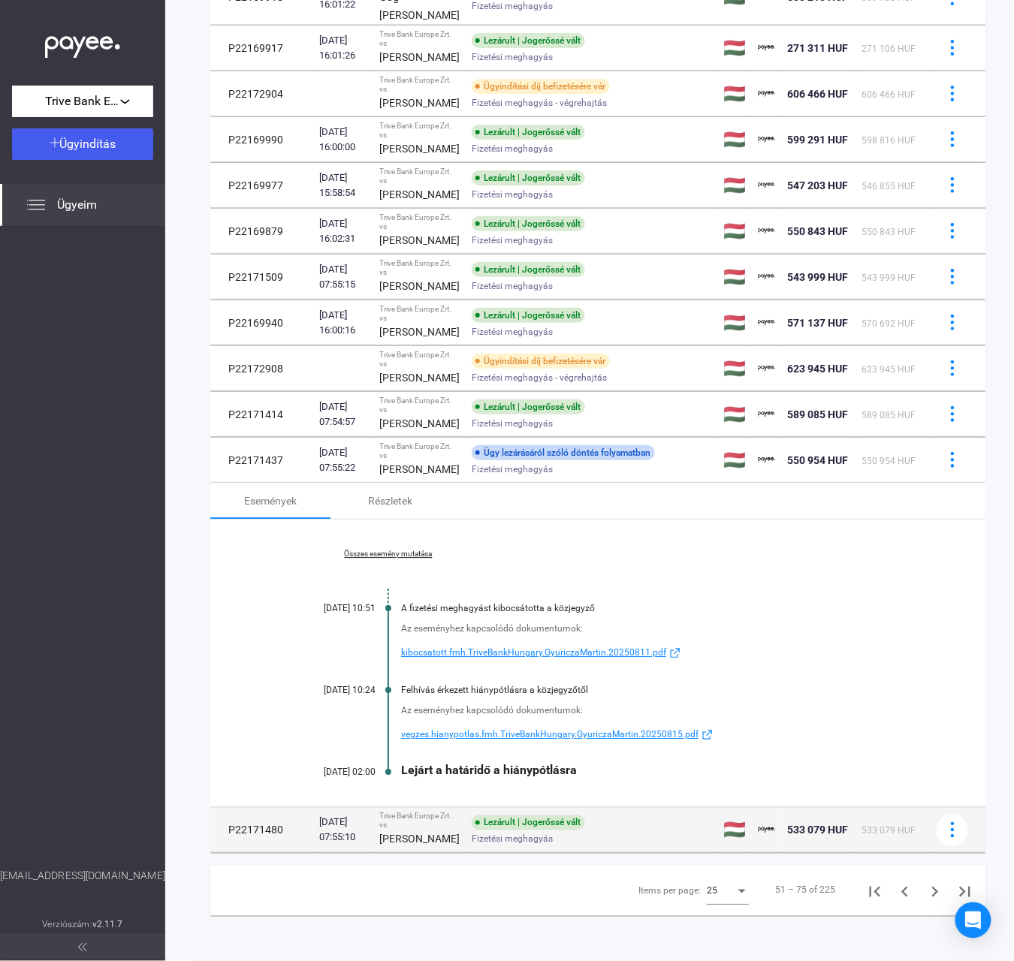
drag, startPoint x: 409, startPoint y: 816, endPoint x: 409, endPoint y: 806, distance: 9.0
click at [409, 834] on strong "[PERSON_NAME]" at bounding box center [419, 840] width 80 height 12
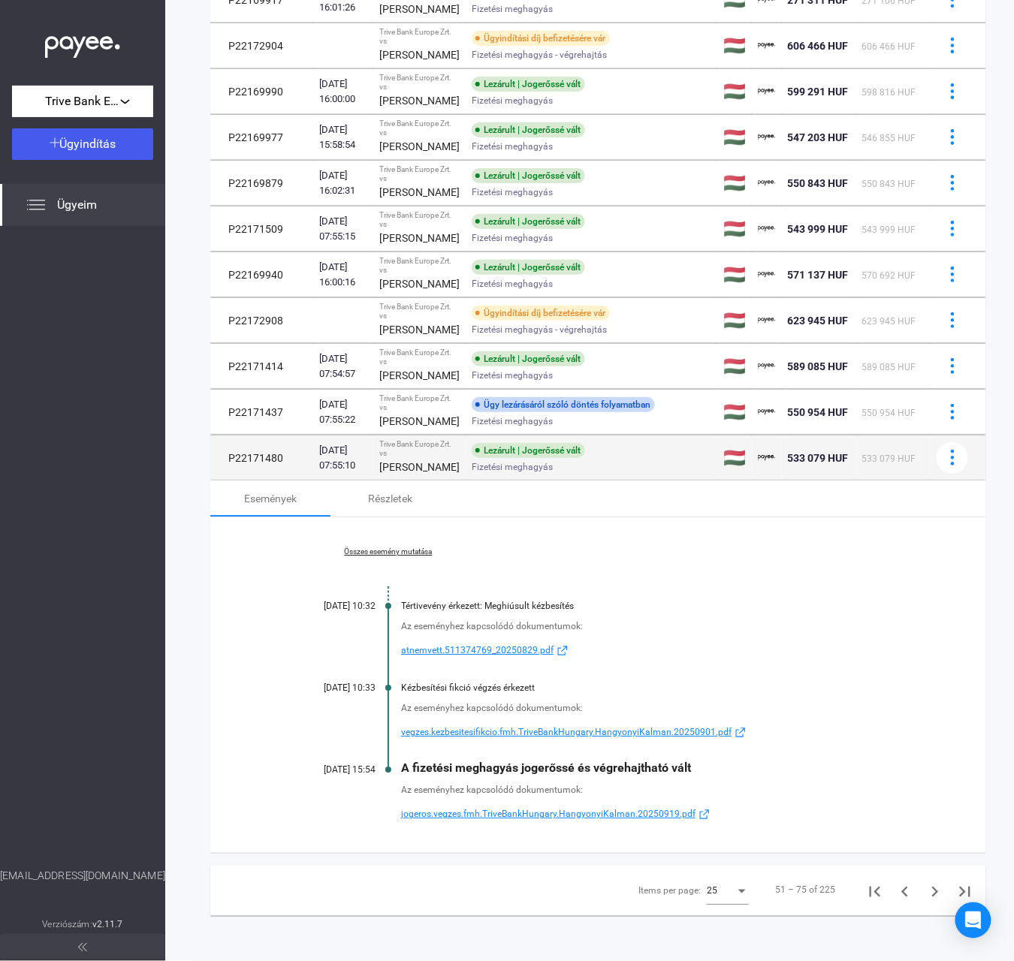
click at [348, 473] on div "[DATE] 07:55:10" at bounding box center [343, 458] width 48 height 30
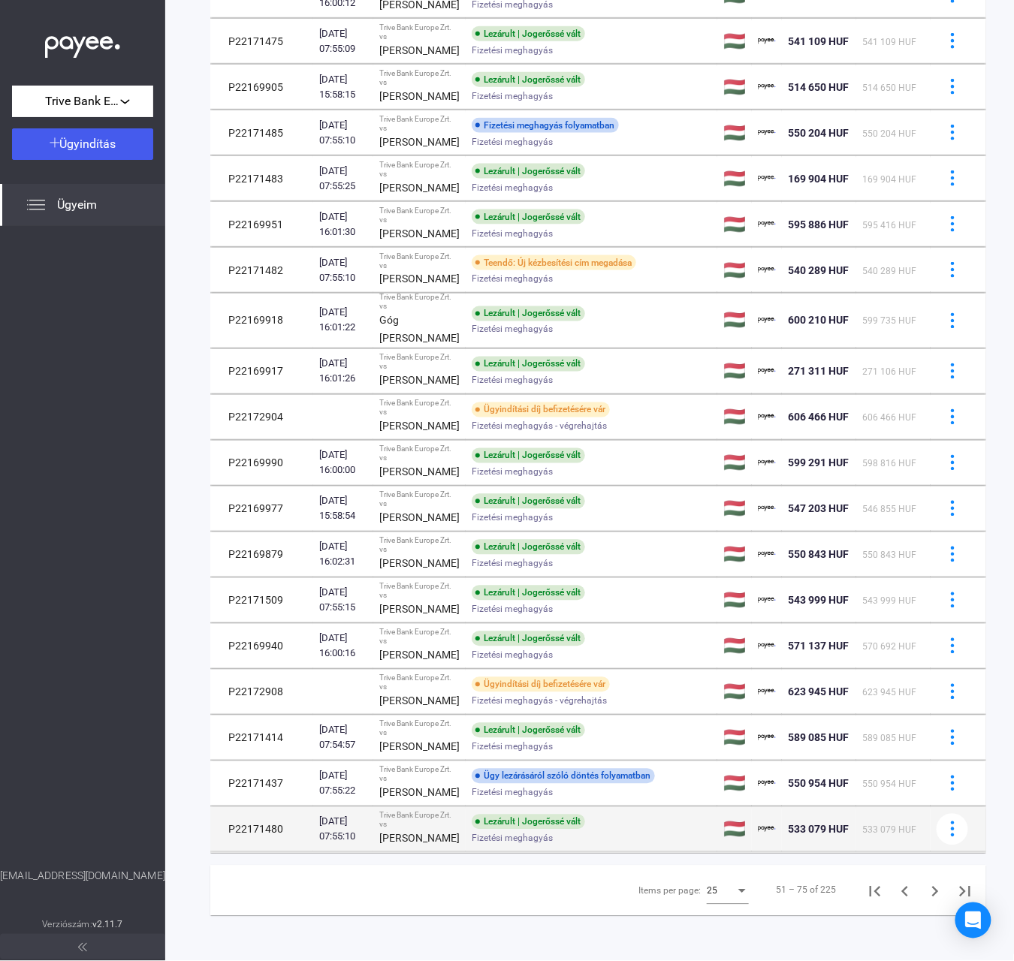
scroll to position [761, 0]
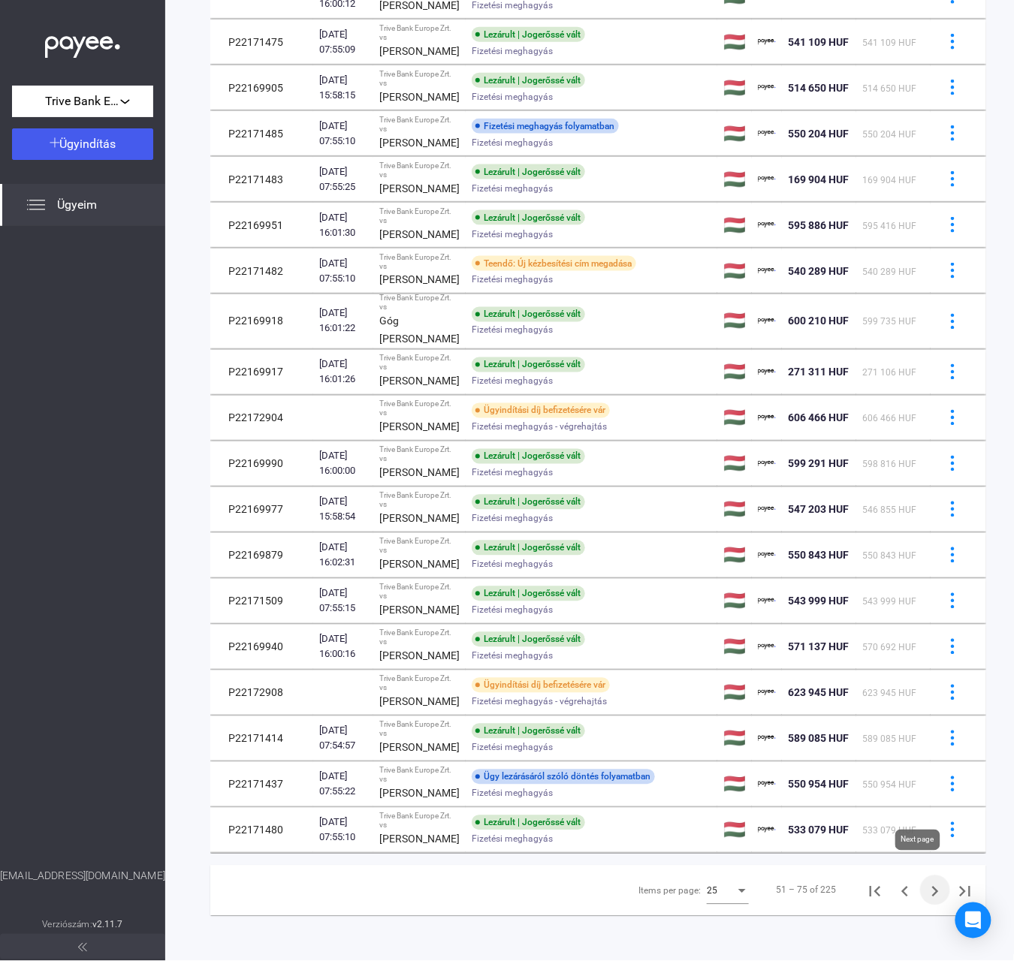
click at [924, 882] on icon "Next page" at bounding box center [934, 892] width 21 height 21
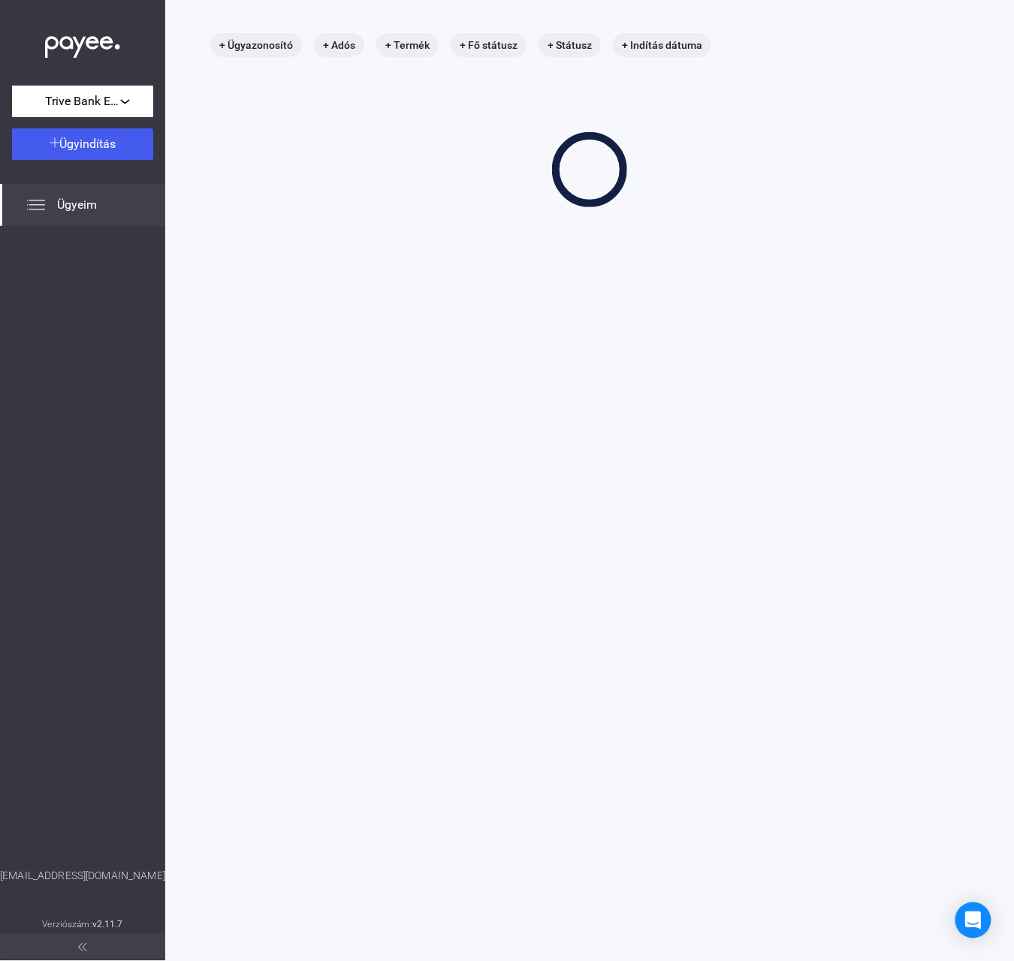
scroll to position [71, 0]
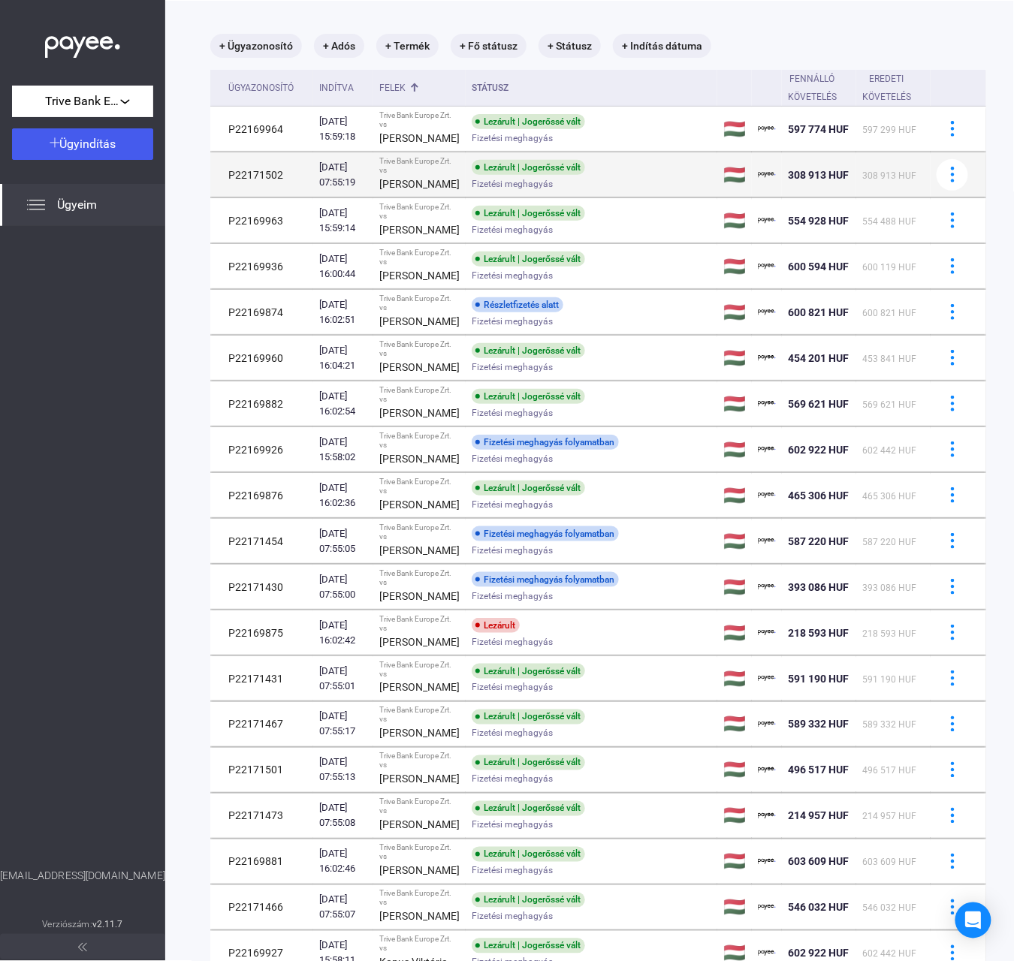
click at [472, 193] on span "Fizetési meghagyás" at bounding box center [512, 184] width 81 height 18
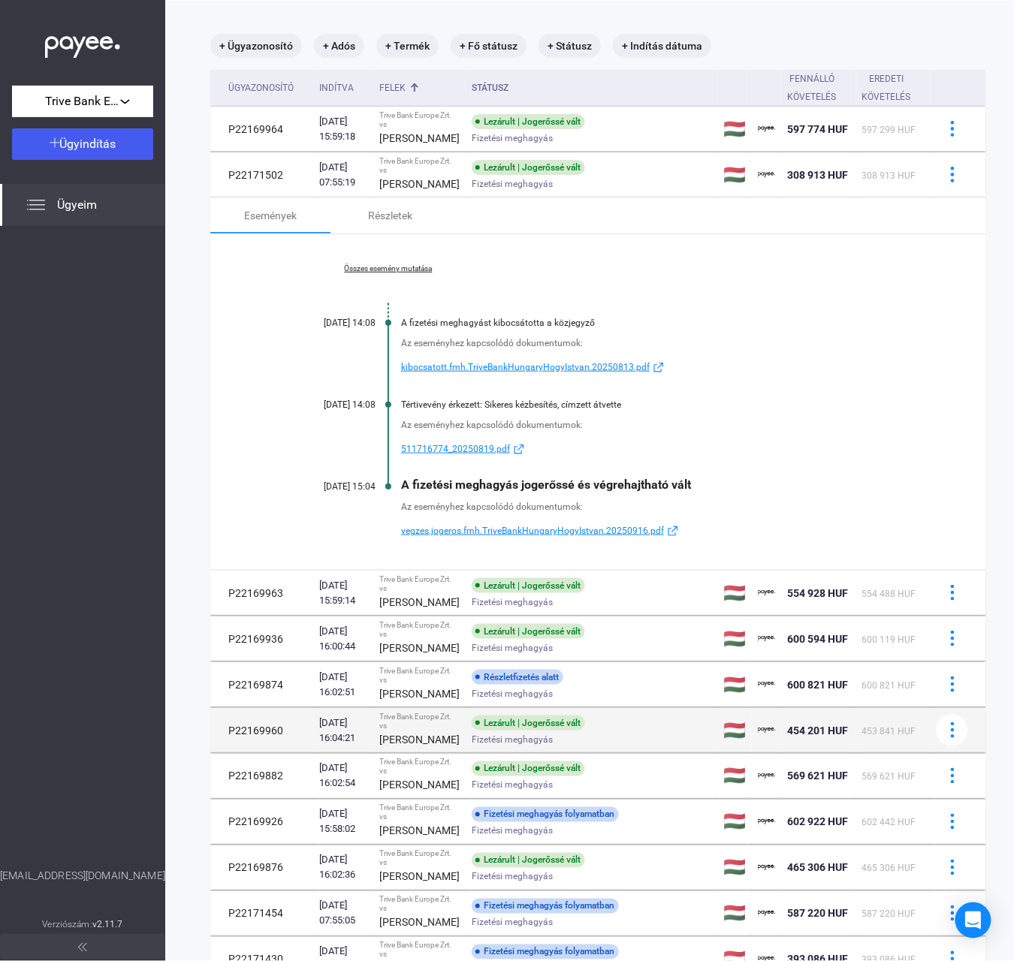
scroll to position [171, 0]
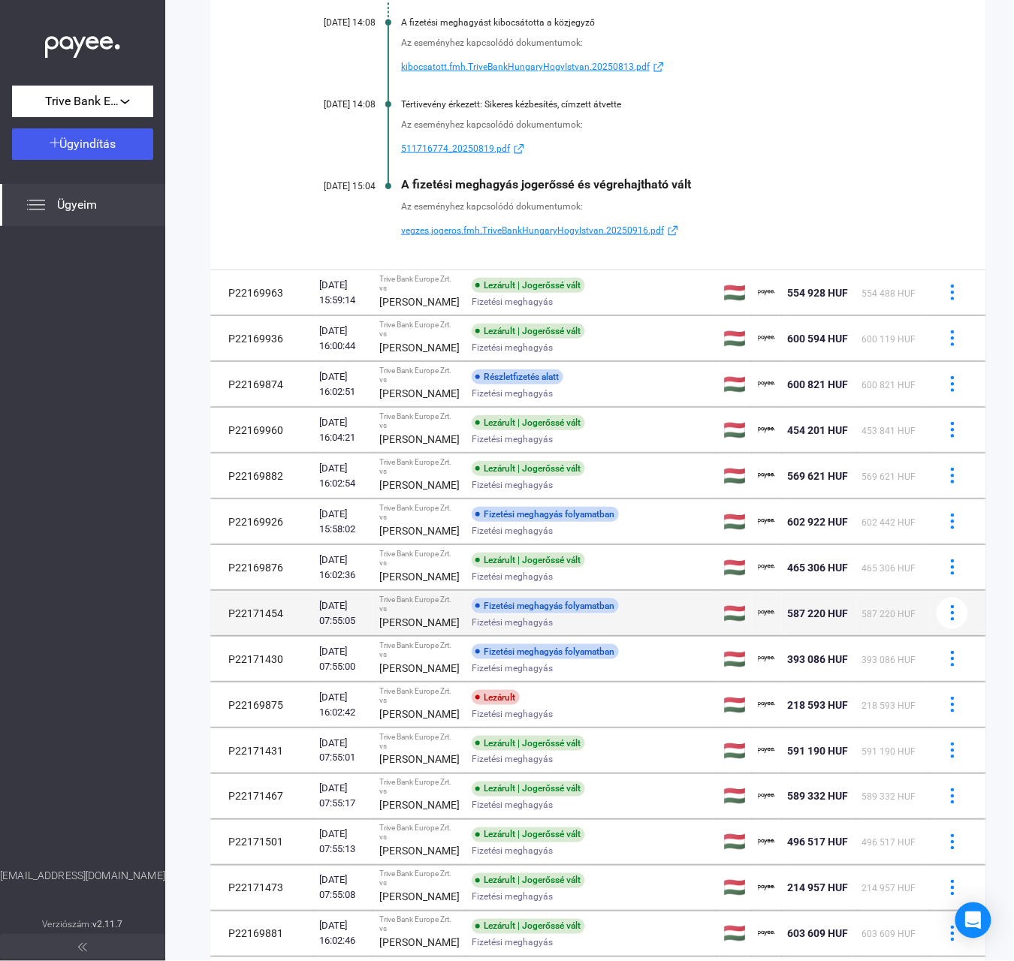
click at [472, 614] on div "Fizetési meghagyás folyamatban" at bounding box center [545, 605] width 147 height 15
